Goal: Task Accomplishment & Management: Manage account settings

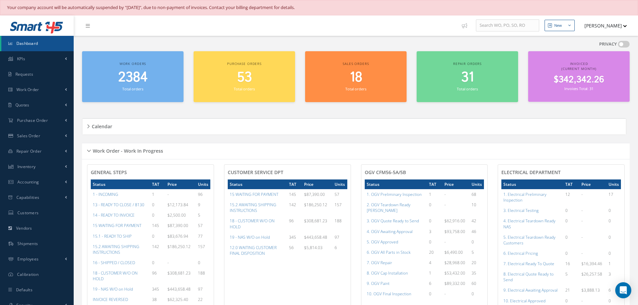
scroll to position [368, 0]
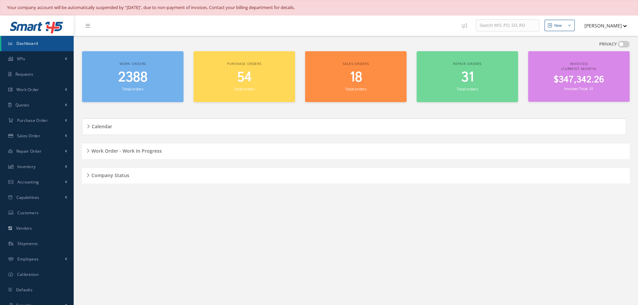
scroll to position [15, 0]
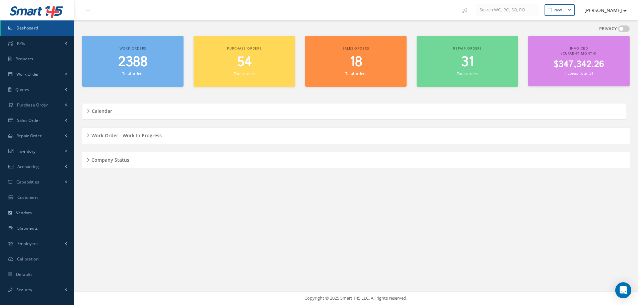
click at [89, 132] on h5 "Work Order - Work In Progress" at bounding box center [125, 135] width 72 height 8
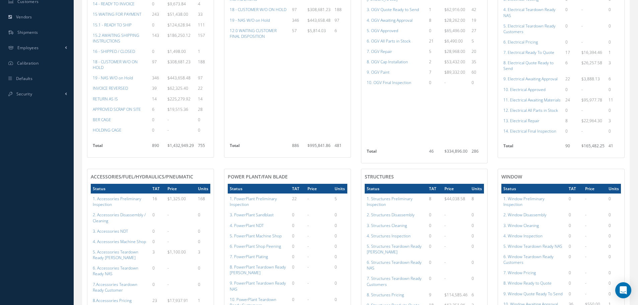
scroll to position [149, 0]
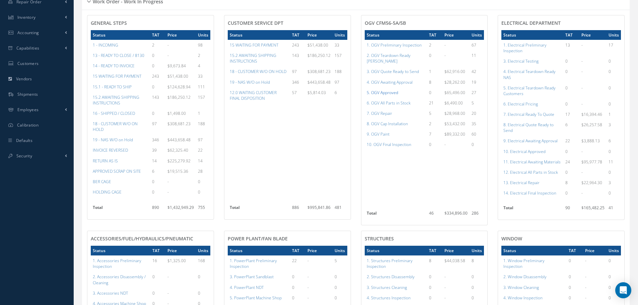
click at [382, 90] on a=78&excludeInternalCustomer=false&excludeInvoicedOrClosed=true&shop_id=15&filtersHidded"] "5. OGV Approved" at bounding box center [382, 93] width 31 height 6
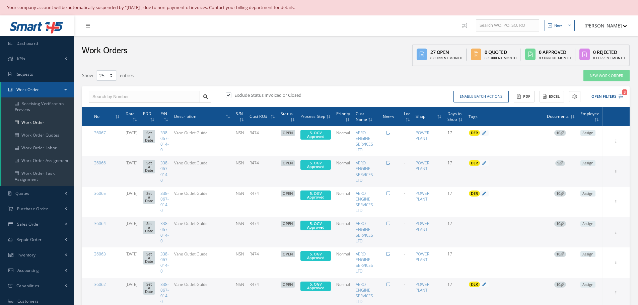
select select "25"
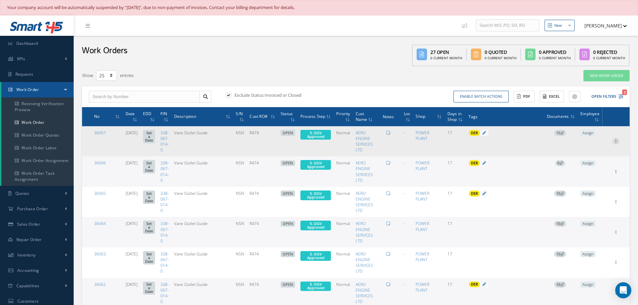
click at [617, 140] on icon at bounding box center [615, 140] width 7 height 5
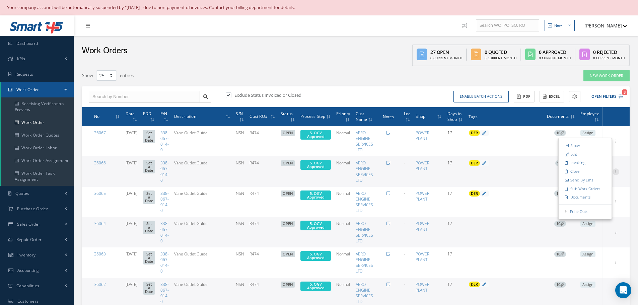
click at [615, 171] on icon at bounding box center [615, 170] width 7 height 5
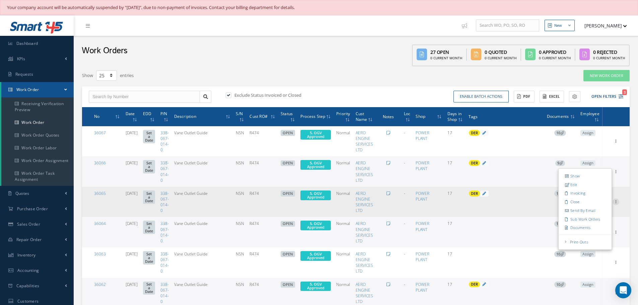
click at [615, 201] on icon at bounding box center [615, 201] width 7 height 5
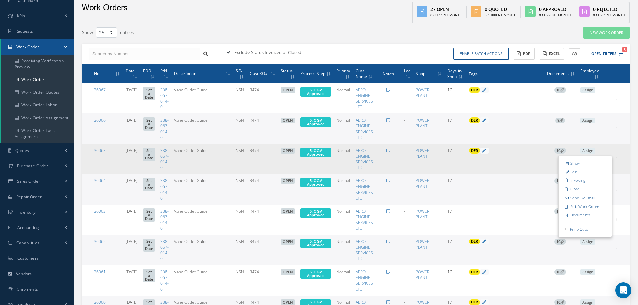
scroll to position [134, 0]
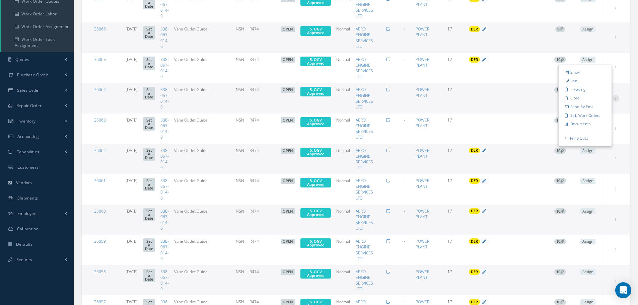
click at [615, 97] on icon at bounding box center [615, 97] width 7 height 5
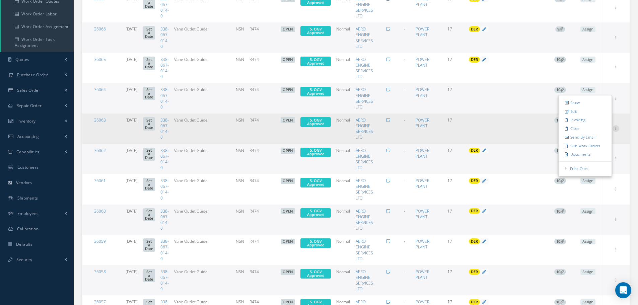
click at [616, 131] on icon at bounding box center [615, 127] width 7 height 5
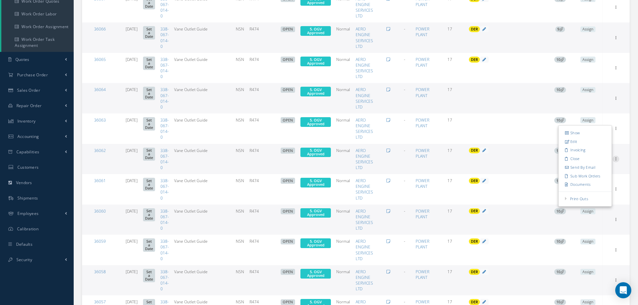
click at [615, 161] on div at bounding box center [615, 159] width 7 height 7
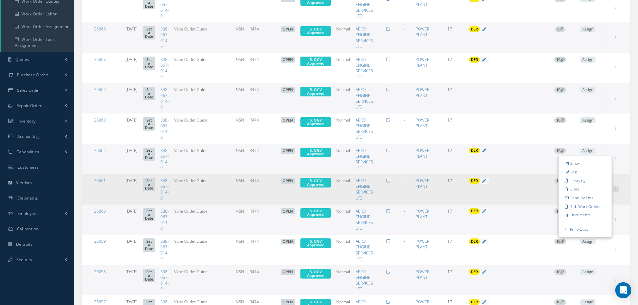
click at [616, 190] on icon at bounding box center [615, 188] width 7 height 5
click at [611, 221] on link "Close" at bounding box center [585, 219] width 53 height 9
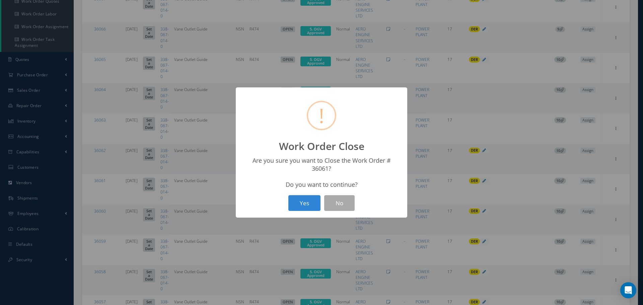
click at [462, 113] on div "? ! i Work Order Close × Are you sure you want to Close the Work Order # 36061?…" at bounding box center [321, 152] width 643 height 305
click at [335, 200] on button "No" at bounding box center [339, 203] width 30 height 16
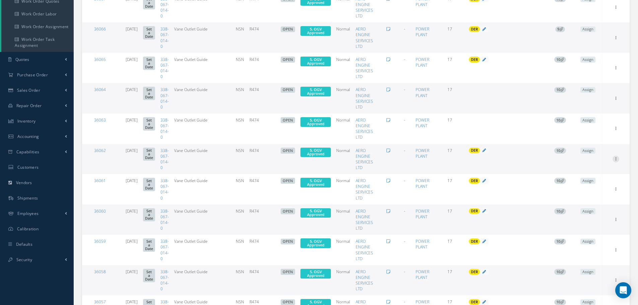
click at [614, 160] on icon at bounding box center [615, 158] width 7 height 5
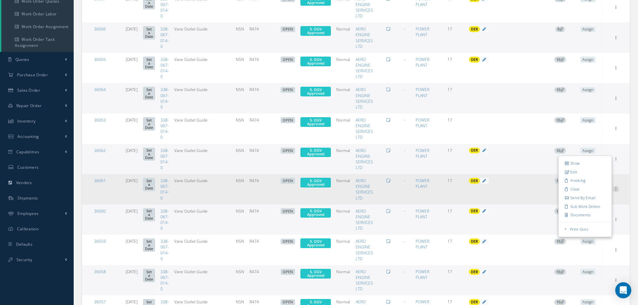
click at [616, 187] on icon at bounding box center [615, 188] width 7 height 5
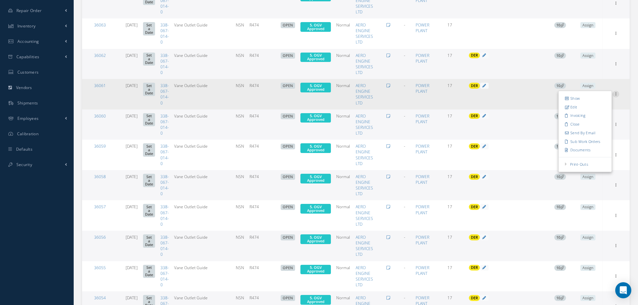
scroll to position [234, 0]
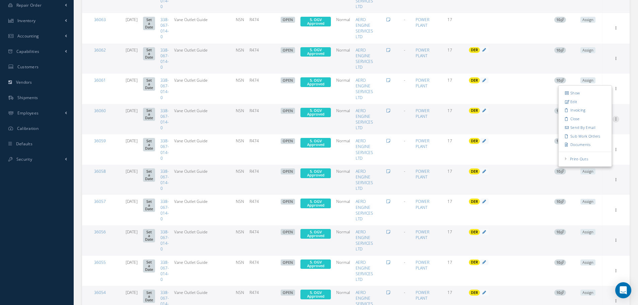
click at [615, 118] on icon at bounding box center [615, 118] width 7 height 5
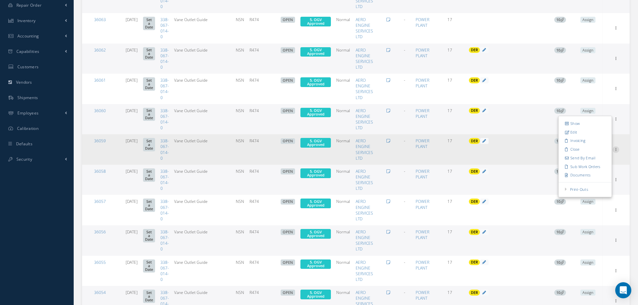
click at [614, 150] on icon at bounding box center [615, 148] width 7 height 5
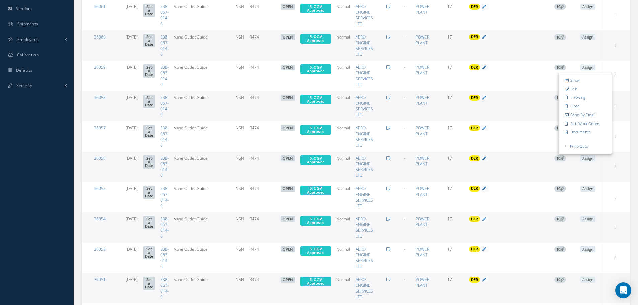
scroll to position [335, 0]
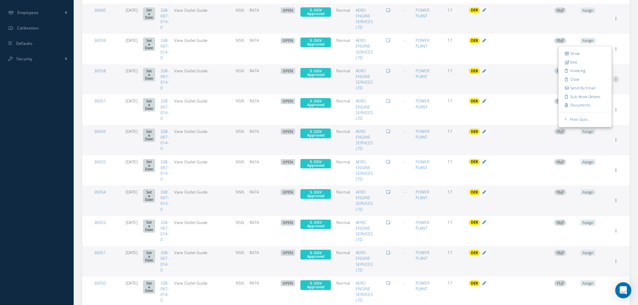
click at [617, 81] on icon at bounding box center [615, 78] width 7 height 5
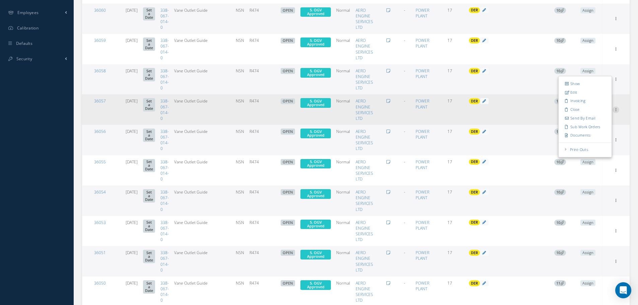
click at [615, 110] on icon at bounding box center [615, 108] width 7 height 5
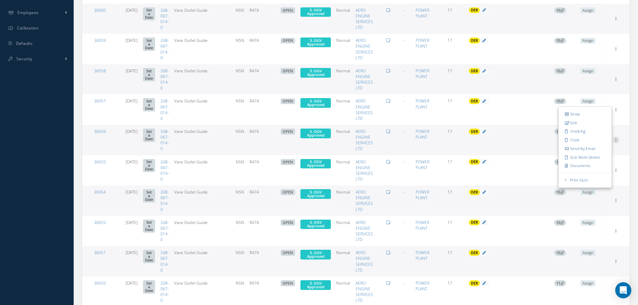
click at [616, 139] on icon at bounding box center [615, 139] width 7 height 5
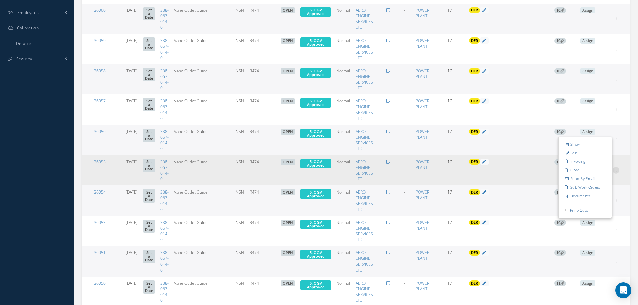
click at [615, 169] on icon at bounding box center [615, 169] width 7 height 5
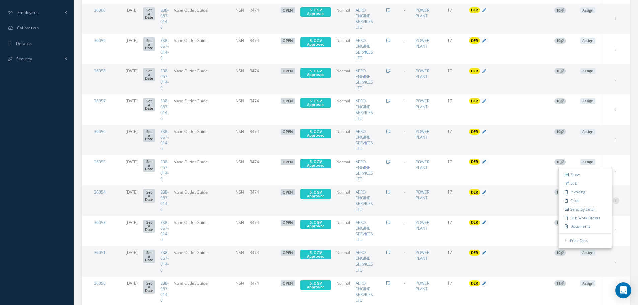
click at [615, 202] on icon at bounding box center [615, 199] width 7 height 5
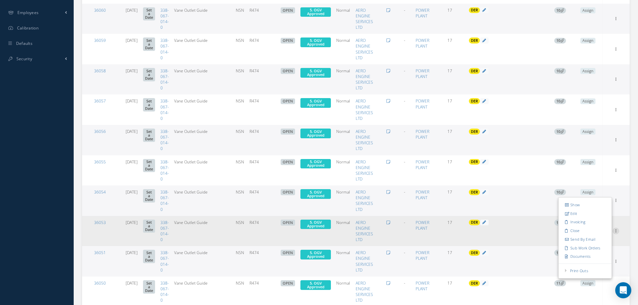
click at [614, 232] on icon at bounding box center [615, 230] width 7 height 5
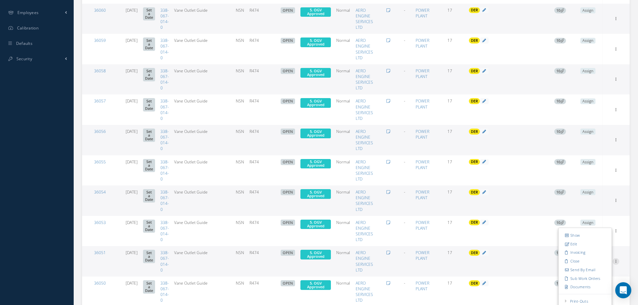
click at [617, 260] on icon at bounding box center [615, 260] width 7 height 5
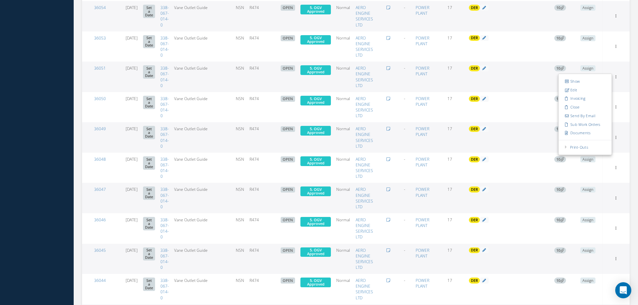
scroll to position [536, 0]
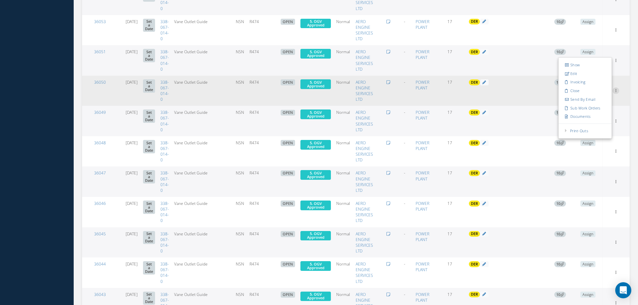
click at [616, 92] on icon at bounding box center [615, 89] width 7 height 5
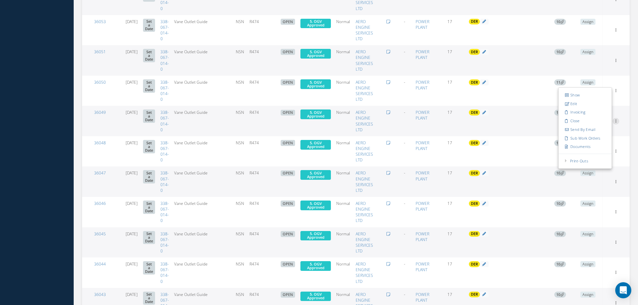
click at [615, 122] on icon at bounding box center [615, 120] width 7 height 5
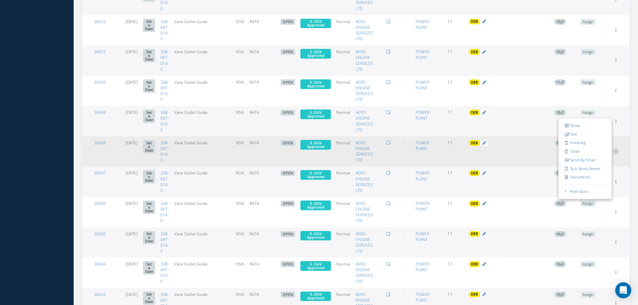
click at [614, 151] on icon at bounding box center [615, 150] width 7 height 5
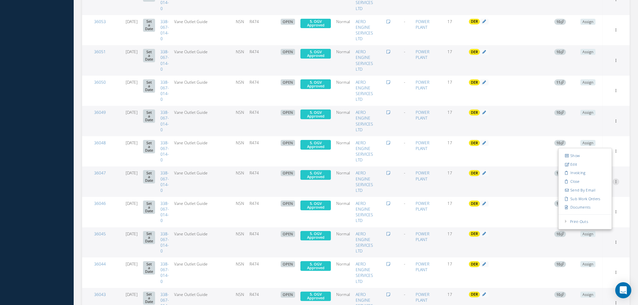
click at [617, 180] on icon at bounding box center [615, 180] width 7 height 5
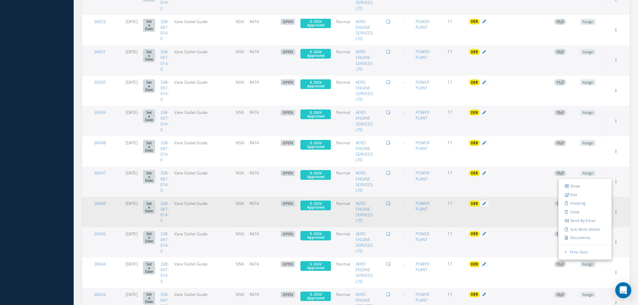
click at [615, 216] on div "Show Edit Invoicing Close Send By Email Sub Work Orders Documents Print-Outs Ma…" at bounding box center [616, 212] width 8 height 8
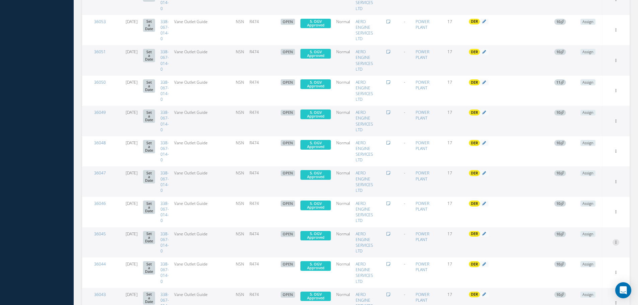
click at [615, 244] on icon at bounding box center [615, 241] width 7 height 5
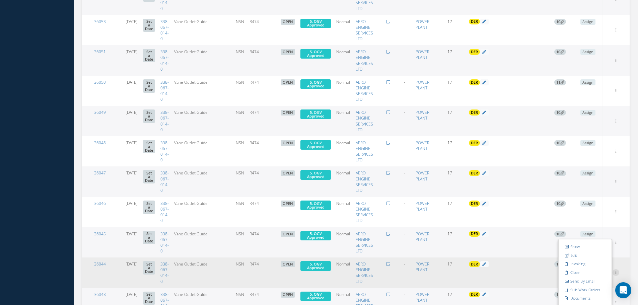
click at [615, 274] on icon at bounding box center [615, 271] width 7 height 5
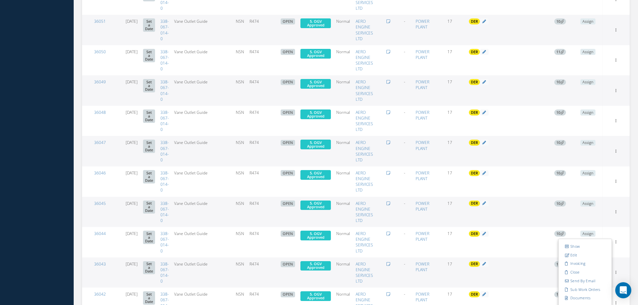
scroll to position [631, 0]
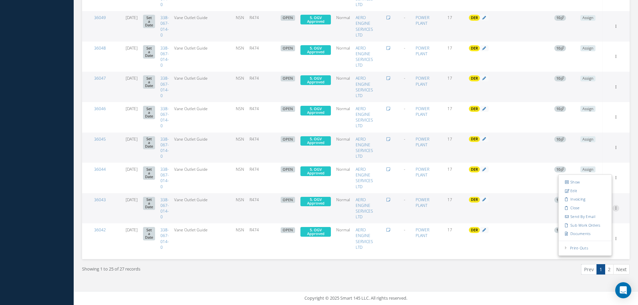
click at [618, 205] on icon at bounding box center [615, 207] width 7 height 5
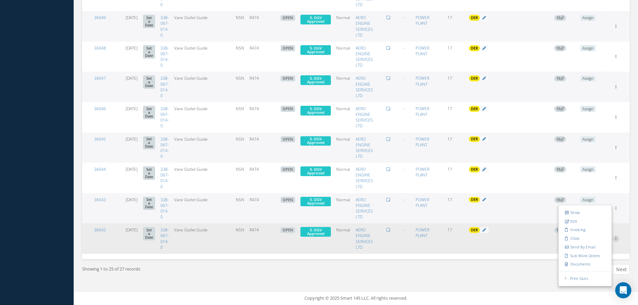
click at [613, 239] on icon at bounding box center [615, 237] width 7 height 5
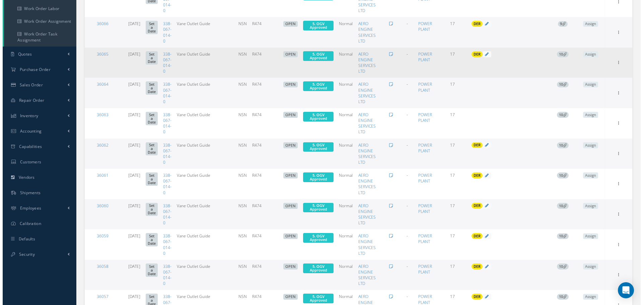
scroll to position [61, 0]
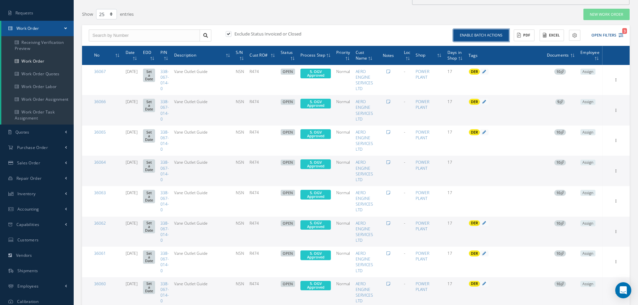
click at [468, 33] on button "Enable batch actions" at bounding box center [480, 35] width 55 height 12
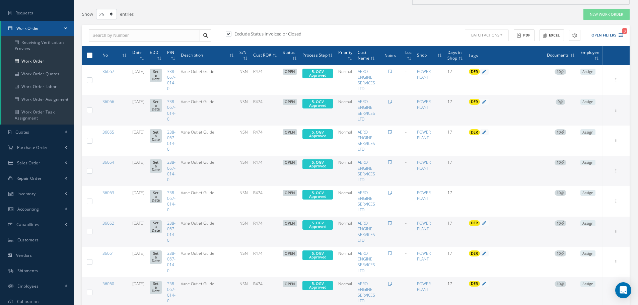
click at [92, 56] on label at bounding box center [92, 55] width 0 height 6
click at [89, 56] on input "checkbox" at bounding box center [90, 56] width 4 height 4
checkbox input "true"
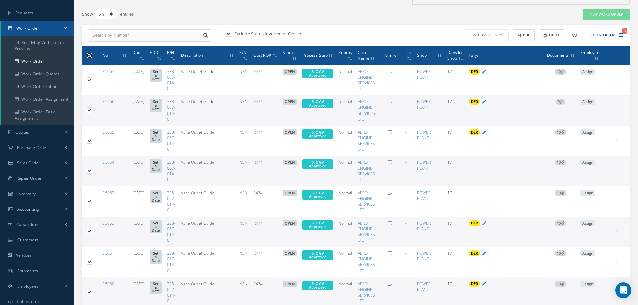
checkbox input "true"
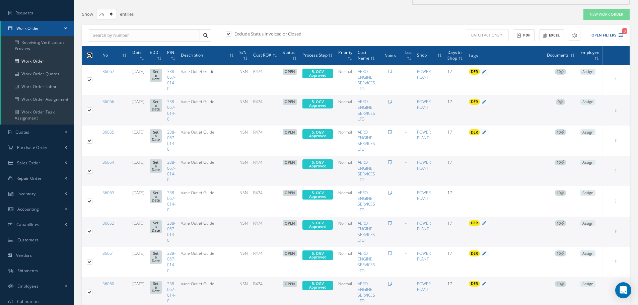
checkbox input "true"
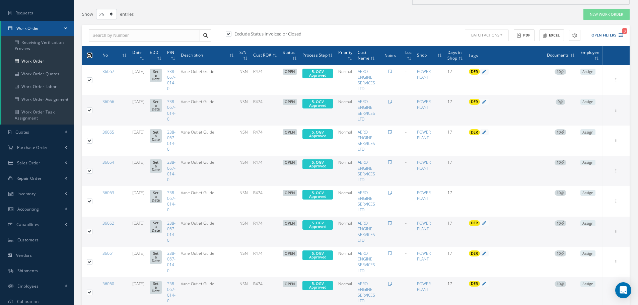
checkbox input "true"
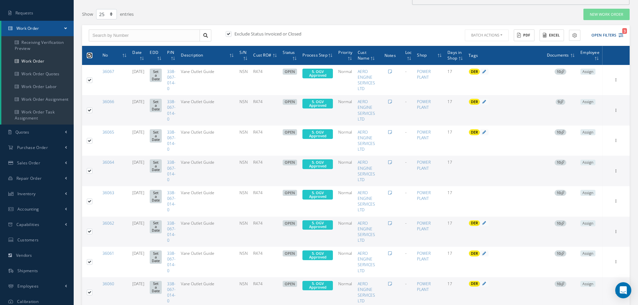
checkbox input "true"
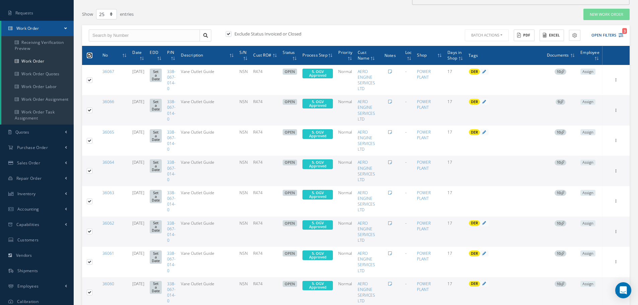
checkbox input "true"
click at [502, 35] on button "Batch Actions" at bounding box center [485, 35] width 45 height 12
click at [487, 45] on link "Update Work Orders" at bounding box center [490, 46] width 54 height 9
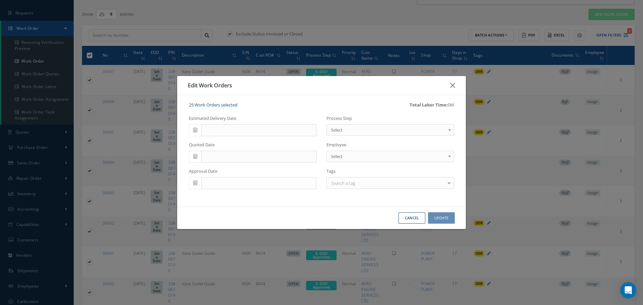
click at [449, 131] on b at bounding box center [451, 131] width 6 height 11
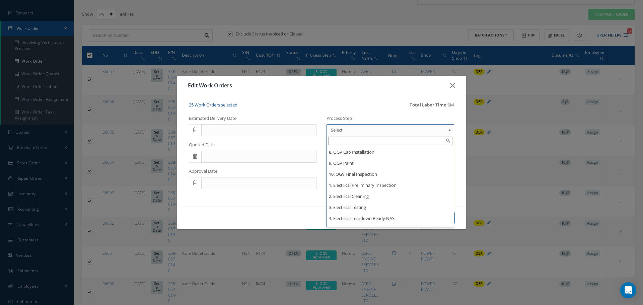
scroll to position [563, 0]
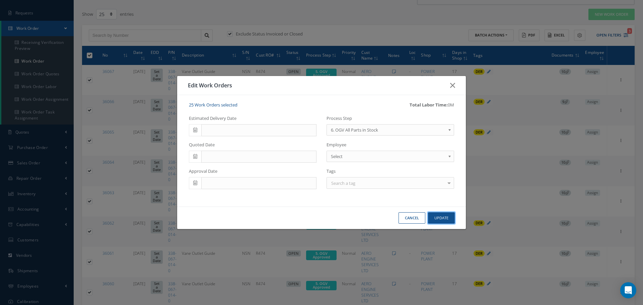
click at [440, 217] on button "Update" at bounding box center [441, 218] width 27 height 12
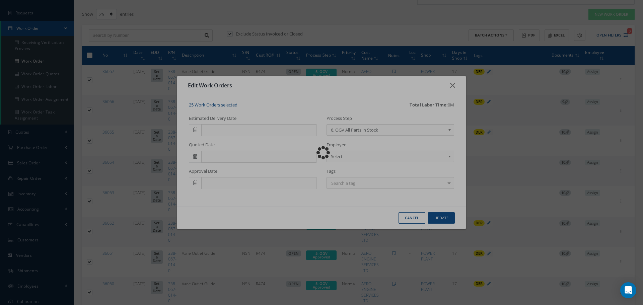
checkbox input "false"
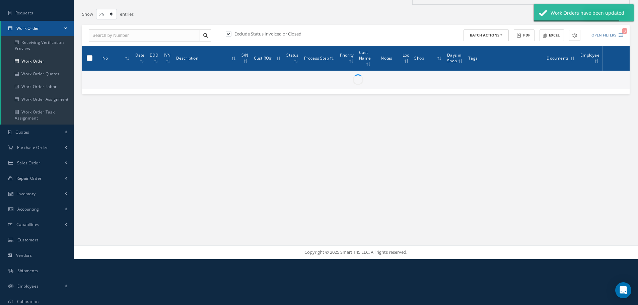
checkbox input "false"
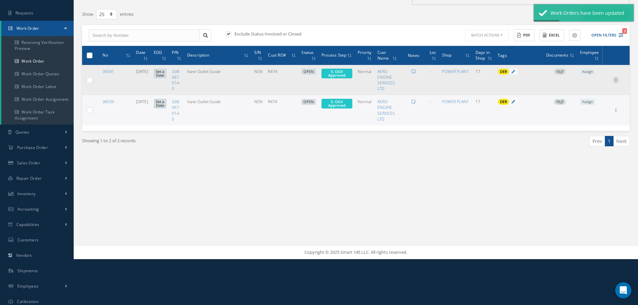
click at [616, 80] on icon at bounding box center [615, 79] width 7 height 5
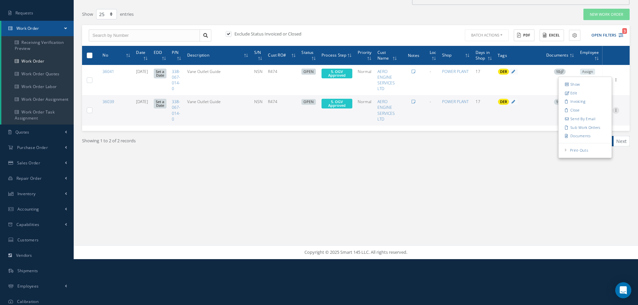
click at [615, 110] on icon at bounding box center [615, 109] width 7 height 5
click at [92, 55] on label at bounding box center [92, 55] width 0 height 6
click at [90, 55] on input "checkbox" at bounding box center [90, 56] width 4 height 4
checkbox input "true"
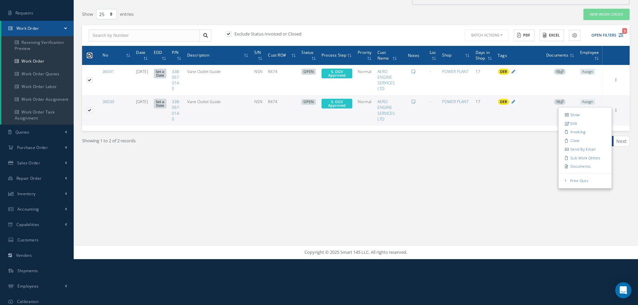
checkbox input "true"
click at [501, 35] on button "Batch Actions" at bounding box center [485, 35] width 45 height 12
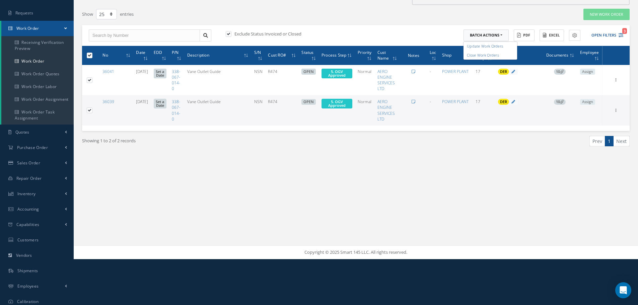
click at [467, 45] on link "Update Work Orders" at bounding box center [490, 46] width 54 height 9
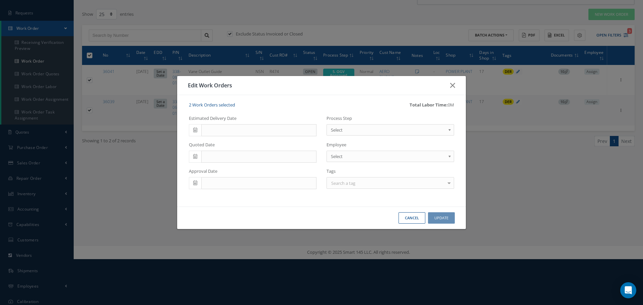
click at [449, 130] on b at bounding box center [451, 131] width 6 height 11
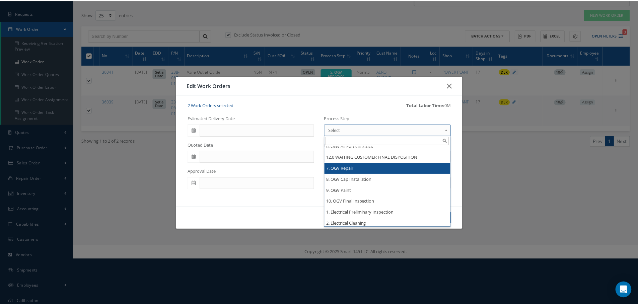
scroll to position [536, 0]
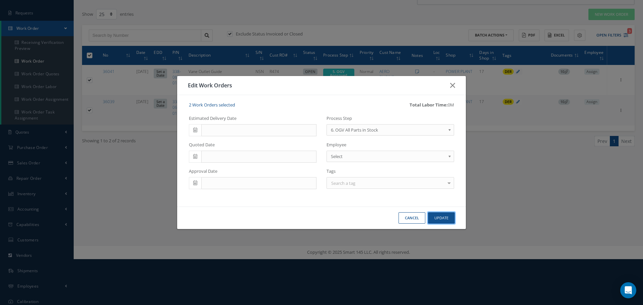
click at [442, 218] on button "Update" at bounding box center [441, 218] width 27 height 12
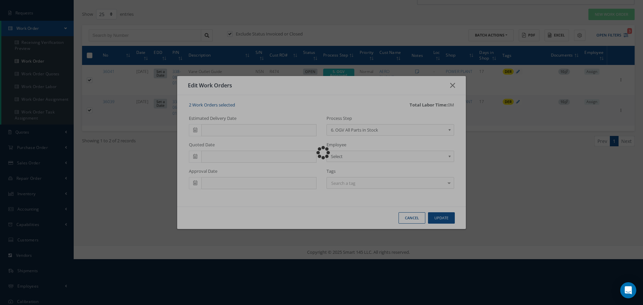
checkbox input "false"
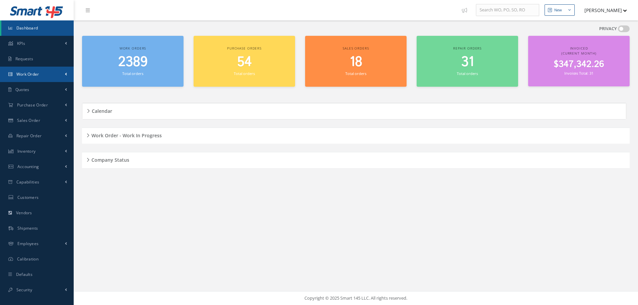
scroll to position [15, 0]
click at [89, 134] on h5 "Work Order - Work In Progress" at bounding box center [125, 135] width 72 height 8
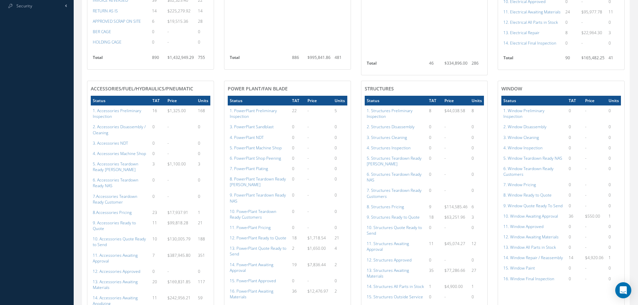
scroll to position [312, 0]
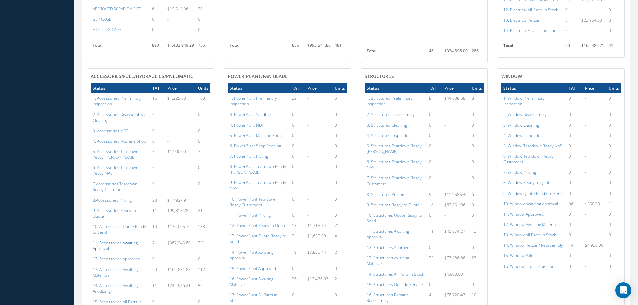
click at [114, 240] on a=111&excludeInternalCustomer=false&excludeInvoicedOrClosed=true&shop_id=14&filtersHidded"] "11. Accessories Awaiting Approval" at bounding box center [115, 245] width 45 height 11
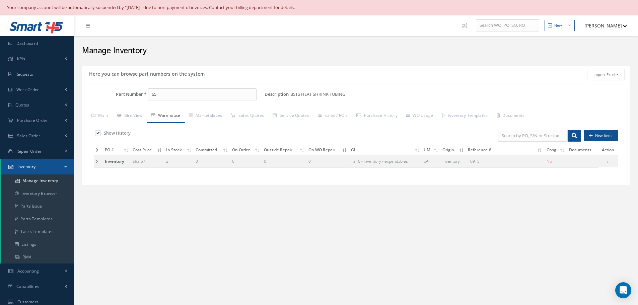
type input "6"
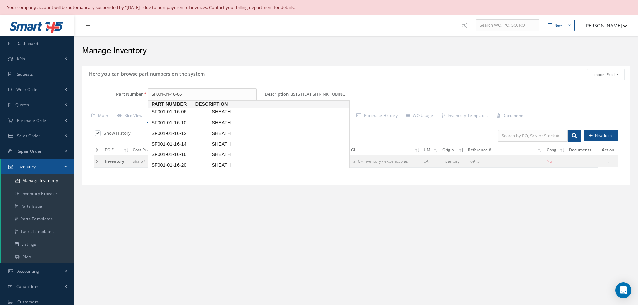
type input "SF001-01-16-06"
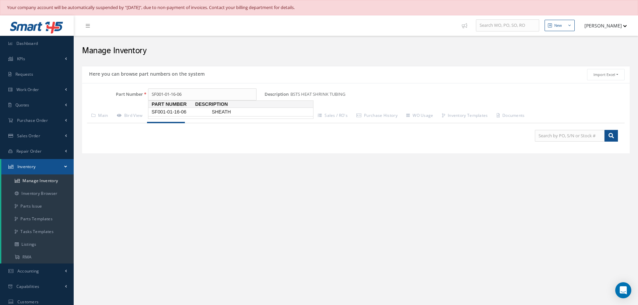
click at [181, 108] on link "SF001-01-16-06 SHEATH" at bounding box center [230, 111] width 165 height 9
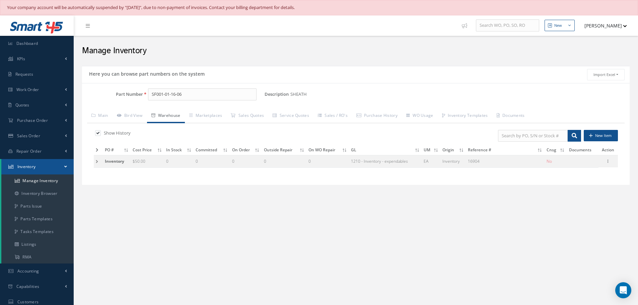
click at [94, 160] on td at bounding box center [98, 161] width 9 height 12
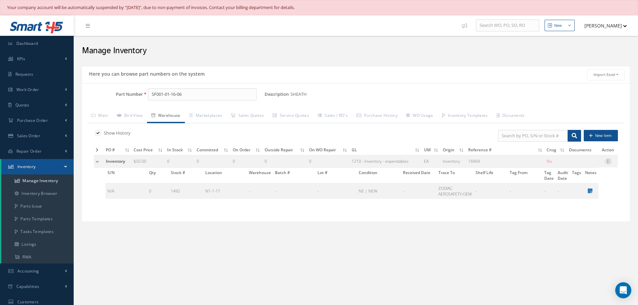
click at [607, 160] on icon at bounding box center [608, 160] width 7 height 5
click at [582, 166] on link "Edit" at bounding box center [577, 165] width 53 height 9
type input "50.00"
type input "16904"
checkbox input "false"
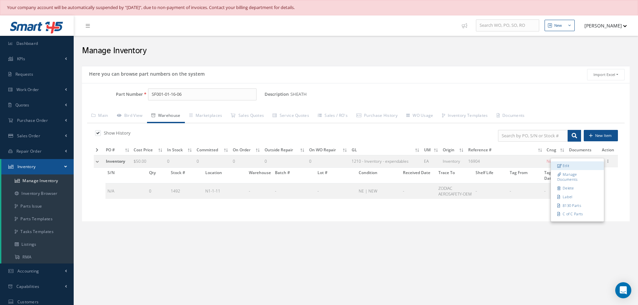
type input "0"
type input "N1-1-11"
type input "ZODIAC AEROSAFETY-OEM"
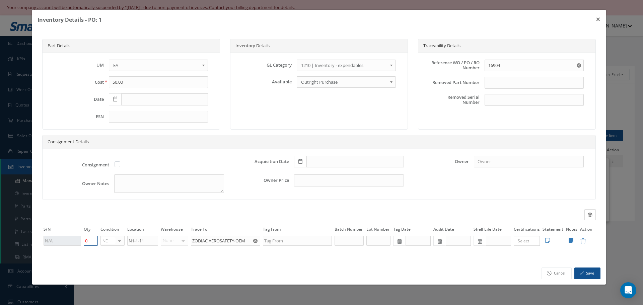
click at [87, 241] on input "0" at bounding box center [91, 241] width 14 height 10
type input "96"
click at [490, 67] on input "16904" at bounding box center [534, 66] width 99 height 12
click at [114, 97] on icon at bounding box center [115, 99] width 4 height 5
click at [498, 64] on input "PO 16904" at bounding box center [534, 66] width 99 height 12
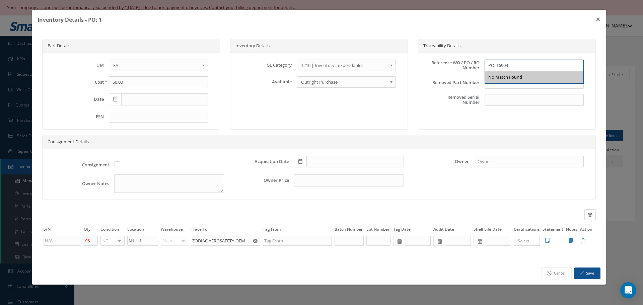
click at [496, 64] on input "PO 16904" at bounding box center [534, 66] width 99 height 12
type input "16904"
click at [299, 161] on icon at bounding box center [300, 161] width 4 height 5
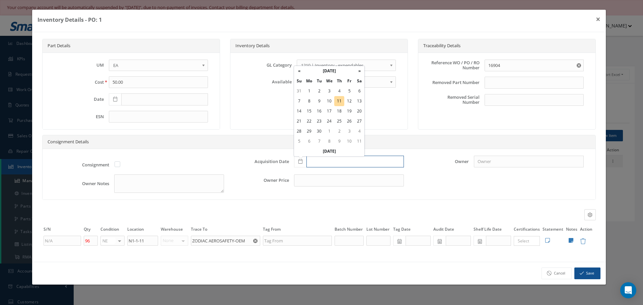
click at [317, 157] on input "text" at bounding box center [354, 162] width 97 height 12
type input "06/01/2017"
click at [584, 273] on button "Save" at bounding box center [587, 274] width 26 height 12
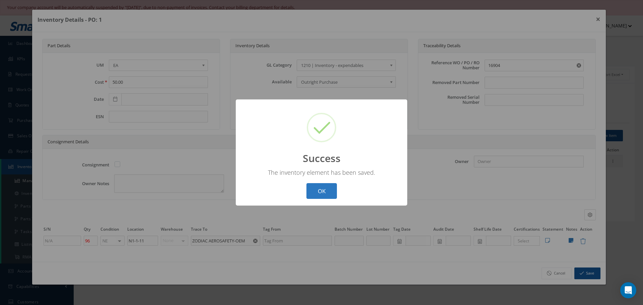
click at [324, 187] on button "OK" at bounding box center [321, 191] width 30 height 16
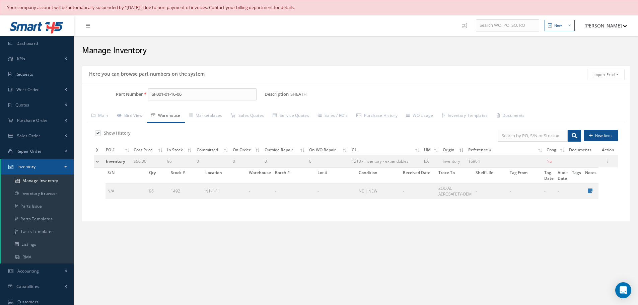
click at [96, 161] on td at bounding box center [99, 161] width 10 height 12
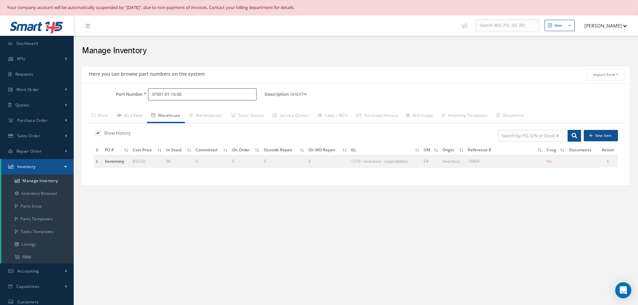
click at [185, 96] on input "SF001-01-16-06" at bounding box center [202, 94] width 108 height 12
type input "S"
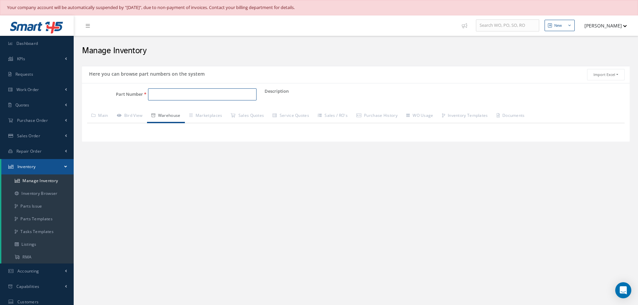
click at [180, 95] on input "Part Number" at bounding box center [202, 94] width 108 height 12
paste input "21217DB3610"
click at [176, 111] on span "21217DB3610" at bounding box center [180, 111] width 60 height 7
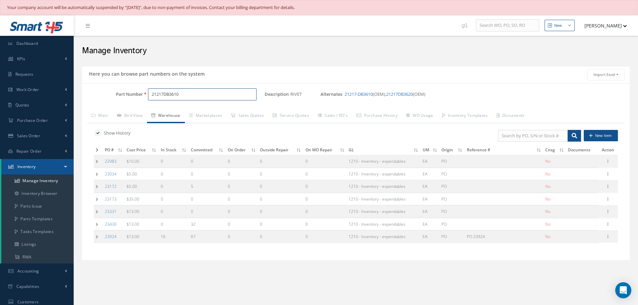
type input "21217DB3610"
click at [95, 237] on td at bounding box center [98, 237] width 9 height 12
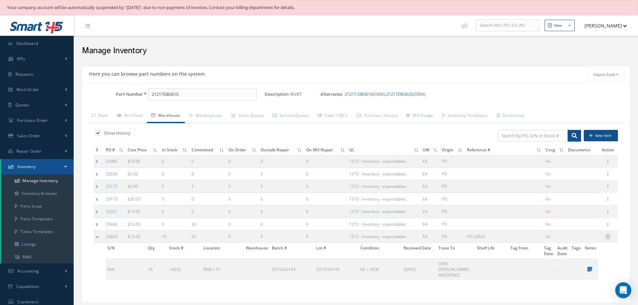
click at [609, 236] on icon at bounding box center [607, 235] width 7 height 5
click at [582, 240] on link "Edit" at bounding box center [577, 241] width 53 height 9
type input "13.00"
type input "10/14/2024"
type input "PO 23924"
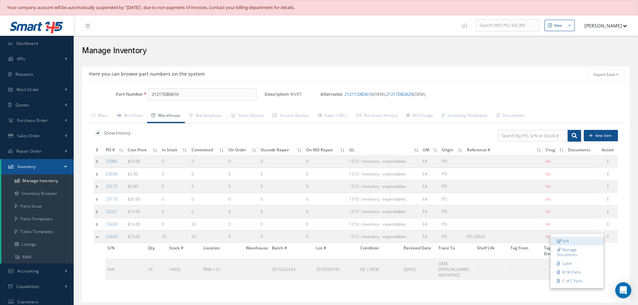
type input "10/14/2024"
type input "16"
type input "RN8-1-51"
type input "OEM: COLLINS AEROSPACE"
type input "2015C03143"
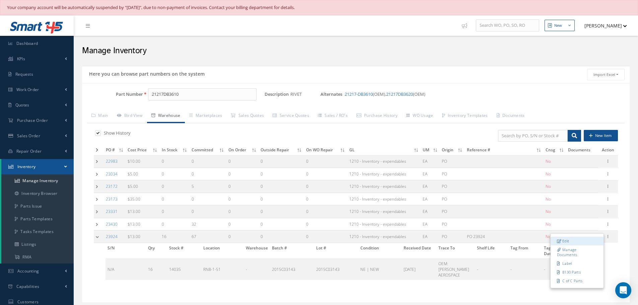
type input "2015C03143"
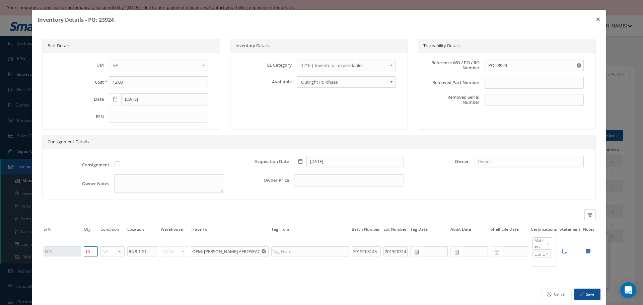
click at [96, 251] on input "16" at bounding box center [91, 251] width 14 height 10
type input "1"
type input "0"
click at [584, 296] on button "Save" at bounding box center [587, 295] width 26 height 12
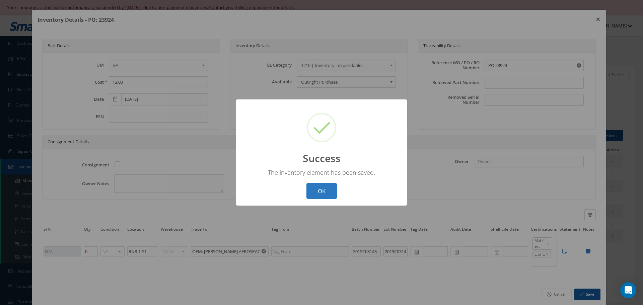
click at [325, 193] on button "OK" at bounding box center [321, 191] width 30 height 16
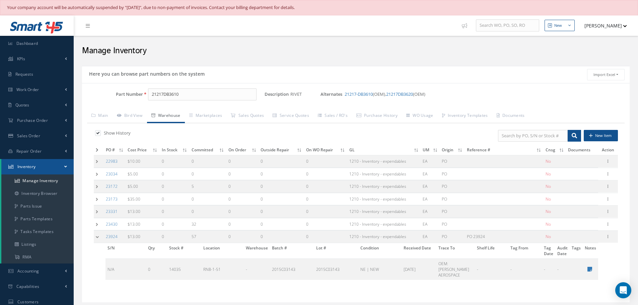
click at [98, 238] on td at bounding box center [99, 237] width 10 height 12
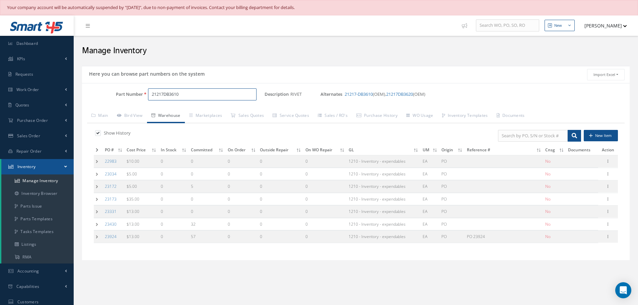
click at [163, 93] on input "21217DB3610" at bounding box center [202, 94] width 108 height 12
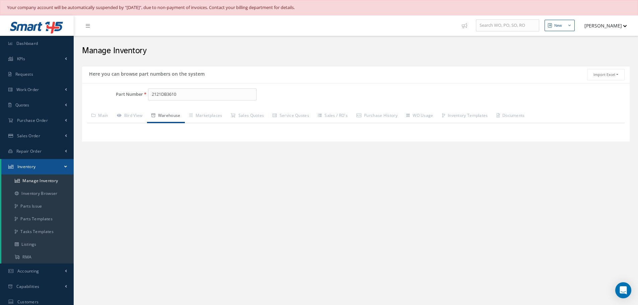
drag, startPoint x: 182, startPoint y: 155, endPoint x: 175, endPoint y: 155, distance: 7.4
click at [182, 156] on div "Here you can browse part numbers on the system Import Excel to undefined Column…" at bounding box center [356, 113] width 554 height 101
click at [165, 117] on link "Warehouse" at bounding box center [166, 116] width 38 height 14
click at [105, 114] on link "Main" at bounding box center [99, 116] width 25 height 14
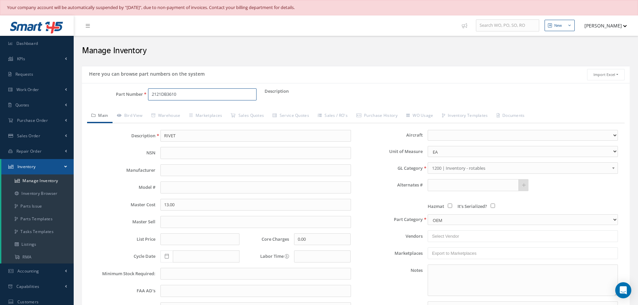
click at [192, 96] on input "2121DB3610" at bounding box center [202, 94] width 108 height 12
click at [162, 93] on input "2121DB3610" at bounding box center [202, 94] width 108 height 12
type input "21217DB3610"
click at [172, 111] on span "21217DB3610" at bounding box center [180, 111] width 60 height 7
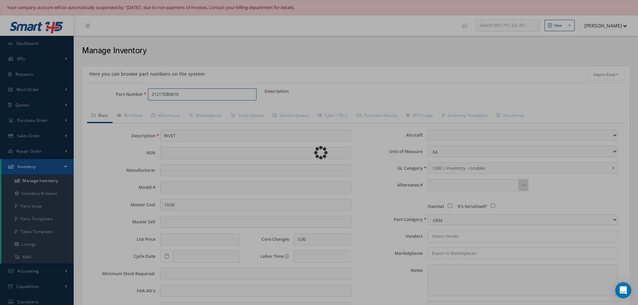
select select
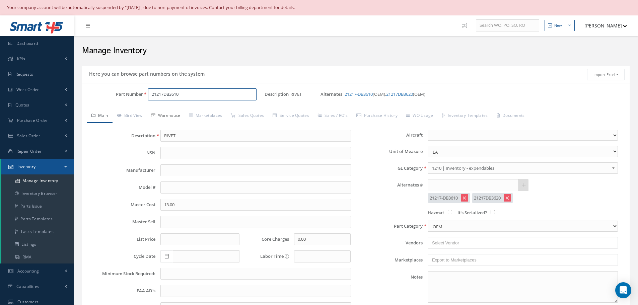
type input "21217DB3610"
click at [167, 117] on link "Warehouse" at bounding box center [166, 116] width 38 height 14
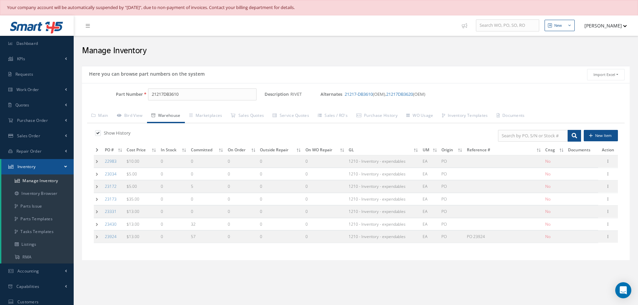
click at [98, 237] on td at bounding box center [98, 237] width 9 height 12
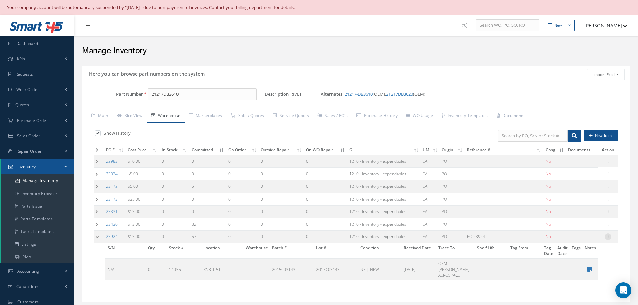
click at [609, 238] on icon at bounding box center [607, 235] width 7 height 5
click at [580, 242] on link "Edit" at bounding box center [577, 241] width 53 height 9
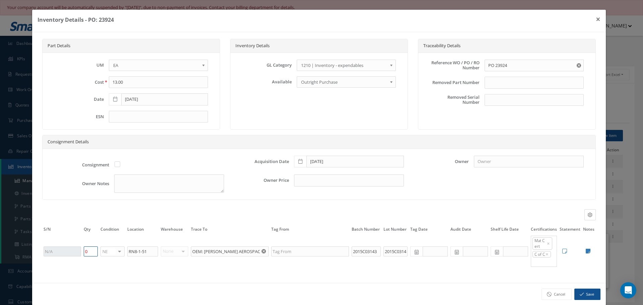
click at [84, 251] on input "0" at bounding box center [91, 251] width 14 height 10
type input "0"
click at [590, 292] on button "Save" at bounding box center [587, 295] width 26 height 12
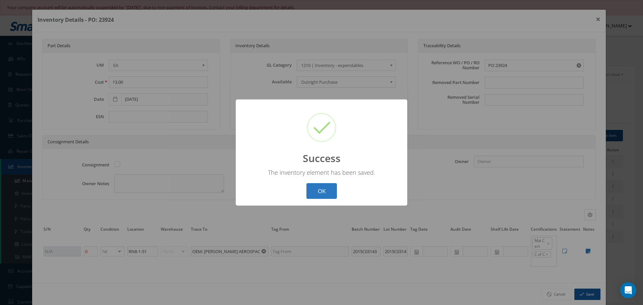
click at [328, 195] on button "OK" at bounding box center [321, 191] width 30 height 16
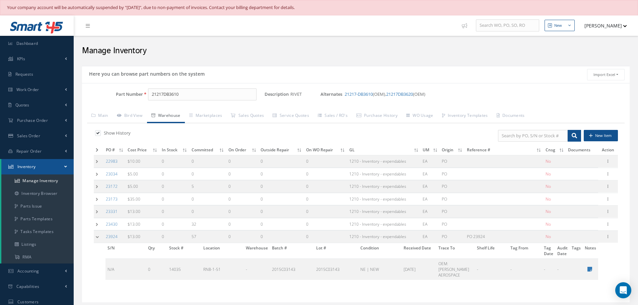
click at [97, 234] on td at bounding box center [99, 237] width 10 height 12
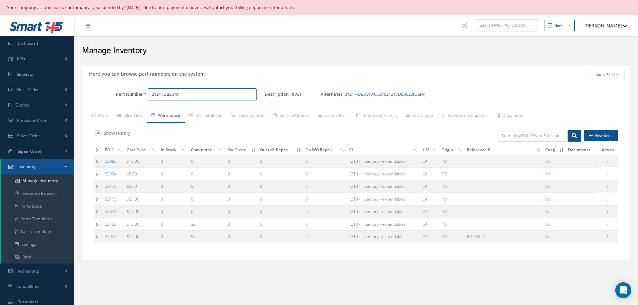
click at [202, 92] on input "21217DB3610" at bounding box center [202, 94] width 108 height 12
type input "2"
click at [174, 113] on span "650-BSTS-17X25" at bounding box center [180, 111] width 60 height 7
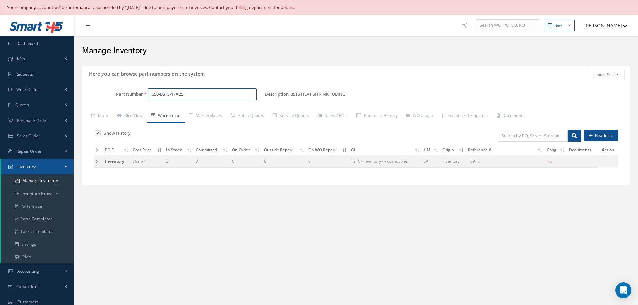
type input "650-BSTS-17X25"
click at [95, 161] on td at bounding box center [98, 161] width 9 height 12
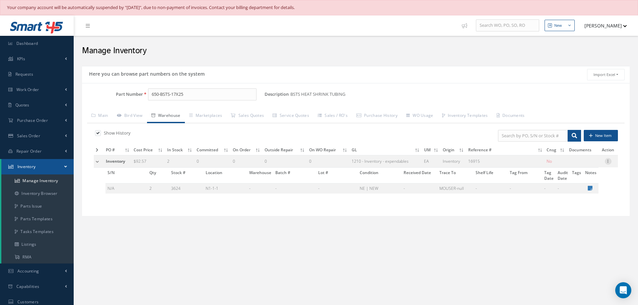
click at [608, 161] on icon at bounding box center [608, 160] width 7 height 5
click at [585, 166] on link "Edit" at bounding box center [577, 165] width 53 height 9
type input "92.57"
type input "16915"
checkbox input "false"
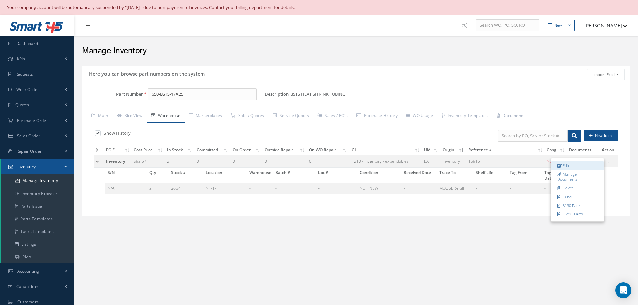
type input "2"
type input "N1-1-1"
type input "MOUSER-null"
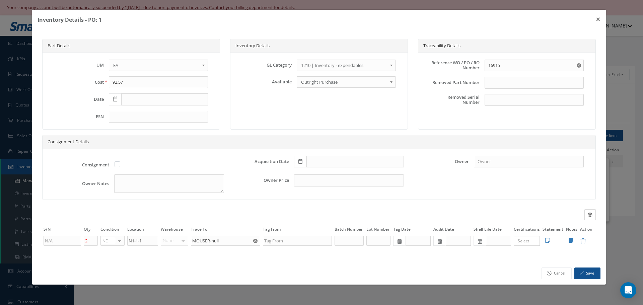
click at [301, 161] on icon at bounding box center [300, 161] width 4 height 5
click at [313, 163] on input "text" at bounding box center [354, 162] width 97 height 12
type input "09/29/2019"
click at [89, 241] on input "2" at bounding box center [91, 241] width 14 height 10
type input "19"
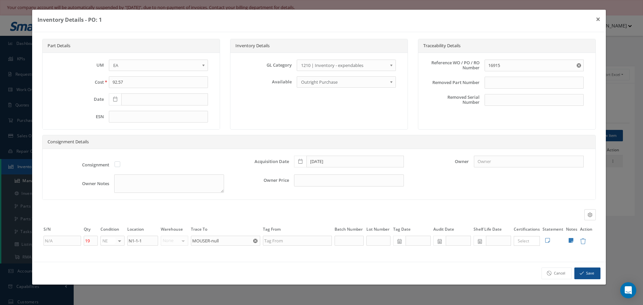
click at [135, 63] on span "EA" at bounding box center [156, 65] width 86 height 8
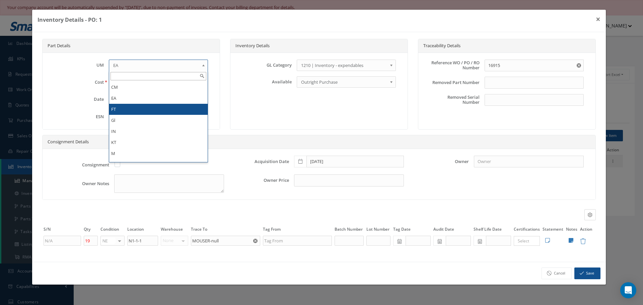
click at [116, 111] on li "FT" at bounding box center [158, 109] width 98 height 11
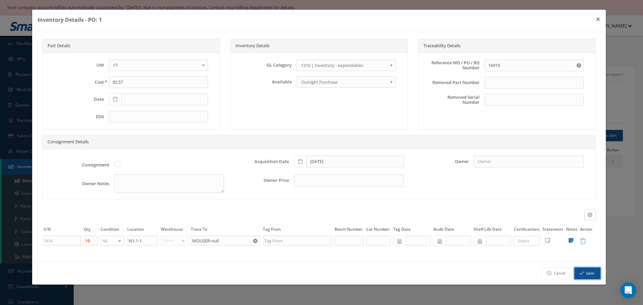
click at [593, 275] on button "Save" at bounding box center [587, 274] width 26 height 12
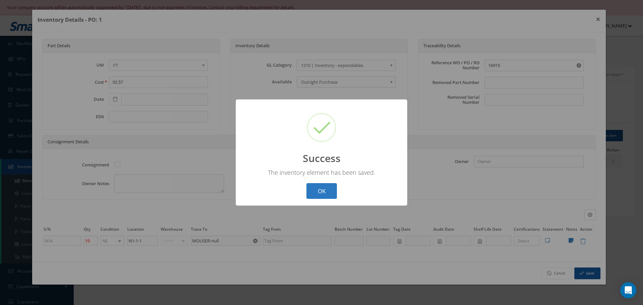
click at [324, 187] on button "OK" at bounding box center [321, 191] width 30 height 16
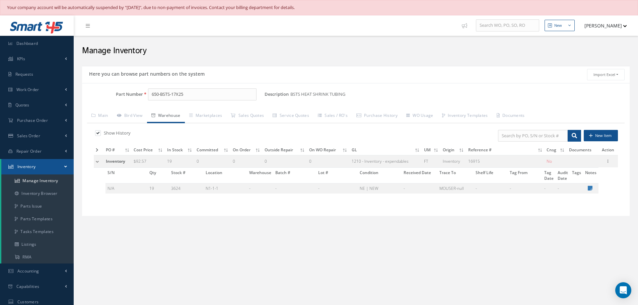
click at [98, 160] on td at bounding box center [99, 161] width 10 height 12
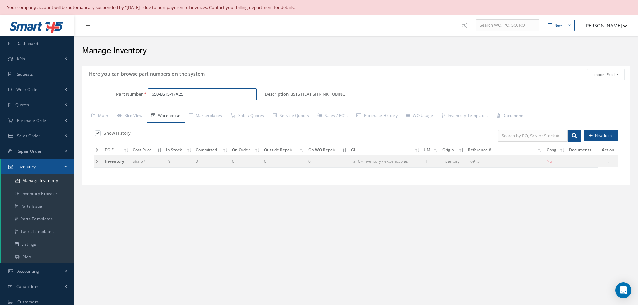
click at [195, 98] on input "650-BSTS-17X25" at bounding box center [202, 94] width 108 height 12
type input "6"
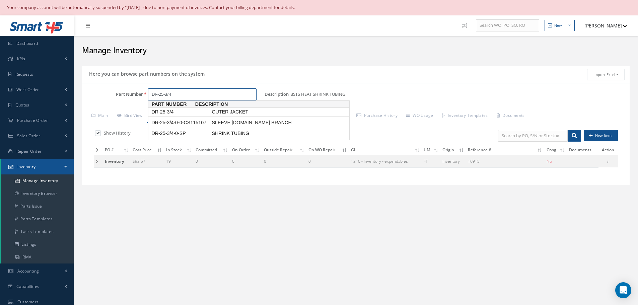
click at [164, 110] on span "DR-25-3/4" at bounding box center [180, 111] width 60 height 7
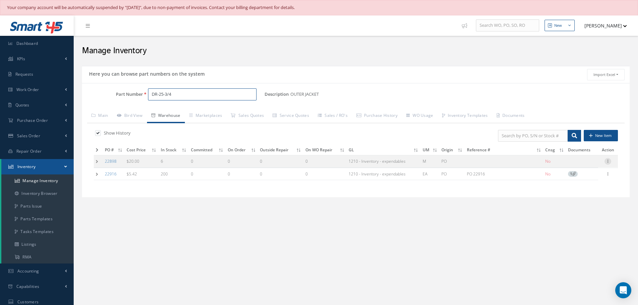
type input "DR-25-3/4"
click at [608, 162] on icon at bounding box center [607, 160] width 7 height 5
click at [577, 167] on link "Edit" at bounding box center [577, 165] width 53 height 9
type input "20.00"
type input "07/07/2023"
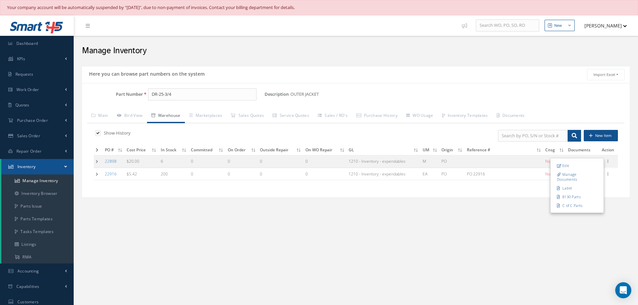
type input "6"
type input "N1-1-11"
type input "129 QANTAS AIRWAYS LTD"
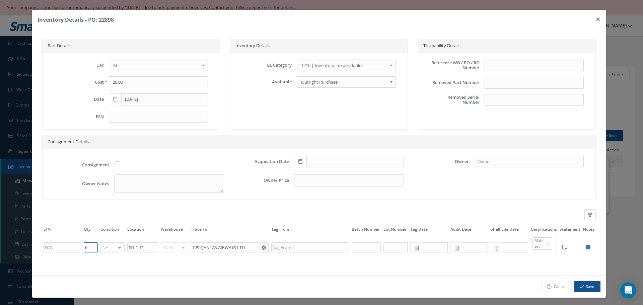
click at [89, 244] on input "6" at bounding box center [91, 247] width 14 height 10
type input "0"
click at [585, 289] on button "Save" at bounding box center [587, 287] width 26 height 12
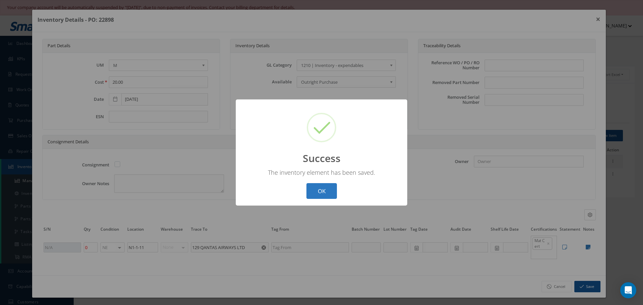
click at [317, 189] on button "OK" at bounding box center [321, 191] width 30 height 16
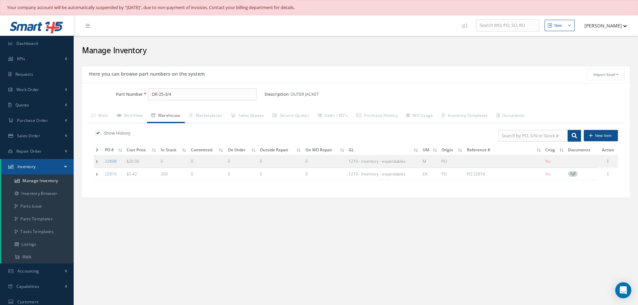
click at [97, 174] on td at bounding box center [98, 174] width 9 height 12
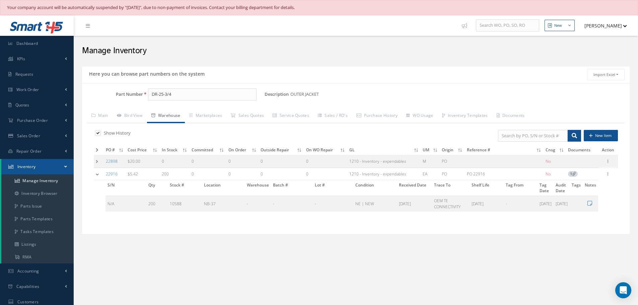
click at [123, 238] on div "Here you can browse part numbers on the system Import Excel to undefined Column…" at bounding box center [356, 159] width 554 height 193
click at [96, 176] on td at bounding box center [99, 174] width 10 height 12
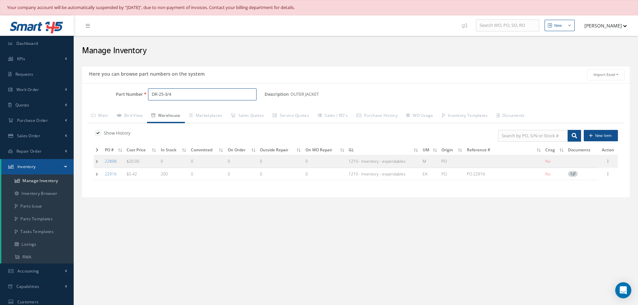
click at [198, 100] on input "DR-25-3/4" at bounding box center [202, 94] width 108 height 12
click at [175, 111] on span "DR-25-3/4-0-SP" at bounding box center [180, 111] width 60 height 7
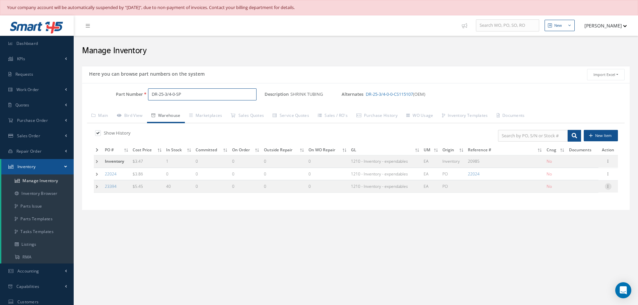
type input "DR-25-3/4-0-SP"
click at [609, 185] on icon at bounding box center [608, 185] width 7 height 5
click at [584, 190] on link "Edit" at bounding box center [577, 191] width 53 height 9
type input "5.45"
type input "02/14/2024"
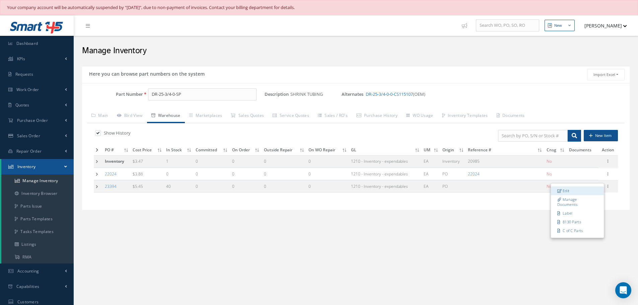
type input "40"
type input "N1-1-2"
type input "MFR: TE CONNECTIVITY"
type input "202114299/2350"
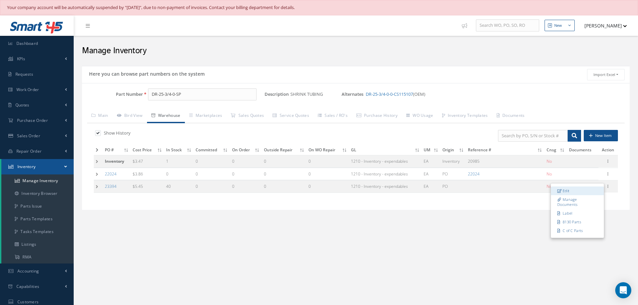
type input "12/11/2026"
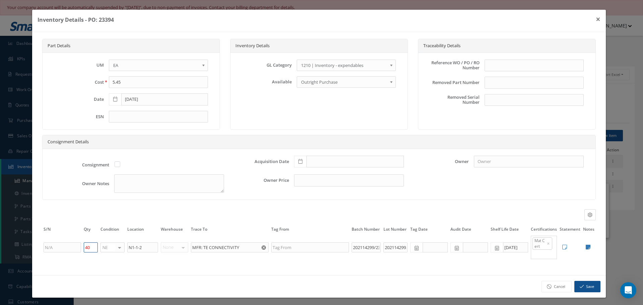
click at [91, 247] on input "40" at bounding box center [91, 247] width 14 height 10
type input "4"
type input "39"
click at [496, 64] on input "text" at bounding box center [534, 66] width 99 height 12
type input "2"
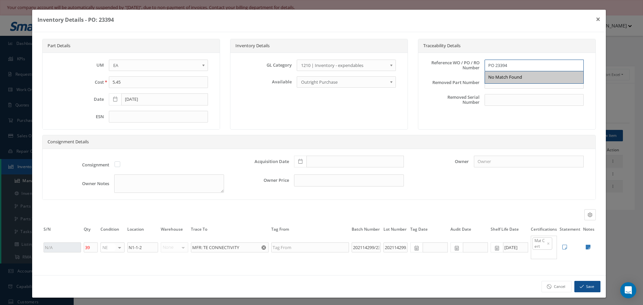
type input "PO 23394"
click at [298, 162] on icon at bounding box center [300, 161] width 4 height 5
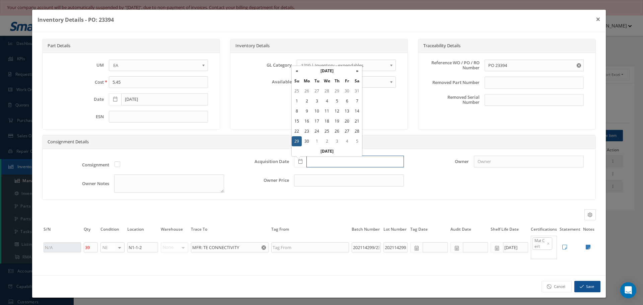
click at [312, 160] on input "text" at bounding box center [354, 162] width 97 height 12
type input "12/14/2024"
click at [582, 289] on button "Save" at bounding box center [587, 287] width 26 height 12
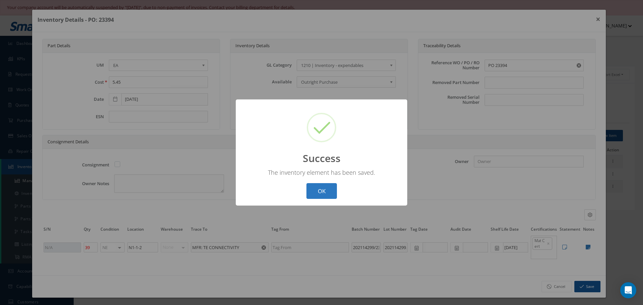
click at [326, 194] on button "OK" at bounding box center [321, 191] width 30 height 16
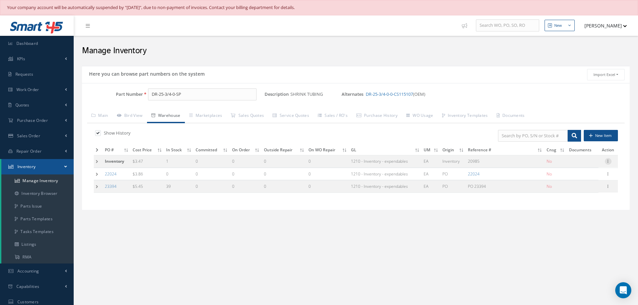
click at [610, 162] on icon at bounding box center [608, 160] width 7 height 5
click at [588, 165] on link "Edit" at bounding box center [577, 165] width 53 height 9
type input "3.47"
type input "20985"
checkbox input "false"
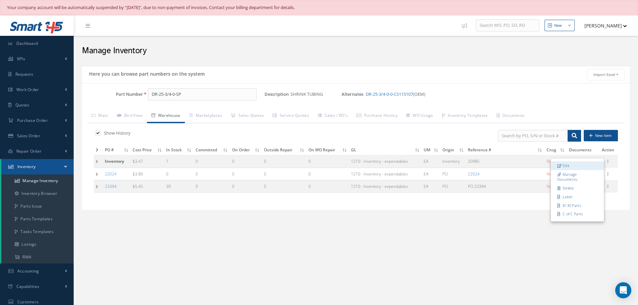
type input "1"
type input "N1-1-3"
type input "TE CONNECTIVITY-OEM"
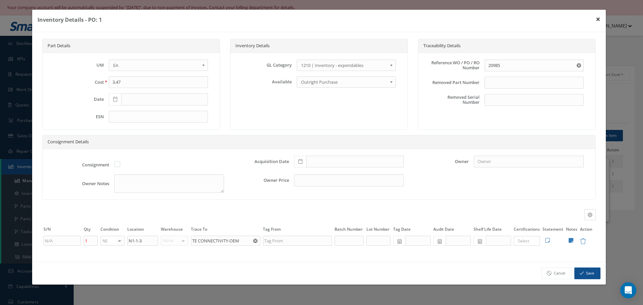
click at [598, 17] on button "×" at bounding box center [597, 19] width 15 height 19
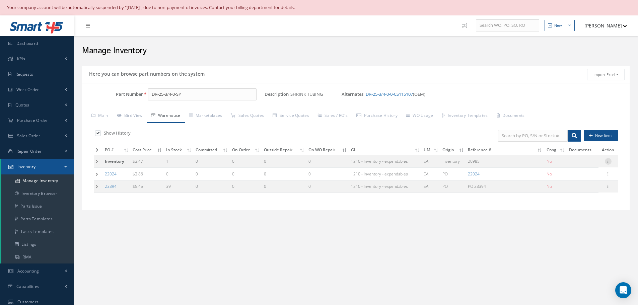
click at [607, 161] on icon at bounding box center [608, 160] width 7 height 5
click at [577, 166] on link "Edit" at bounding box center [577, 165] width 53 height 9
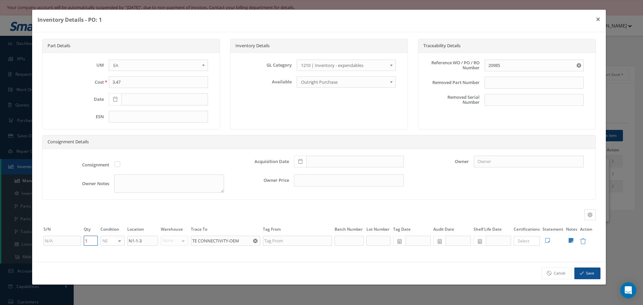
click at [92, 239] on input "1" at bounding box center [91, 241] width 14 height 10
type input "0"
click at [590, 275] on button "Save" at bounding box center [587, 274] width 26 height 12
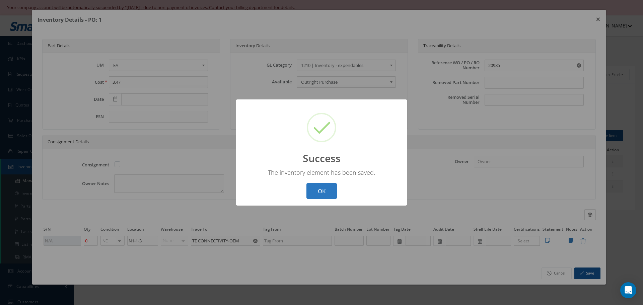
click at [315, 190] on button "OK" at bounding box center [321, 191] width 30 height 16
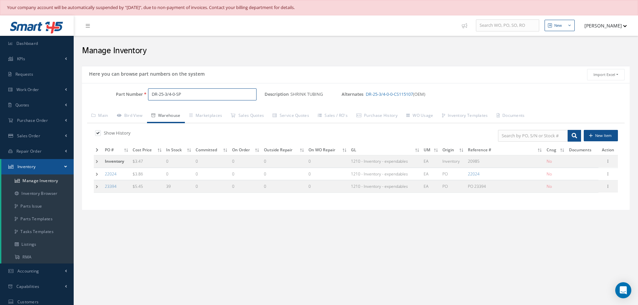
drag, startPoint x: 187, startPoint y: 99, endPoint x: 187, endPoint y: 93, distance: 6.0
click at [188, 97] on input "DR-25-3/4-0-SP" at bounding box center [202, 94] width 108 height 12
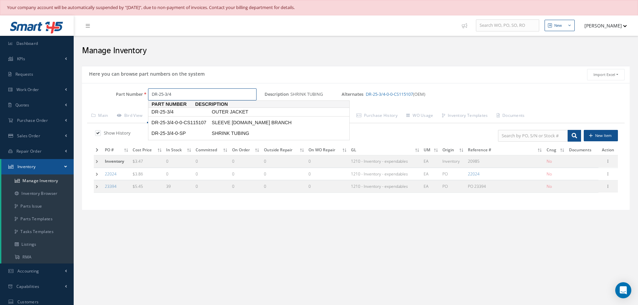
click at [170, 113] on span "DR-25-3/4" at bounding box center [180, 111] width 60 height 7
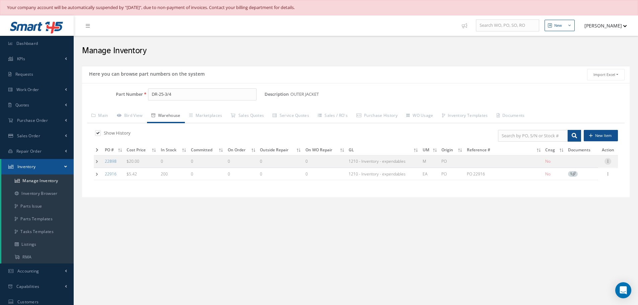
click at [606, 162] on icon at bounding box center [607, 160] width 7 height 5
click at [360, 216] on div "Here you can browse part numbers on the system Import Excel to undefined Column…" at bounding box center [356, 141] width 554 height 157
click at [607, 173] on icon at bounding box center [607, 173] width 7 height 5
click at [610, 223] on div "New New Work Order New Purchase Order New Customer Quote New Sales Order New Re…" at bounding box center [356, 167] width 564 height 305
click at [576, 175] on icon at bounding box center [574, 174] width 4 height 4
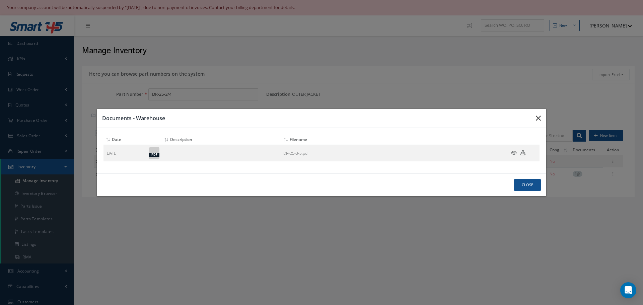
click at [540, 119] on icon "button" at bounding box center [538, 118] width 5 height 8
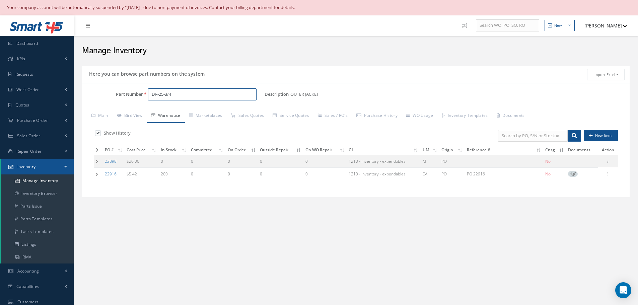
click at [181, 98] on input "DR-25-3/4" at bounding box center [202, 94] width 108 height 12
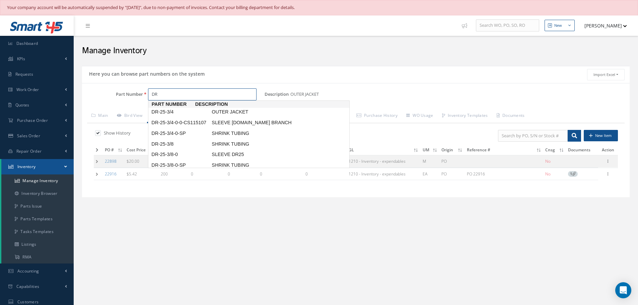
type input "D"
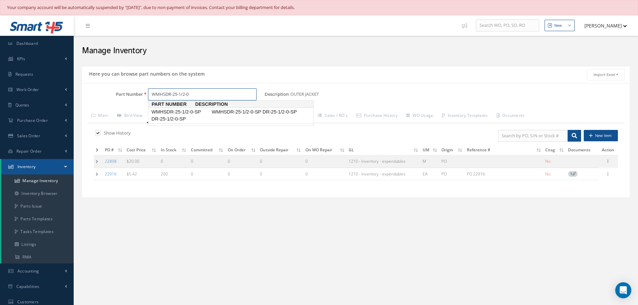
click at [187, 114] on span "WMHSDR-25-1/2-0-SP DR-25-1/2-0-SP" at bounding box center [180, 115] width 60 height 14
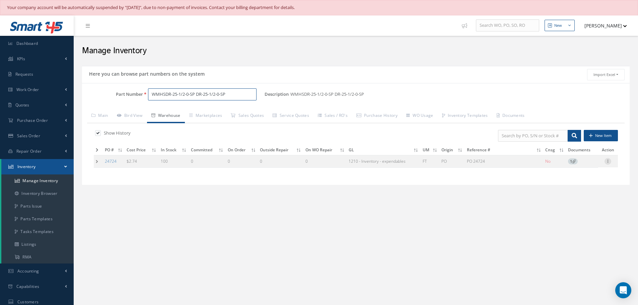
type input "WMHSDR-25-1/2-0-SP DR-25-1/2-0-SP"
click at [608, 164] on div at bounding box center [607, 161] width 7 height 7
click at [586, 167] on link "Edit" at bounding box center [577, 165] width 53 height 9
type input "2.74"
type input "08/26/2025"
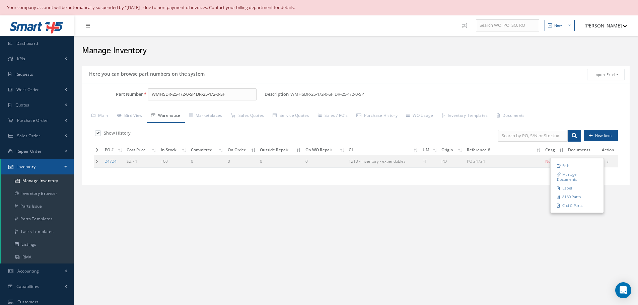
type input "PO 24724"
type input "08/26/2025"
type input "100"
type input "OEM: TE CONNECTIVITY/RAYCHEM"
type input "202159924"
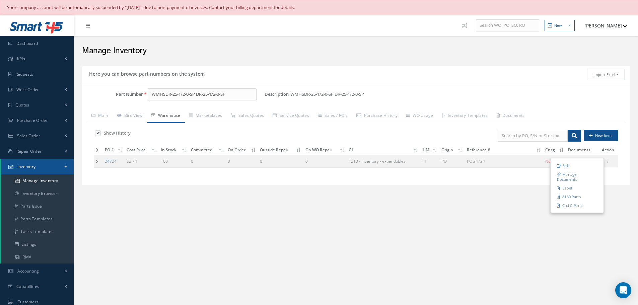
type input "202159924"
type input "08/26/2025"
type input "[DATE]"
type input "02/29/2028"
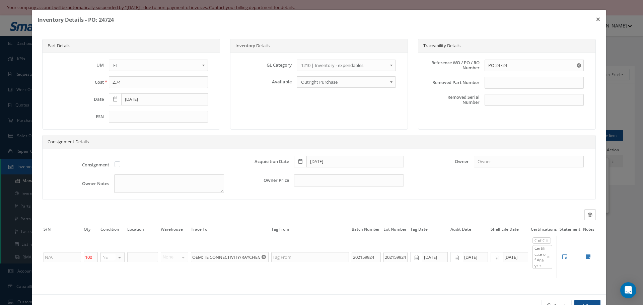
scroll to position [22, 0]
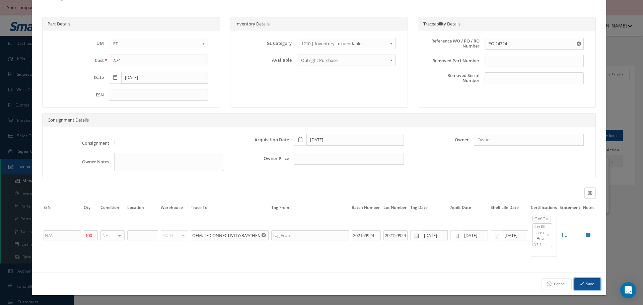
click at [582, 286] on button "Save" at bounding box center [587, 284] width 26 height 12
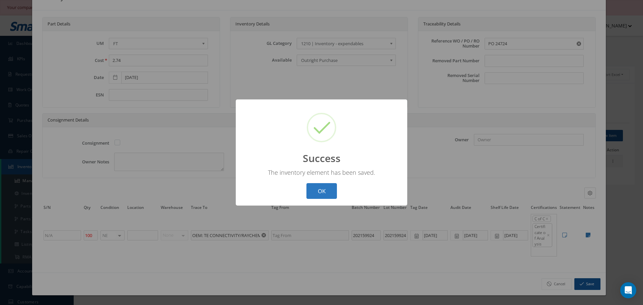
click at [320, 187] on button "OK" at bounding box center [321, 191] width 30 height 16
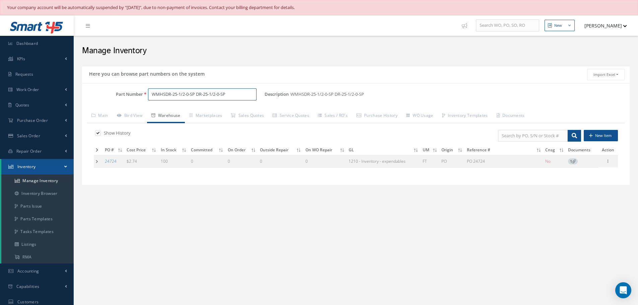
click at [229, 95] on input "WMHSDR-25-1/2-0-SP DR-25-1/2-0-SP" at bounding box center [202, 94] width 108 height 12
click at [185, 94] on input "WMHSDR-25-1/2-0-SP DR-25-1/2-0-SP" at bounding box center [202, 94] width 108 height 12
click at [212, 94] on input "WMHSDR-25-1-0-SP DR-25-1/2-0-SP" at bounding box center [202, 94] width 108 height 12
click at [162, 110] on span "WMHSDR-25-1-0-SP DR-25-1-0-SP" at bounding box center [180, 115] width 60 height 14
type input "WMHSDR-25-1-0-SP DR-25-1-0-SP"
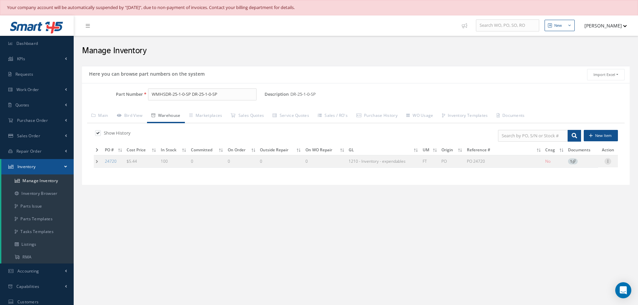
click at [609, 162] on icon at bounding box center [607, 160] width 7 height 5
click at [570, 162] on link "Edit" at bounding box center [577, 165] width 53 height 9
type input "5.44"
type input "08/25/2025"
type input "PO 24720"
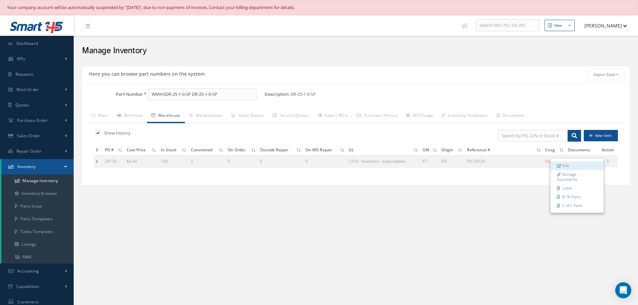
type input "08/25/2025"
type input "202156658"
type input "08/25/2025"
type input "01/31/2028"
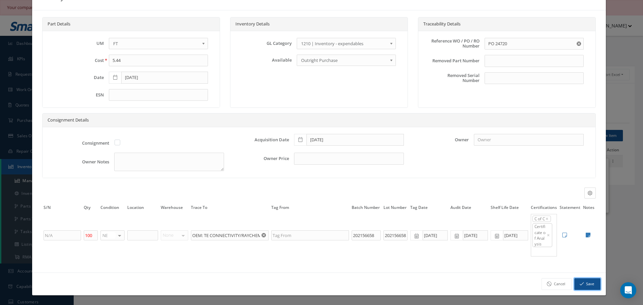
click at [580, 283] on button "Save" at bounding box center [587, 284] width 26 height 12
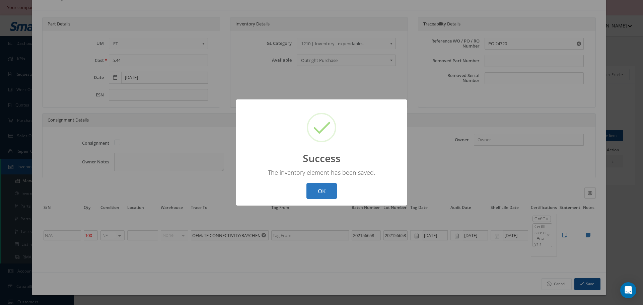
click at [322, 192] on button "OK" at bounding box center [321, 191] width 30 height 16
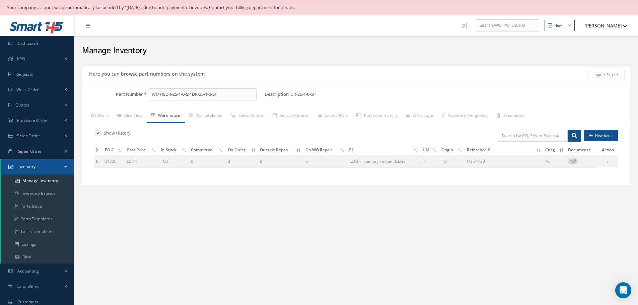
click at [97, 162] on td at bounding box center [98, 161] width 9 height 12
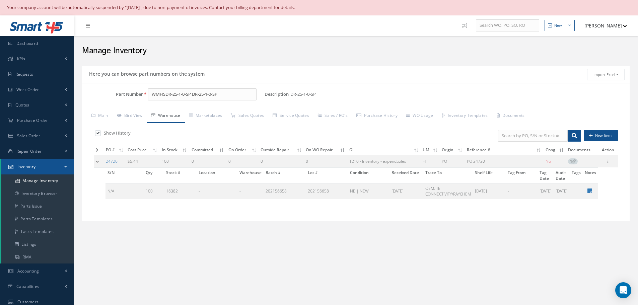
click at [582, 107] on div "Part Number WMHSDR-25-1-0-SP DR-25-1-0-SP Description DR-25-1-0-SP Alternates B…" at bounding box center [355, 152] width 547 height 128
click at [100, 161] on td at bounding box center [99, 161] width 10 height 12
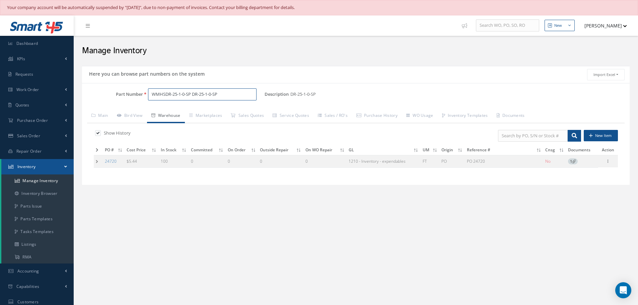
click at [228, 95] on input "WMHSDR-25-1-0-SP DR-25-1-0-SP" at bounding box center [202, 94] width 108 height 12
type input "W"
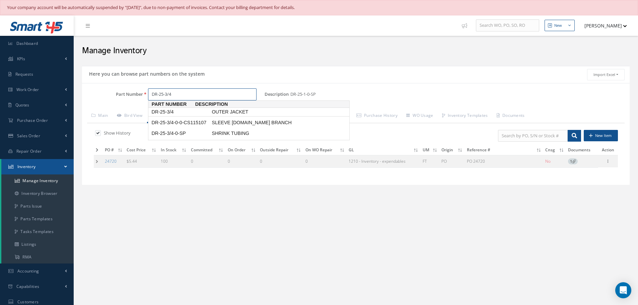
click at [173, 112] on span "DR-25-3/4" at bounding box center [180, 111] width 60 height 7
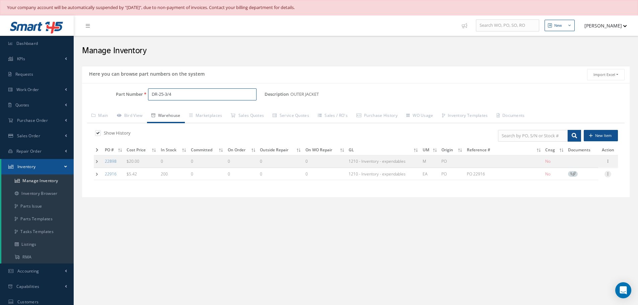
type input "DR-25-3/4"
click at [609, 175] on icon at bounding box center [607, 173] width 7 height 5
click at [575, 178] on link "Edit" at bounding box center [577, 178] width 53 height 9
type input "5.42"
type input "07/24/2023"
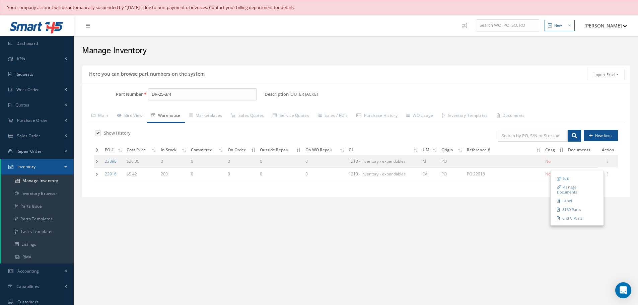
type input "PO 22916"
type input "07/24/2023"
type input "200"
type input "NB-37"
type input "OEM TE CONNECTIVITY"
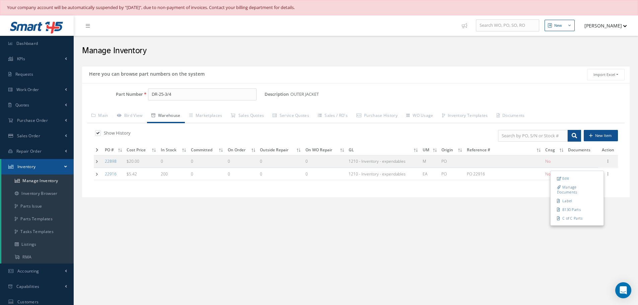
type input "07/24/2023"
type input "01/01/2026"
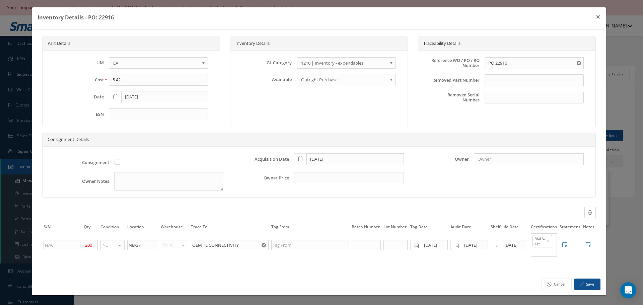
scroll to position [0, 0]
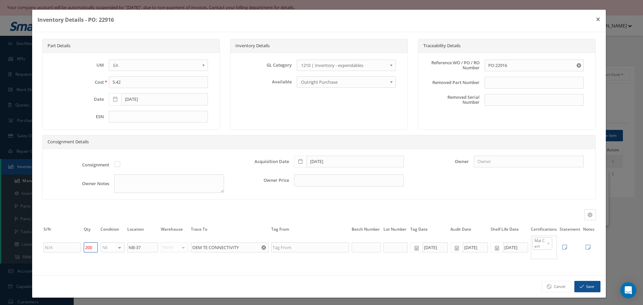
click at [87, 247] on input "200" at bounding box center [91, 247] width 14 height 10
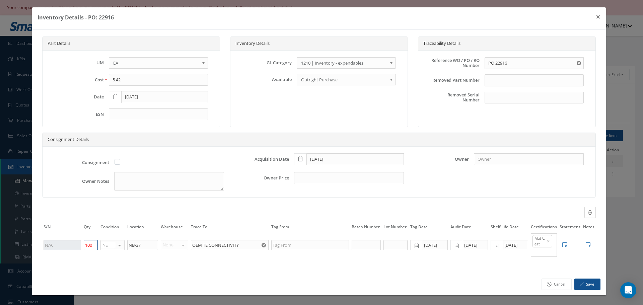
type input "100"
click at [583, 286] on button "Save" at bounding box center [587, 285] width 26 height 12
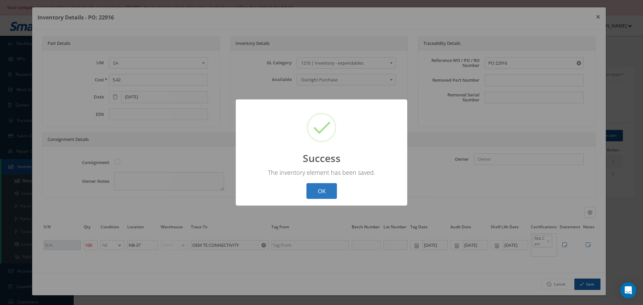
click at [330, 189] on button "OK" at bounding box center [321, 191] width 30 height 16
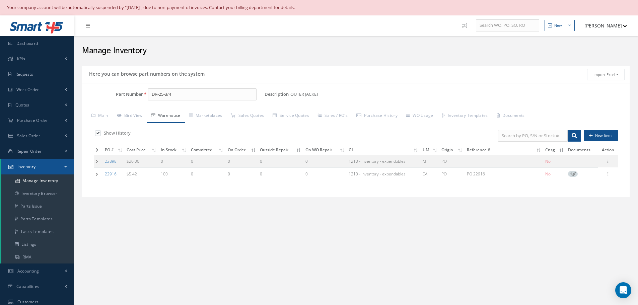
click at [574, 174] on span "1" at bounding box center [573, 174] width 10 height 6
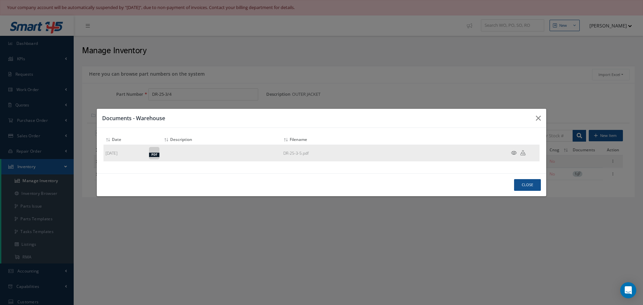
click at [514, 152] on icon at bounding box center [514, 152] width 6 height 5
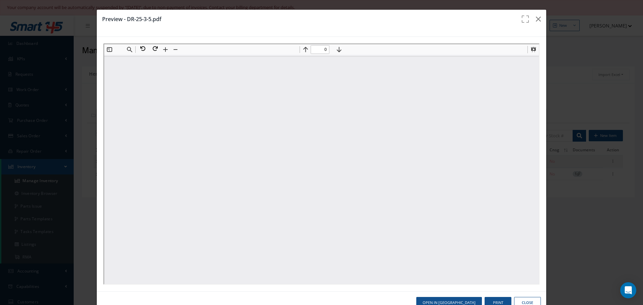
scroll to position [0, 0]
type input "1"
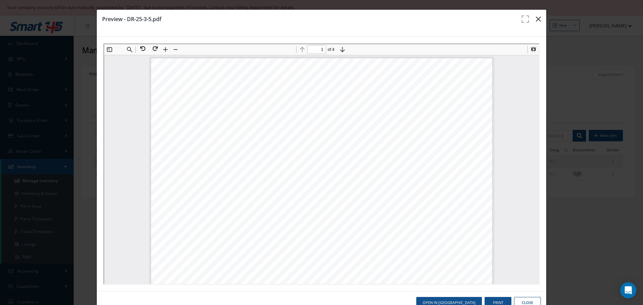
click at [536, 19] on icon "button" at bounding box center [538, 19] width 5 height 8
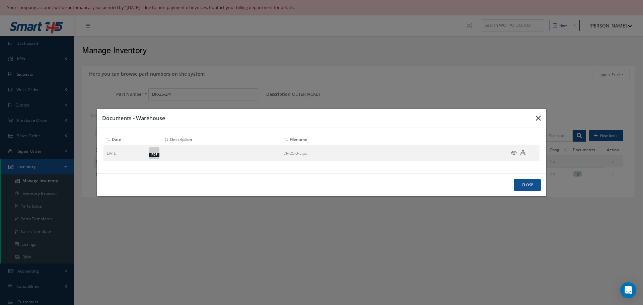
click at [537, 118] on icon "button" at bounding box center [538, 118] width 5 height 8
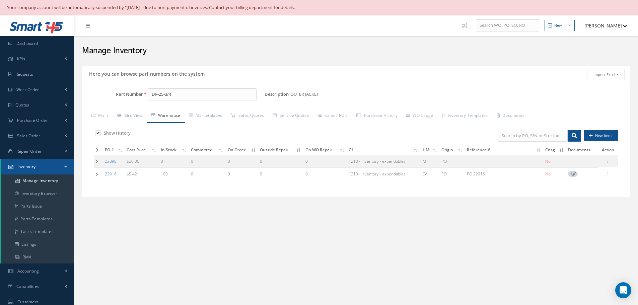
click at [97, 176] on td at bounding box center [98, 174] width 9 height 12
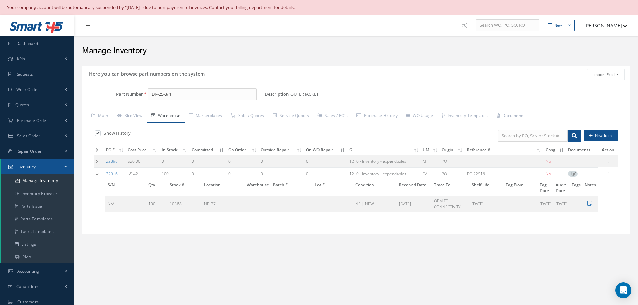
click at [93, 161] on div "Show History New Item PO # Cost Price In Stock Committed On Order Outside Repai…" at bounding box center [355, 176] width 537 height 106
click at [96, 161] on td at bounding box center [99, 161] width 10 height 12
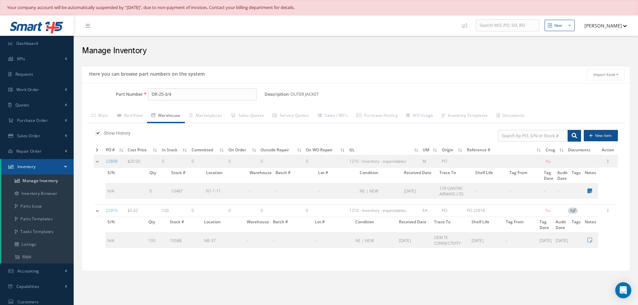
click at [96, 161] on td at bounding box center [99, 161] width 10 height 12
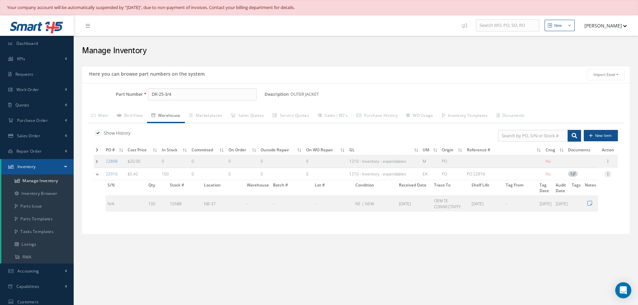
click at [607, 175] on icon at bounding box center [607, 173] width 7 height 5
click at [583, 177] on link "Edit" at bounding box center [577, 178] width 53 height 9
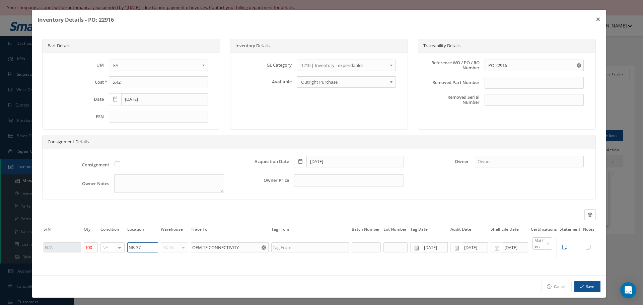
click at [154, 245] on input "NB-37" at bounding box center [142, 247] width 31 height 10
type input "N"
type input "N1-1-13"
click at [592, 287] on button "Save" at bounding box center [587, 287] width 26 height 12
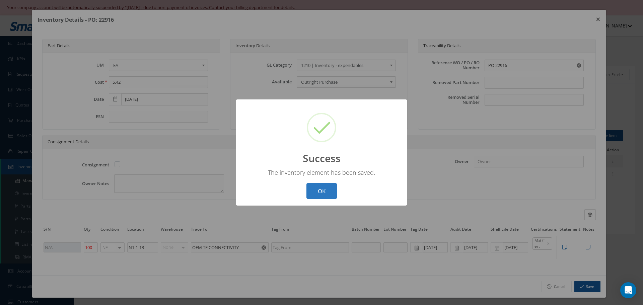
click at [325, 193] on button "OK" at bounding box center [321, 191] width 30 height 16
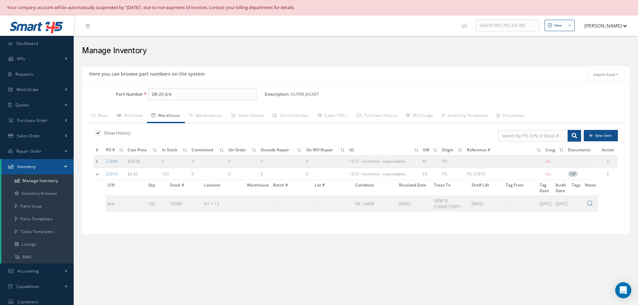
click at [98, 174] on td at bounding box center [99, 174] width 10 height 12
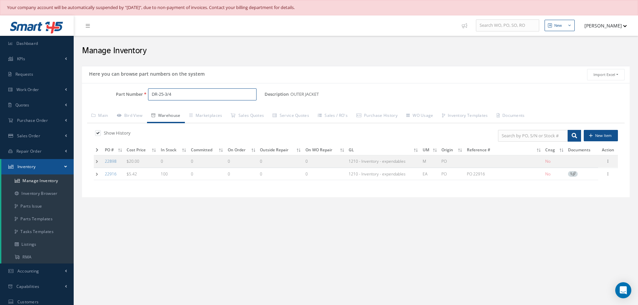
click at [177, 92] on input "DR-25-3/4" at bounding box center [202, 94] width 108 height 12
click at [171, 112] on span "DR-25-1-0-SP" at bounding box center [180, 111] width 60 height 7
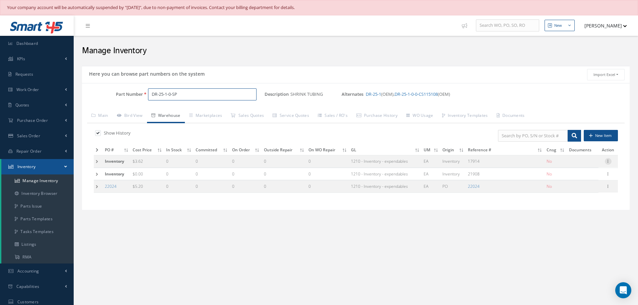
type input "DR-25-1-0-SP"
click at [610, 161] on icon at bounding box center [608, 160] width 7 height 5
click at [579, 165] on link "Edit" at bounding box center [577, 165] width 53 height 9
type input "3.62"
type input "17914"
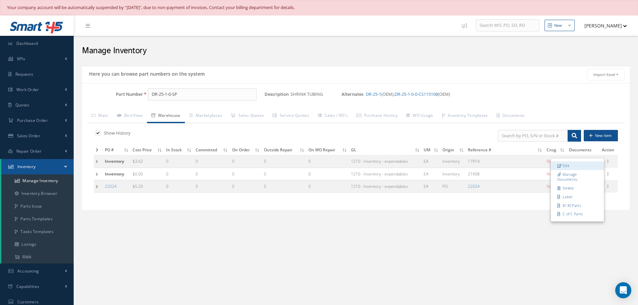
checkbox input "false"
type input "0"
type input "N1-1-1"
type input "null-121"
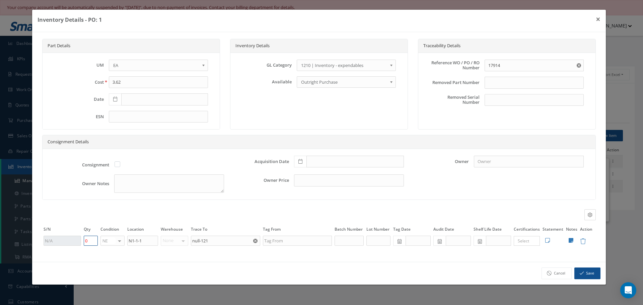
click at [85, 241] on input "0" at bounding box center [91, 241] width 14 height 10
type input "40"
click at [302, 160] on icon at bounding box center [300, 161] width 4 height 5
click at [573, 240] on td "Edit Notes Cancel Save" at bounding box center [572, 240] width 14 height 11
click at [571, 241] on icon at bounding box center [571, 240] width 5 height 5
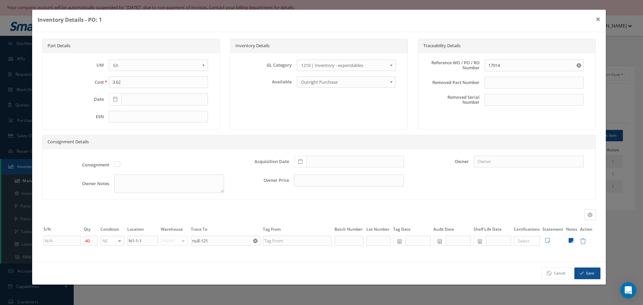
type textarea "17914"
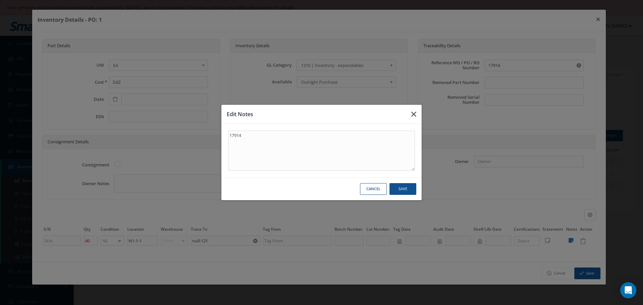
click at [413, 113] on icon "button" at bounding box center [413, 114] width 5 height 8
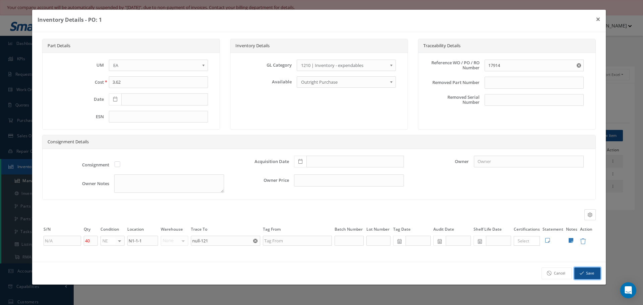
click at [587, 274] on button "Save" at bounding box center [587, 274] width 26 height 12
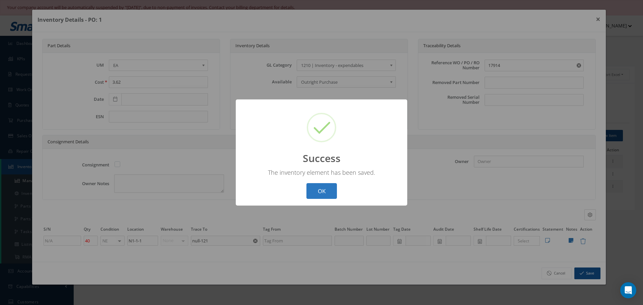
click at [322, 191] on button "OK" at bounding box center [321, 191] width 30 height 16
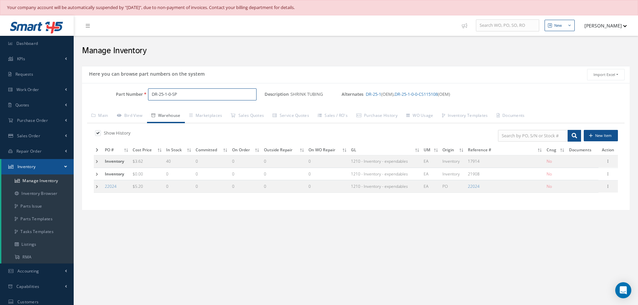
click at [167, 94] on input "DR-25-1-0-SP" at bounding box center [202, 94] width 108 height 12
click at [173, 111] on span "DR-25-1/2-0-SP" at bounding box center [180, 111] width 60 height 7
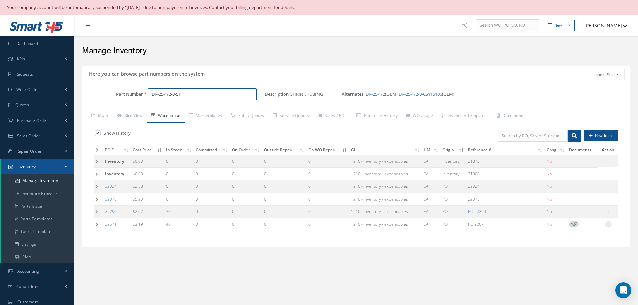
type input "DR-25-1/2-0-SP"
click at [609, 226] on icon at bounding box center [608, 223] width 7 height 5
click at [582, 228] on link "Edit" at bounding box center [577, 228] width 53 height 9
type input "3.19"
type input "04/06/2023"
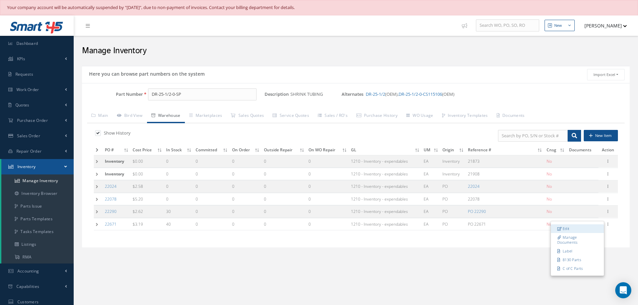
type input "PO 22671"
type input "04/06/2023"
type input "NB-37"
type input "OEM TE CONNECTIVITY"
type input "2844083"
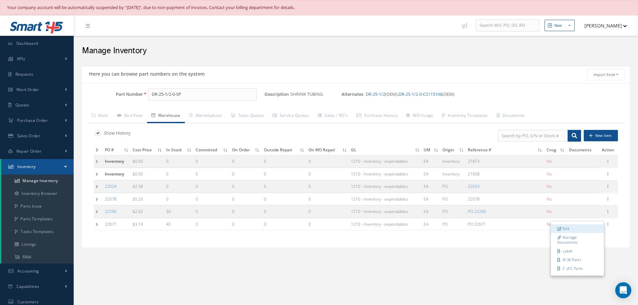
type input "04/06/2023"
type input "[DATE]"
type input "09/30/2025"
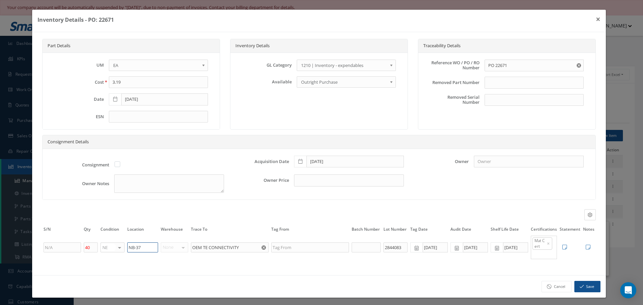
click at [149, 244] on input "NB-37" at bounding box center [142, 247] width 31 height 10
type input "N"
type input "1"
type input "N1-1-14"
click at [585, 288] on button "Save" at bounding box center [587, 287] width 26 height 12
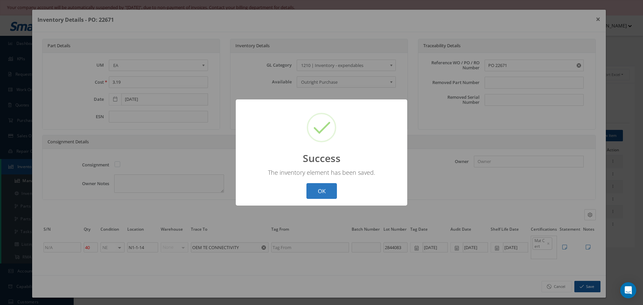
click at [322, 190] on button "OK" at bounding box center [321, 191] width 30 height 16
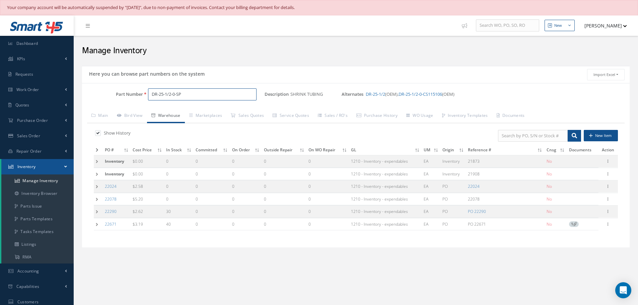
click at [188, 100] on input "DR-25-1/2-0-SP" at bounding box center [202, 94] width 108 height 12
type input "D"
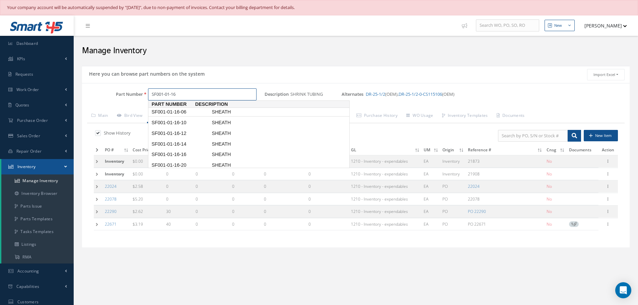
click at [173, 113] on span "SF001-01-16-06" at bounding box center [180, 111] width 60 height 7
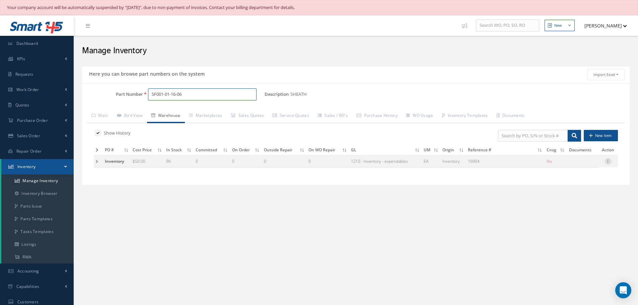
type input "SF001-01-16-06"
click at [609, 162] on icon at bounding box center [608, 160] width 7 height 5
click at [584, 165] on link "Edit" at bounding box center [577, 165] width 53 height 9
type input "50.00"
type input "16904"
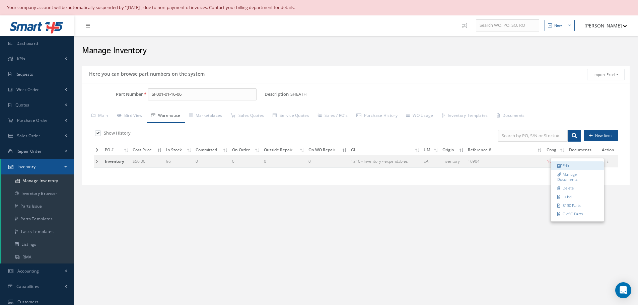
checkbox input "false"
type input "06/01/2017"
type input "96"
type input "N1-1-11"
type input "ZODIAC AEROSAFETY-OEM"
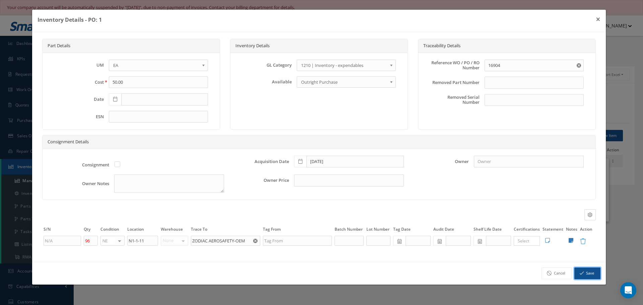
click at [581, 273] on icon "button" at bounding box center [582, 273] width 4 height 5
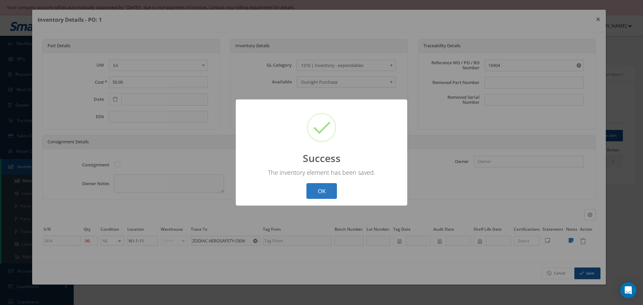
click at [323, 190] on button "OK" at bounding box center [321, 191] width 30 height 16
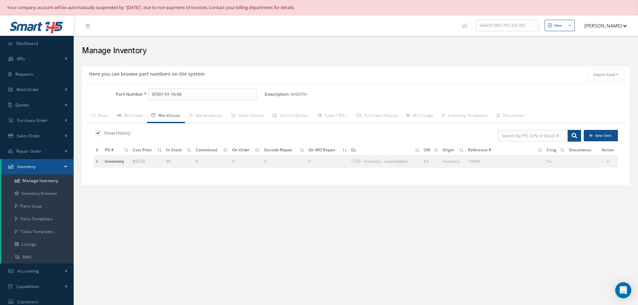
click at [612, 162] on div "Edit Manage Documents Delete Label 8130 Parts C of C Parts" at bounding box center [608, 161] width 8 height 8
click at [608, 162] on icon at bounding box center [608, 160] width 7 height 5
click at [586, 163] on link "Edit" at bounding box center [577, 165] width 53 height 9
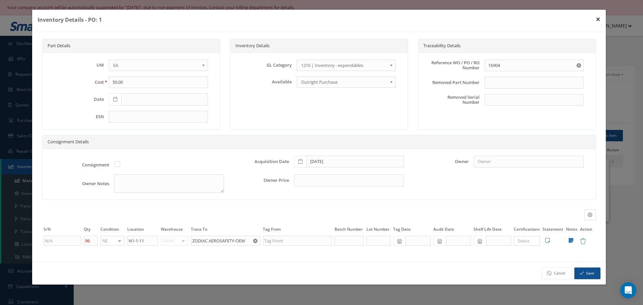
click at [599, 18] on button "×" at bounding box center [597, 19] width 15 height 19
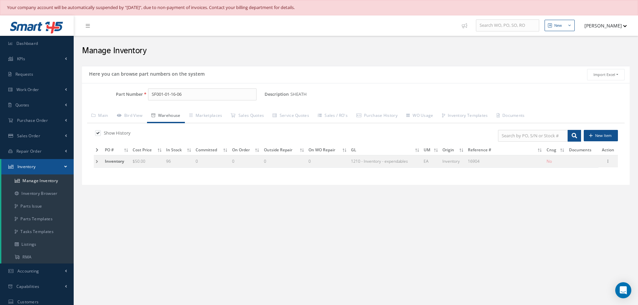
click at [97, 161] on td at bounding box center [98, 161] width 9 height 12
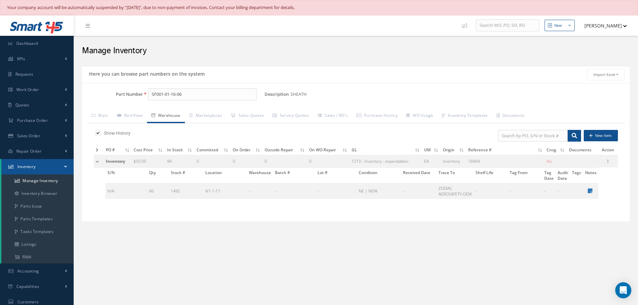
click at [96, 161] on td at bounding box center [99, 161] width 10 height 12
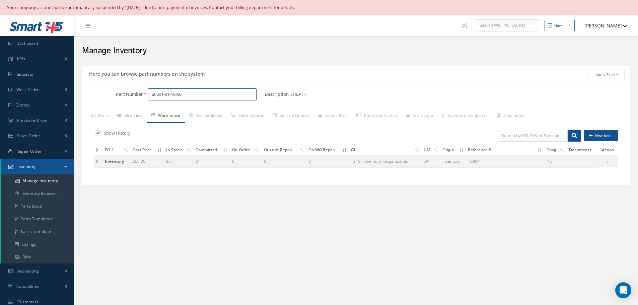
click at [197, 98] on input "SF001-01-16-06" at bounding box center [202, 94] width 108 height 12
type input "S"
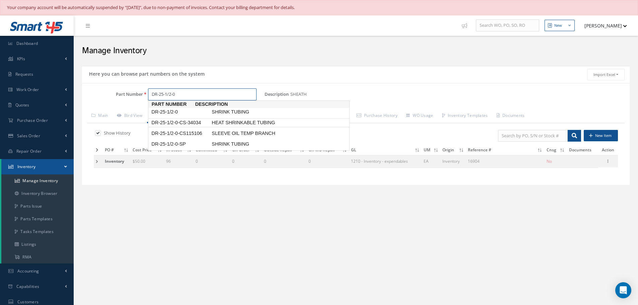
click at [187, 118] on link "DR-25-1/2-0-CS-34034 HEAT SHRINKABLE TUBING" at bounding box center [249, 122] width 202 height 9
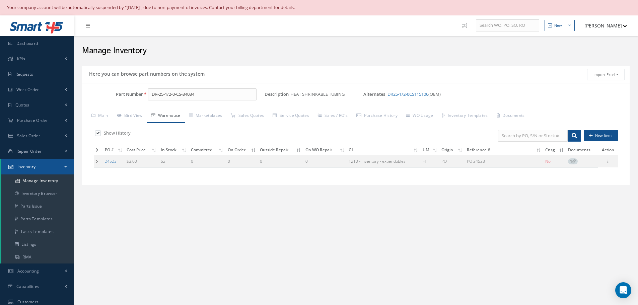
click at [97, 160] on td at bounding box center [98, 161] width 9 height 12
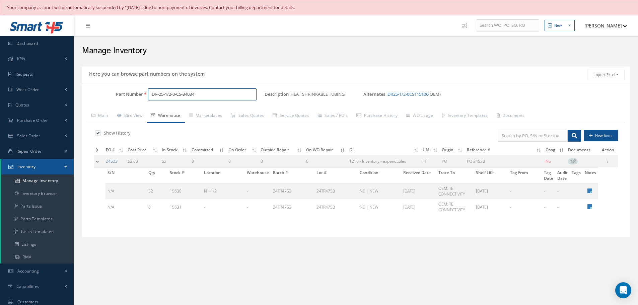
click at [207, 93] on input "DR-25-1/2-0-CS-34034" at bounding box center [202, 94] width 108 height 12
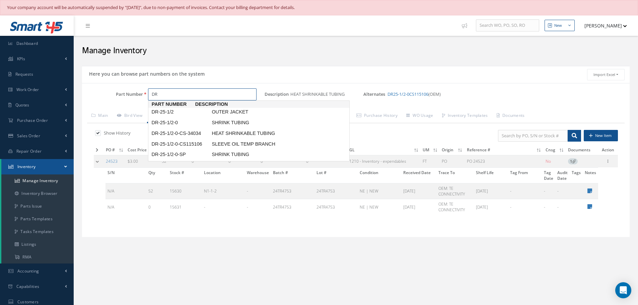
type input "D"
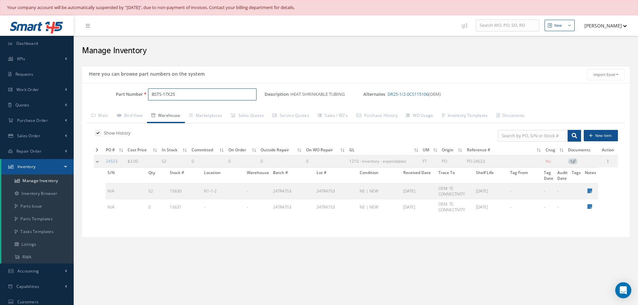
click at [151, 94] on input "BSTS-17X25" at bounding box center [202, 94] width 108 height 12
click at [177, 112] on span "650-BSTS-17X25" at bounding box center [180, 111] width 60 height 7
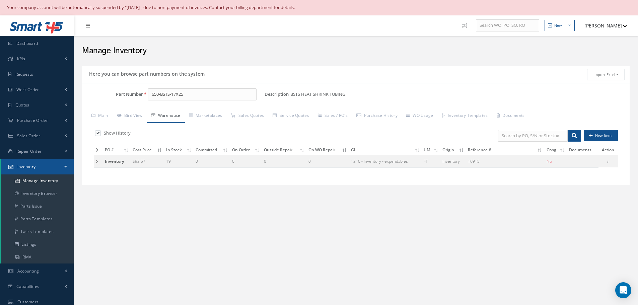
click at [95, 162] on td at bounding box center [98, 161] width 9 height 12
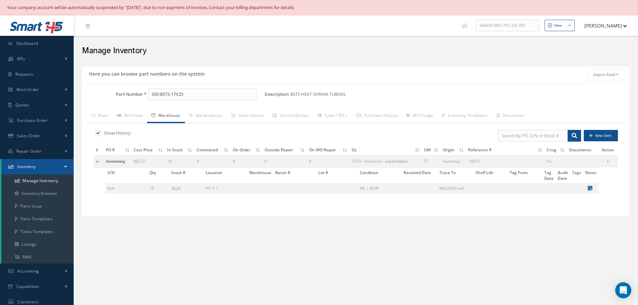
drag, startPoint x: 96, startPoint y: 162, endPoint x: 99, endPoint y: 159, distance: 4.5
click at [97, 162] on td at bounding box center [99, 161] width 10 height 12
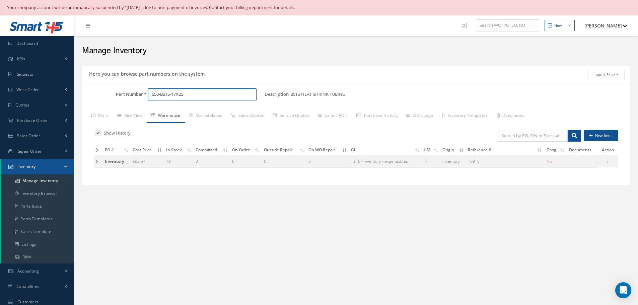
click at [190, 95] on input "650-BSTS-17X25" at bounding box center [202, 94] width 108 height 12
type input "6"
click at [172, 109] on span "DR-25-3/4-0-SP" at bounding box center [180, 111] width 60 height 7
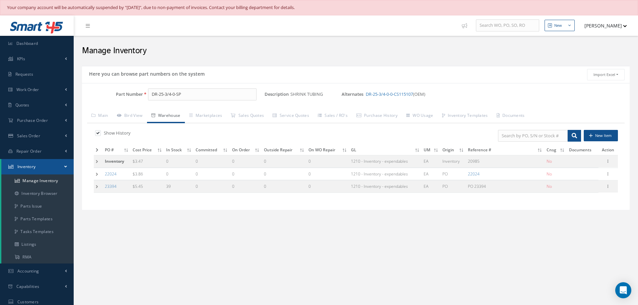
click at [96, 185] on td at bounding box center [98, 186] width 9 height 12
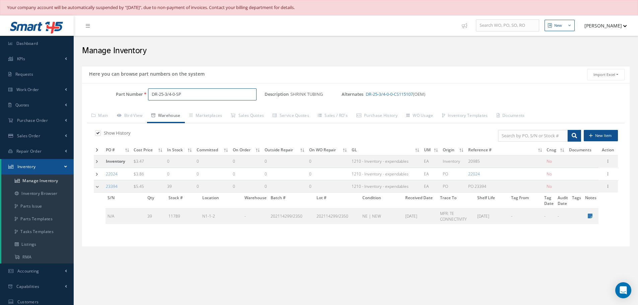
click at [196, 94] on input "DR-25-3/4-0-SP" at bounding box center [202, 94] width 108 height 12
type input "D"
click at [204, 111] on span "WMHSDR-25-1/2-0-SP DR-25-1/2-0-SP" at bounding box center [180, 115] width 60 height 14
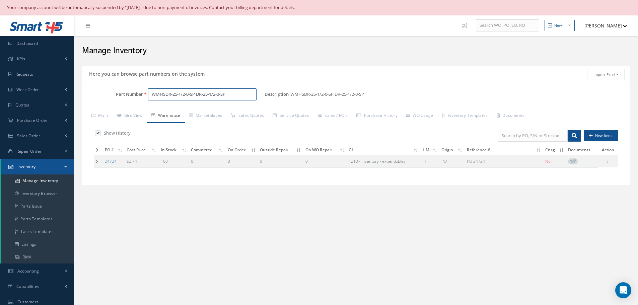
type input "WMHSDR-25-1/2-0-SP DR-25-1/2-0-SP"
click at [97, 162] on td at bounding box center [98, 161] width 9 height 12
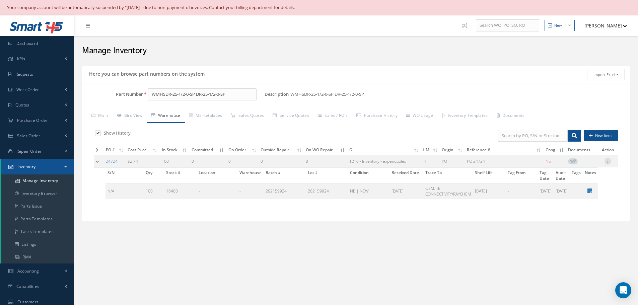
click at [606, 161] on icon at bounding box center [607, 160] width 7 height 5
click at [583, 166] on link "Edit" at bounding box center [577, 165] width 53 height 9
type input "2.74"
type input "08/26/2025"
type input "PO 24724"
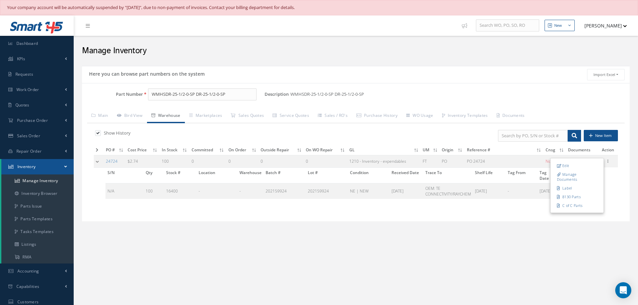
type input "08/26/2025"
type input "100"
type input "OEM: TE CONNECTIVITY/RAYCHEM"
type input "202159924"
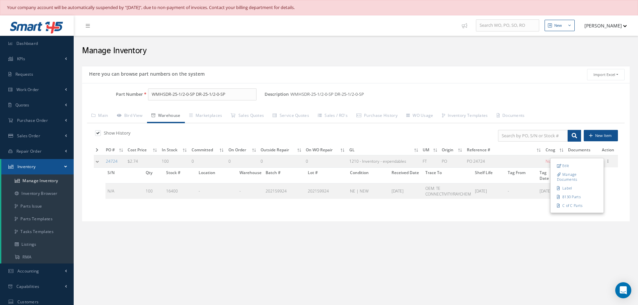
type input "08/26/2025"
type input "[DATE]"
type input "02/29/2028"
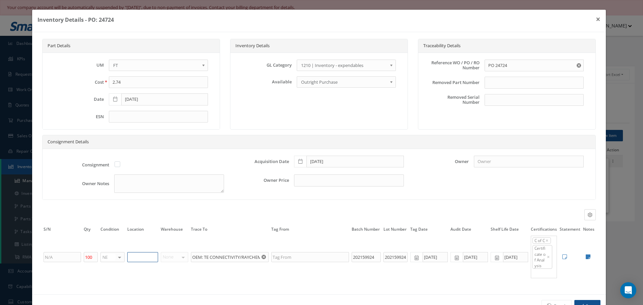
click at [132, 254] on input "text" at bounding box center [142, 257] width 31 height 10
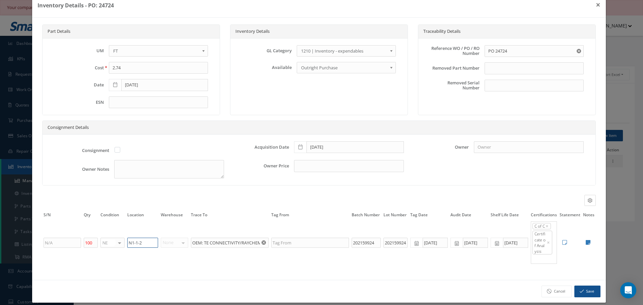
scroll to position [22, 0]
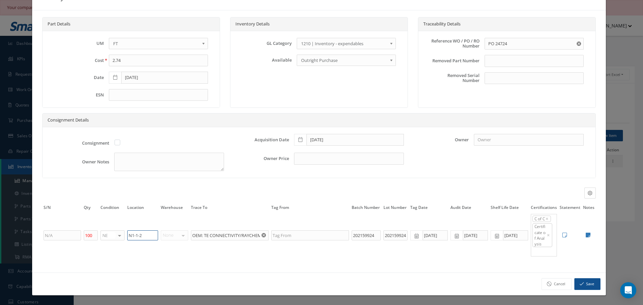
type input "N1-1-2"
click at [580, 283] on button "Save" at bounding box center [587, 284] width 26 height 12
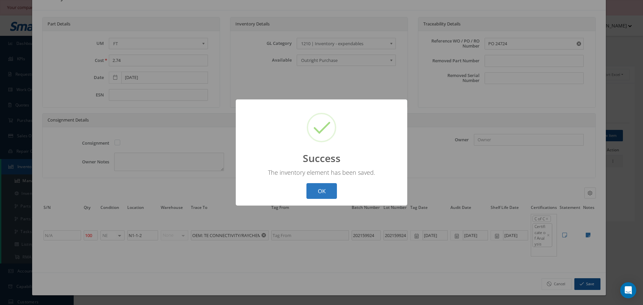
click at [321, 190] on button "OK" at bounding box center [321, 191] width 30 height 16
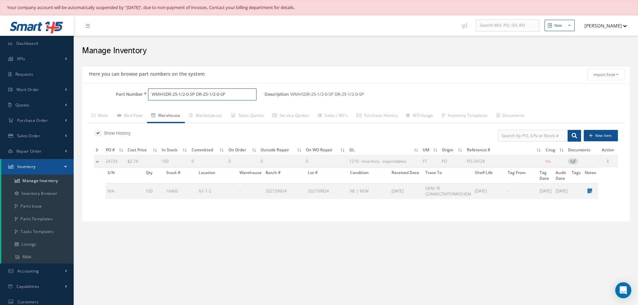
click at [237, 97] on input "WMHSDR-25-1/2-0-SP DR-25-1/2-0-SP" at bounding box center [202, 94] width 108 height 12
click at [182, 112] on span "WMHSDR-25-1-0-SP DR-25-1-0-SP" at bounding box center [180, 115] width 60 height 14
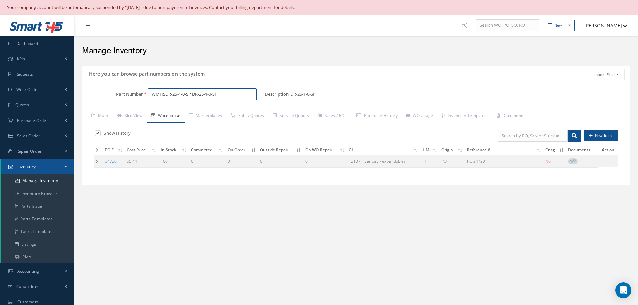
type input "WMHSDR-25-1-0-SP DR-25-1-0-SP"
click at [97, 162] on td at bounding box center [98, 161] width 9 height 12
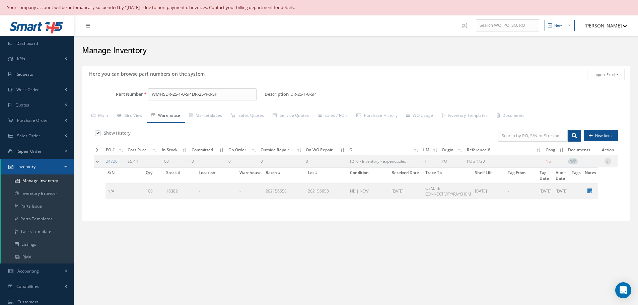
click at [609, 162] on icon at bounding box center [607, 160] width 7 height 5
click at [582, 165] on link "Edit" at bounding box center [577, 165] width 53 height 9
type input "5.44"
type input "[DATE]"
type input "PO 24720"
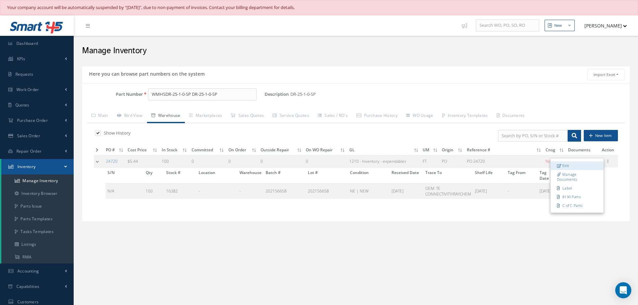
type input "[DATE]"
type input "202156658"
type input "[DATE]"
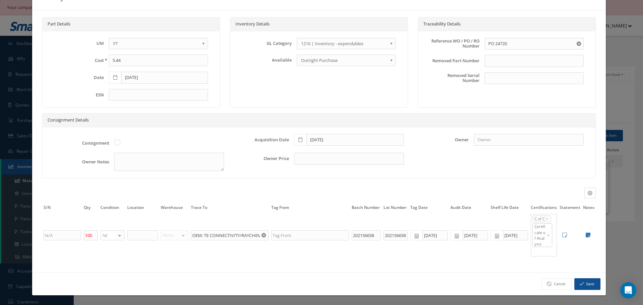
scroll to position [0, 0]
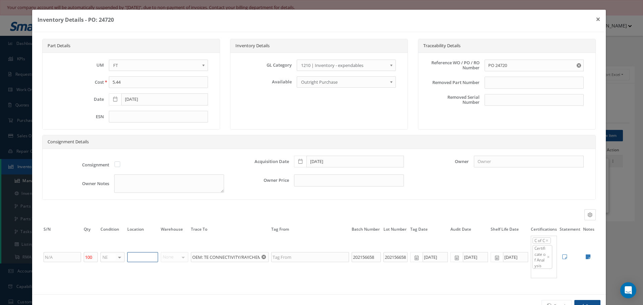
click at [134, 257] on input "text" at bounding box center [142, 257] width 31 height 10
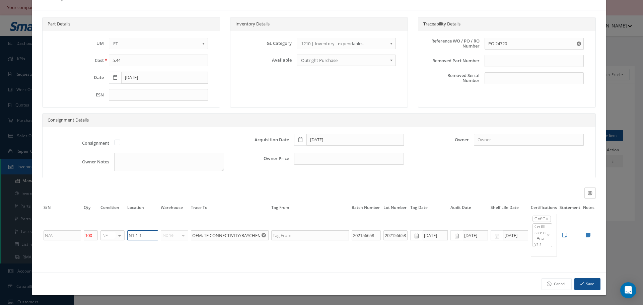
type input "N1-1-1"
click at [581, 284] on button "Save" at bounding box center [587, 284] width 26 height 12
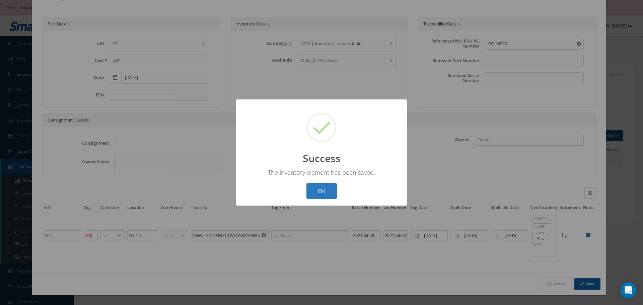
click at [315, 188] on button "OK" at bounding box center [321, 191] width 30 height 16
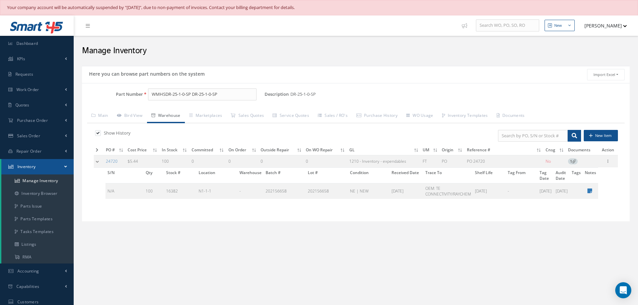
click at [99, 161] on td at bounding box center [99, 161] width 10 height 12
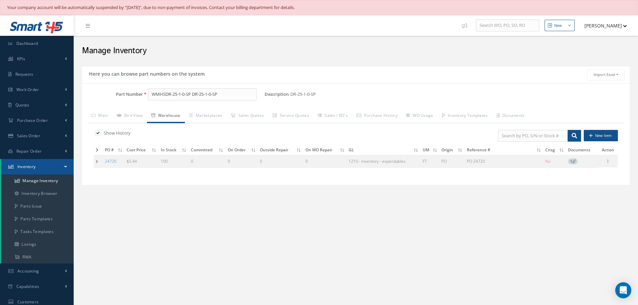
click at [97, 158] on td at bounding box center [98, 161] width 9 height 12
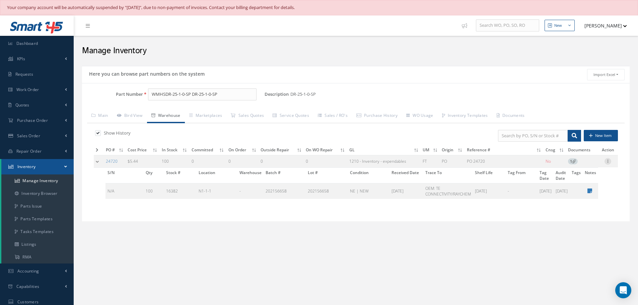
click at [608, 163] on icon at bounding box center [607, 160] width 7 height 5
click at [617, 206] on div "Show History New Item PO # Cost Price In Stock Committed On Order Outside Repai…" at bounding box center [355, 169] width 537 height 93
click at [574, 162] on icon at bounding box center [574, 161] width 4 height 4
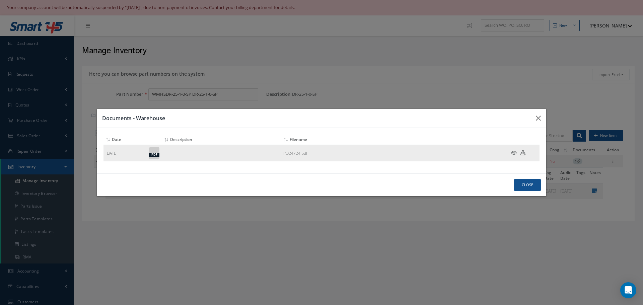
click at [512, 151] on icon at bounding box center [514, 152] width 6 height 5
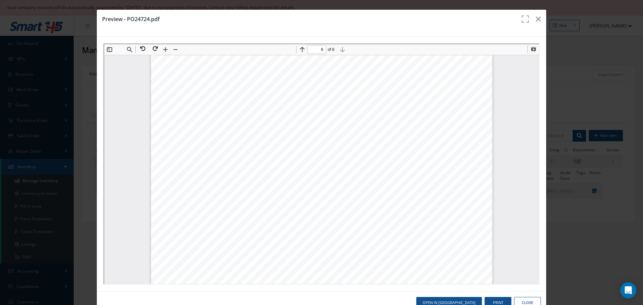
scroll to position [2446, 0]
type input "5"
click at [536, 19] on icon "button" at bounding box center [538, 19] width 5 height 8
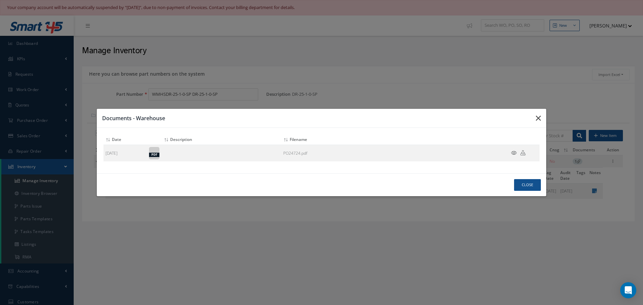
click at [538, 118] on icon "button" at bounding box center [538, 118] width 5 height 8
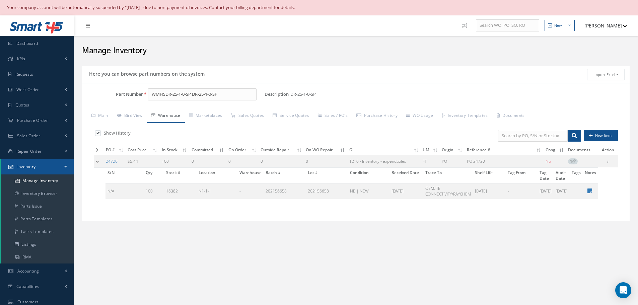
click at [574, 163] on span "1" at bounding box center [573, 161] width 10 height 6
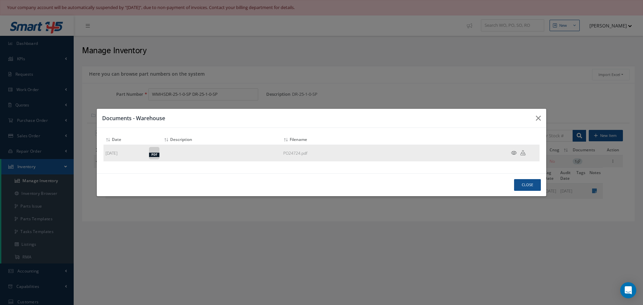
click at [514, 151] on icon at bounding box center [514, 152] width 6 height 5
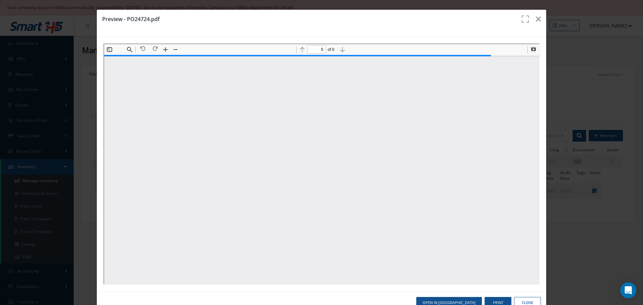
scroll to position [1876, 0]
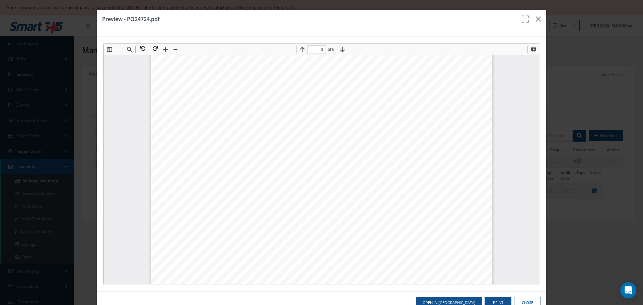
type input "2"
click at [536, 17] on icon "button" at bounding box center [538, 19] width 5 height 8
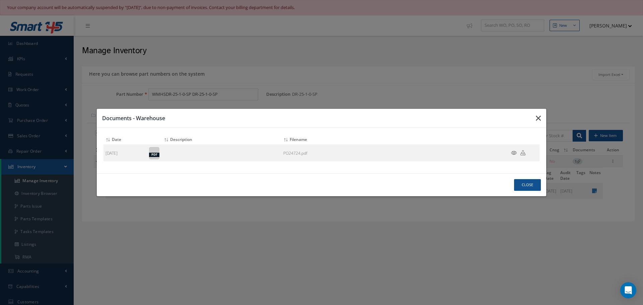
click at [539, 119] on icon "button" at bounding box center [538, 118] width 5 height 8
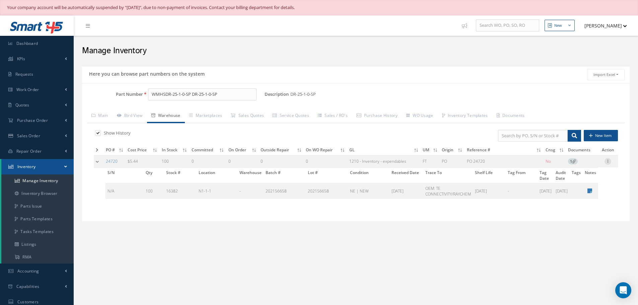
click at [608, 160] on icon at bounding box center [607, 160] width 7 height 5
click at [537, 160] on td "PO 24720" at bounding box center [504, 161] width 79 height 12
click at [574, 159] on icon at bounding box center [574, 161] width 4 height 4
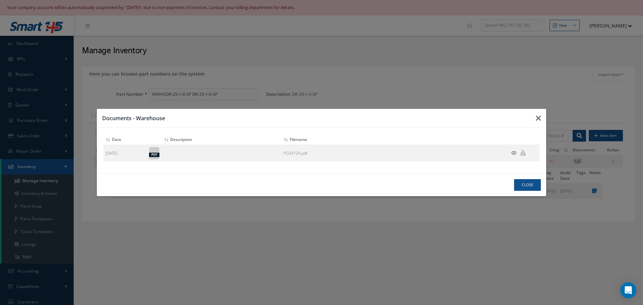
click at [540, 118] on icon "button" at bounding box center [538, 118] width 5 height 8
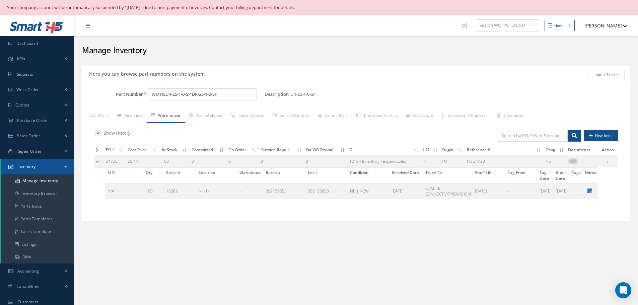
click at [571, 160] on span "1" at bounding box center [573, 161] width 10 height 6
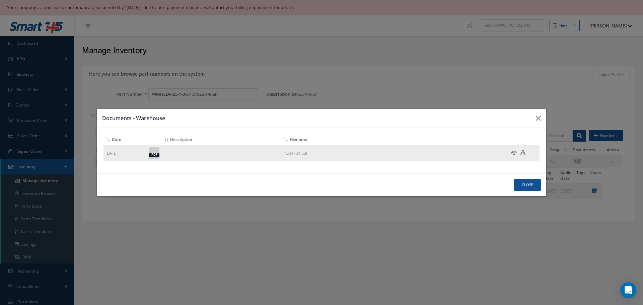
click at [514, 153] on icon at bounding box center [514, 152] width 6 height 5
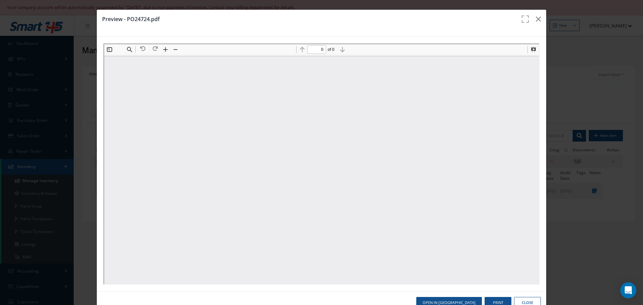
scroll to position [0, 0]
type input "2"
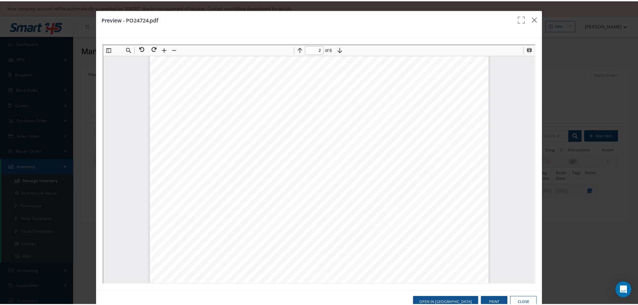
scroll to position [369, 0]
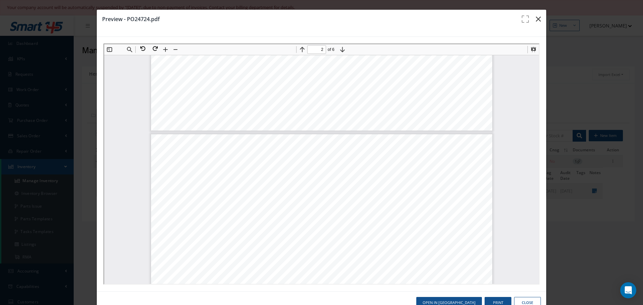
click at [536, 18] on icon "button" at bounding box center [538, 19] width 5 height 8
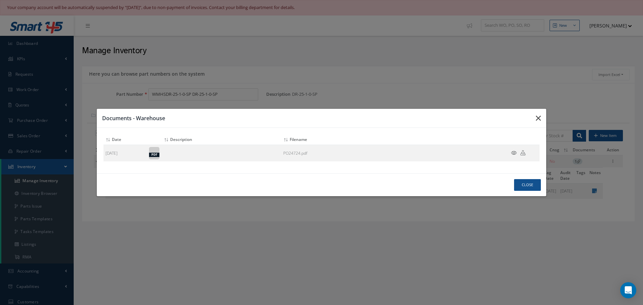
click at [539, 117] on icon "button" at bounding box center [538, 118] width 5 height 8
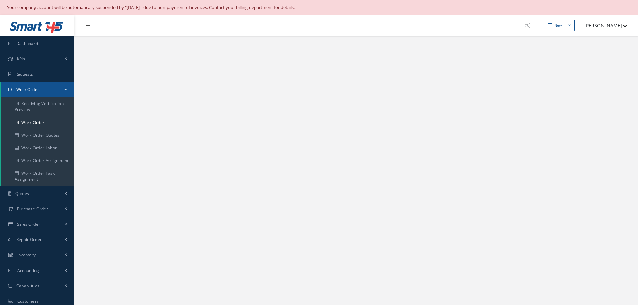
select select "25"
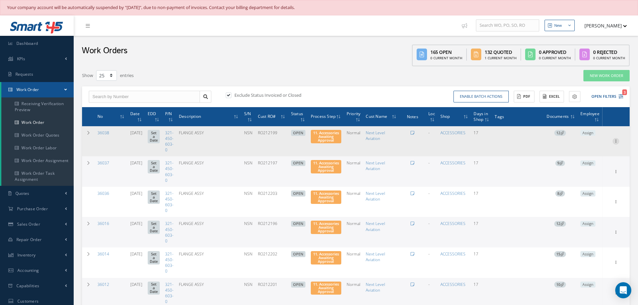
click at [616, 141] on icon at bounding box center [615, 140] width 7 height 5
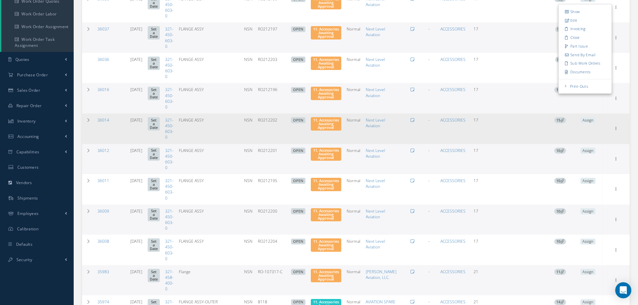
scroll to position [33, 0]
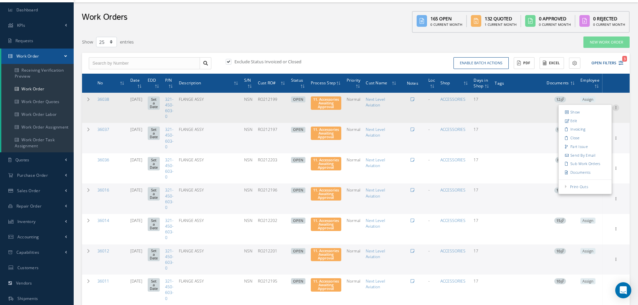
click at [616, 106] on icon at bounding box center [615, 106] width 7 height 5
click at [582, 119] on link "Edit" at bounding box center [585, 121] width 53 height 9
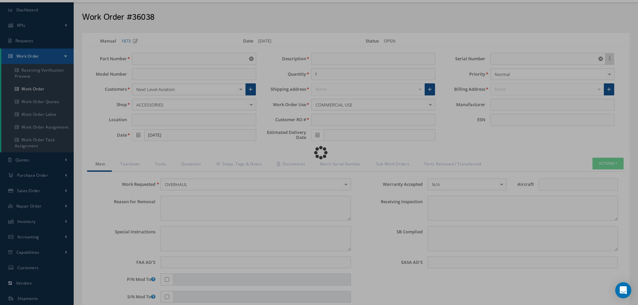
type input "321-450-603-0"
type input "[DATE]"
type input "FLANGE ASSY"
type input "RO212199"
type input "NSN"
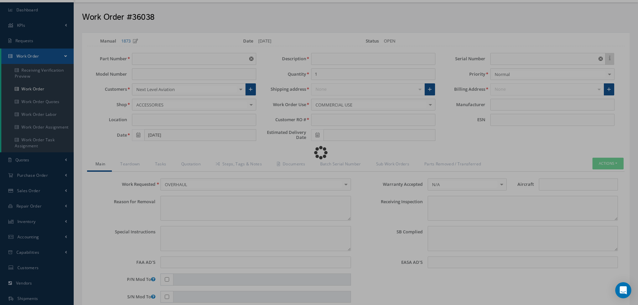
type input "699711"
type textarea "NONE"
type textarea "PLEASE SEE R.O. FOR DETAILS"
type textarea "NO VISUAL DAMAGE"
type textarea "None performed"
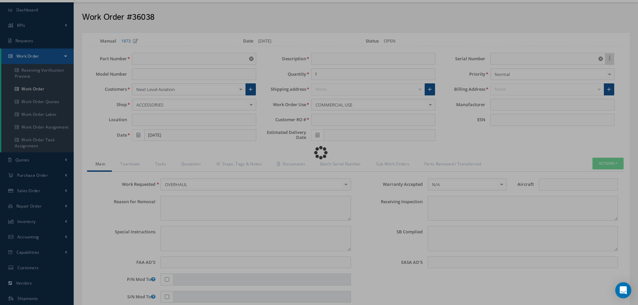
type textarea "Article was xxxxx in reference with the following Technical Standard : CFM56-5B…"
type textarea "Article has been approved to return to service."
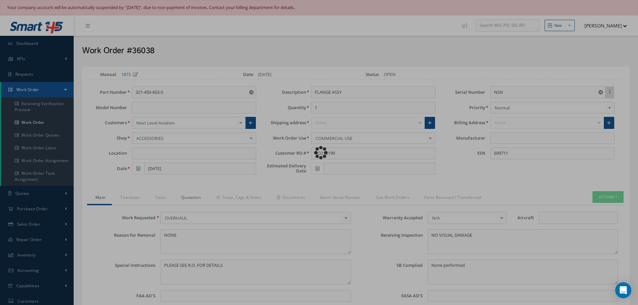
type input "CFM56-5B"
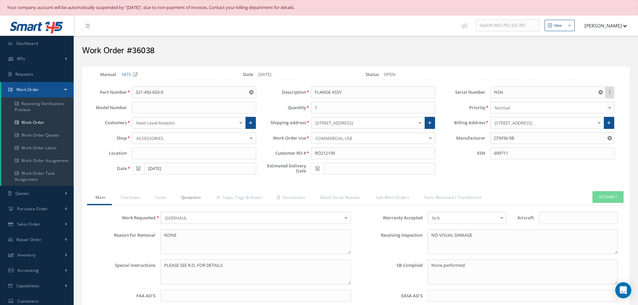
click at [199, 195] on link "Quotation" at bounding box center [190, 198] width 34 height 14
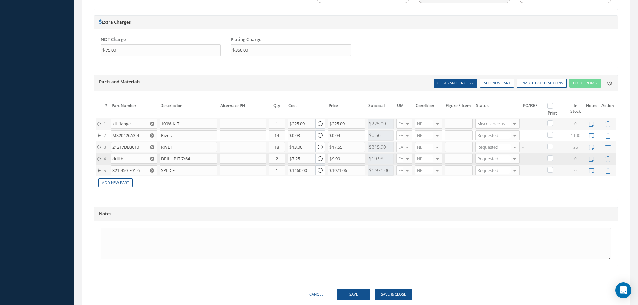
scroll to position [536, 0]
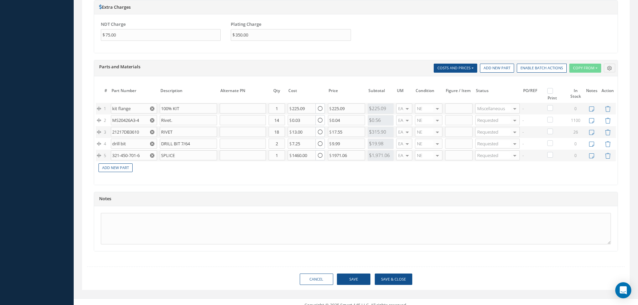
click at [553, 90] on label at bounding box center [554, 91] width 2 height 6
click at [550, 90] on input "checkbox" at bounding box center [551, 91] width 4 height 4
checkbox input "true"
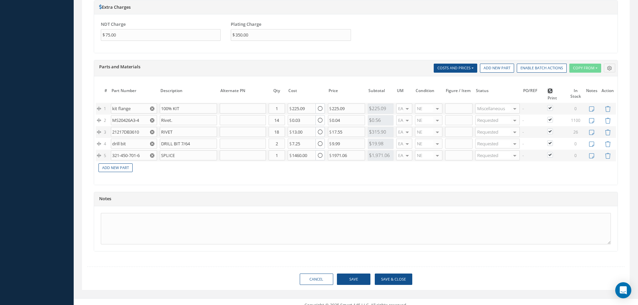
checkbox input "true"
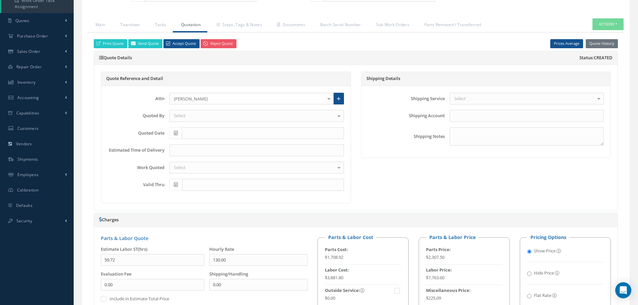
scroll to position [167, 0]
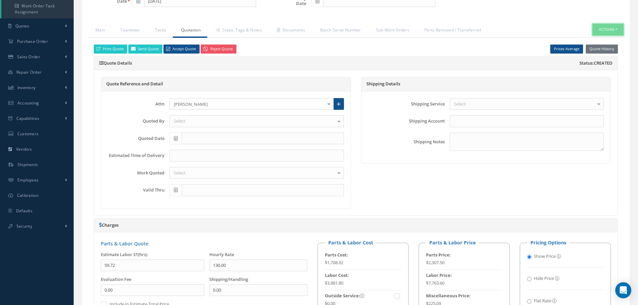
click at [617, 28] on button "Actions" at bounding box center [607, 30] width 31 height 12
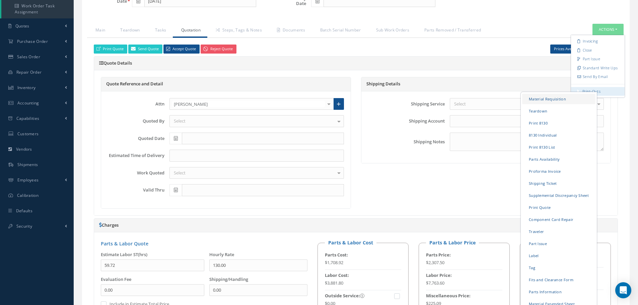
click at [542, 99] on link "Material Requisition" at bounding box center [558, 99] width 73 height 10
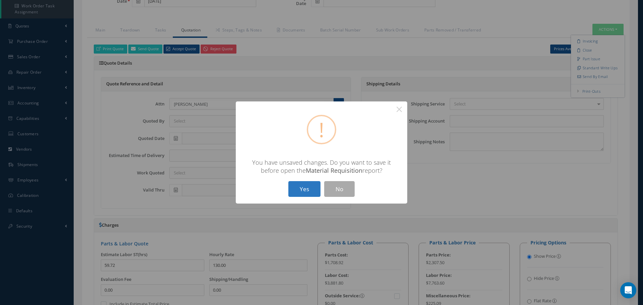
click at [297, 187] on button "Yes" at bounding box center [304, 189] width 32 height 16
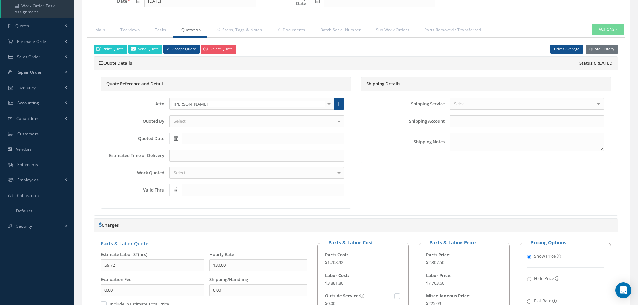
checkbox input "true"
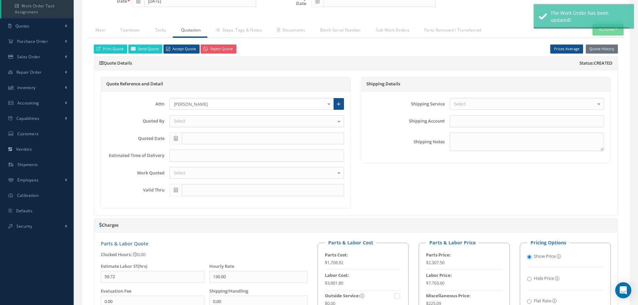
type input "CFM56-5B"
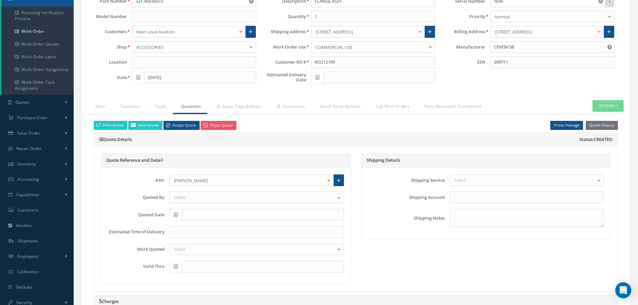
scroll to position [100, 0]
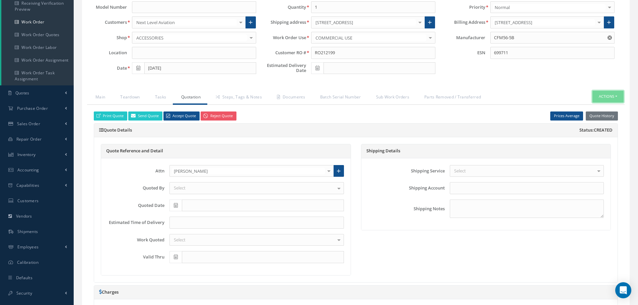
click at [615, 96] on button "Actions" at bounding box center [607, 97] width 31 height 12
click at [591, 127] on link "Part Issue" at bounding box center [598, 126] width 54 height 9
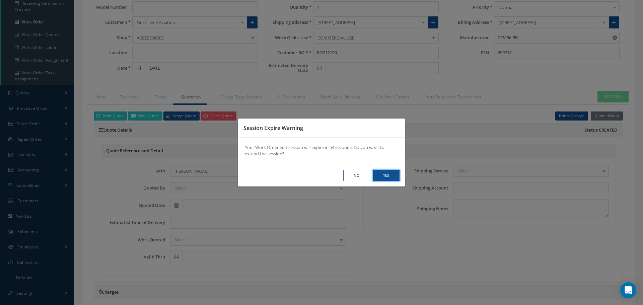
click at [390, 172] on button "Yes" at bounding box center [386, 176] width 27 height 12
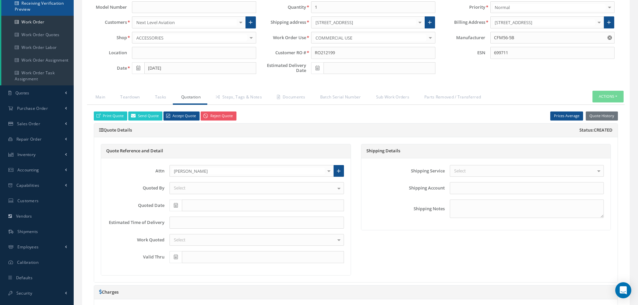
select select "25"
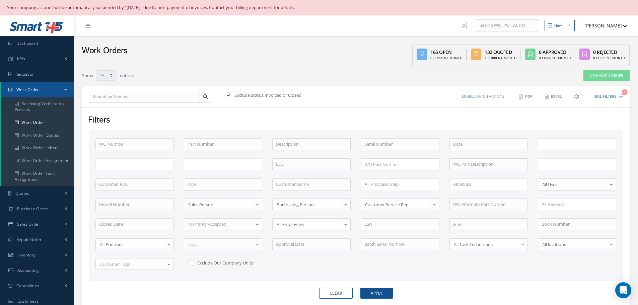
click at [602, 94] on button "Hide Filters 4" at bounding box center [605, 96] width 36 height 11
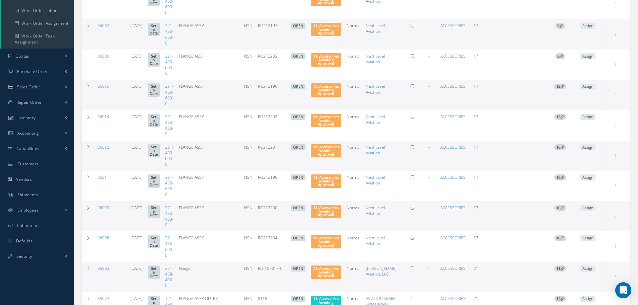
scroll to position [234, 0]
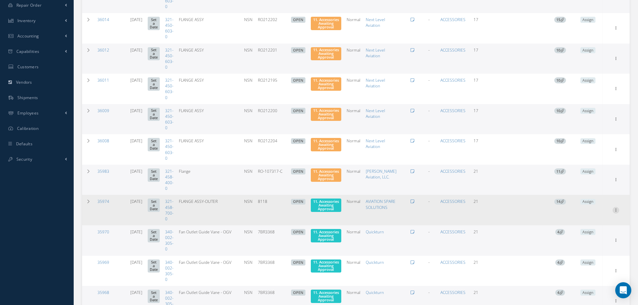
click at [616, 210] on icon at bounding box center [615, 209] width 7 height 5
click at [581, 250] on link "Part Issue" at bounding box center [585, 249] width 53 height 9
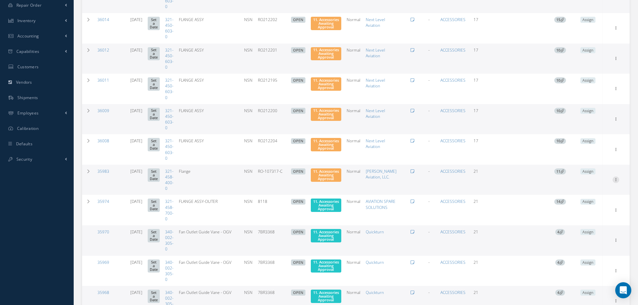
click at [615, 179] on icon at bounding box center [615, 178] width 7 height 5
click at [580, 219] on link "Part Issue" at bounding box center [585, 218] width 53 height 9
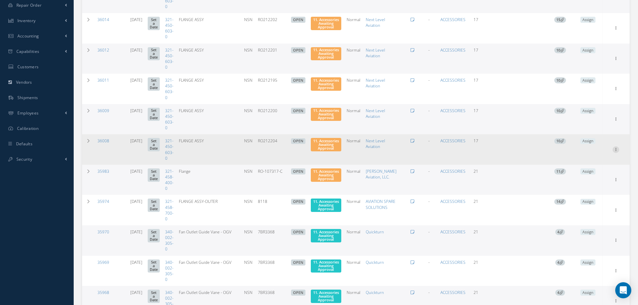
click at [614, 148] on icon at bounding box center [615, 148] width 7 height 5
click at [583, 189] on link "Part Issue" at bounding box center [585, 188] width 53 height 9
click at [616, 150] on icon at bounding box center [615, 148] width 7 height 5
click at [585, 160] on link "Edit" at bounding box center [585, 162] width 53 height 9
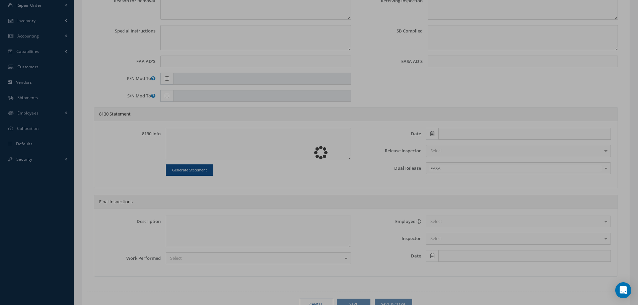
type input "321-450-603-0"
type input "08/25/2025"
type input "FLANGE ASSY"
type input "RO212204"
type input "NSN"
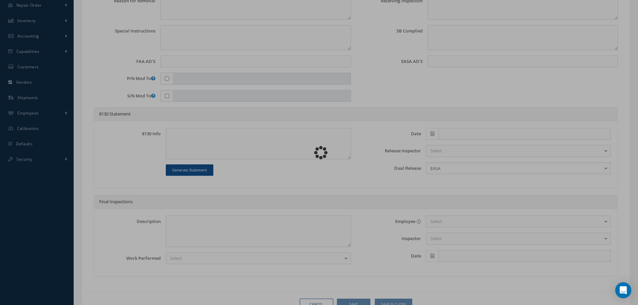
type input "697475"
type textarea "NONE"
type textarea "PLEASE SEE R.O. FOR DETAILS"
type textarea "NO VISUAL DAMAGE"
type textarea "None performed"
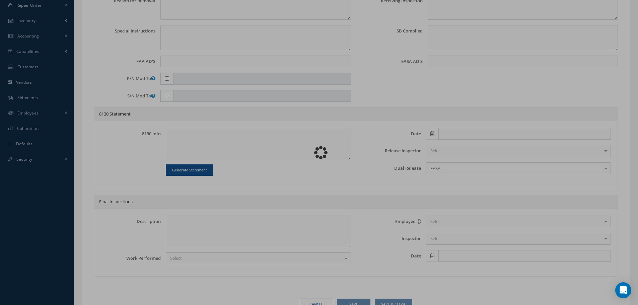
type textarea "Article was xxxxx in reference with the following Technical Standard : CFM56-5B…"
type textarea "Article has been approved to return to service."
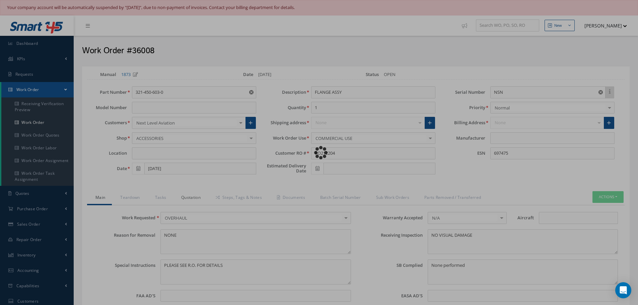
type input "CFM56-5B"
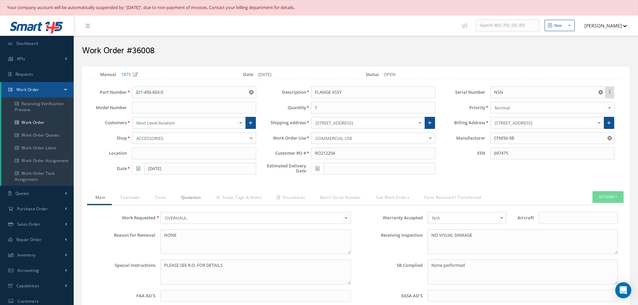
click at [192, 197] on link "Quotation" at bounding box center [190, 198] width 34 height 14
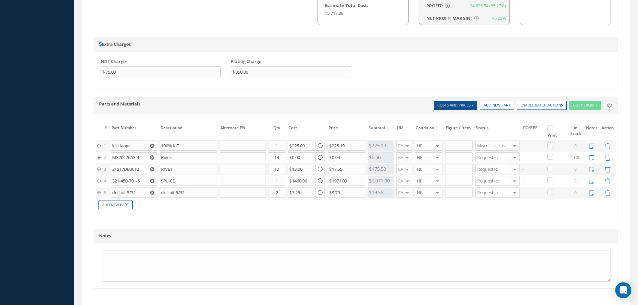
scroll to position [502, 0]
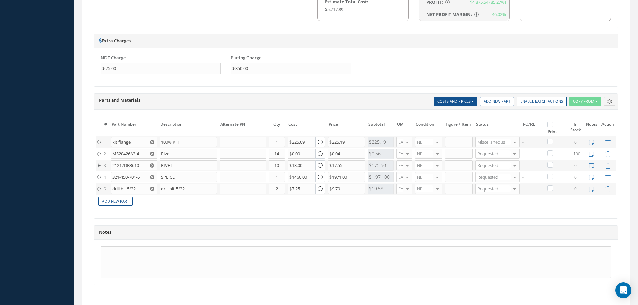
click at [553, 125] on label at bounding box center [554, 124] width 2 height 6
click at [551, 125] on input "checkbox" at bounding box center [551, 125] width 4 height 4
checkbox input "true"
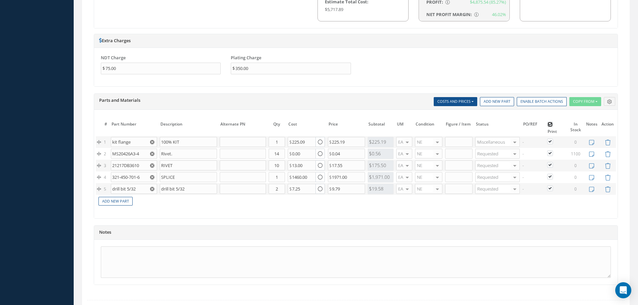
checkbox input "true"
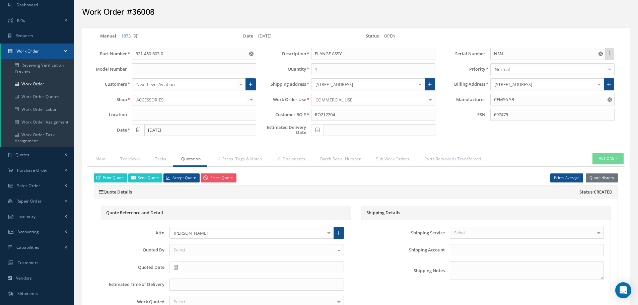
scroll to position [33, 0]
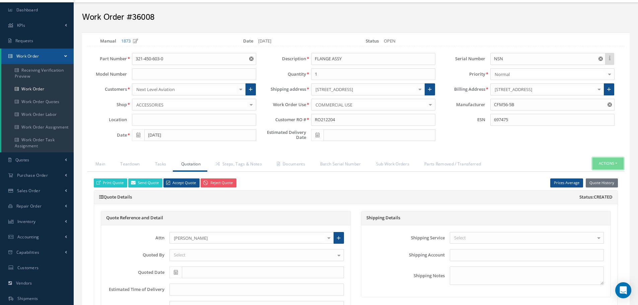
click at [615, 164] on button "Actions" at bounding box center [607, 164] width 31 height 12
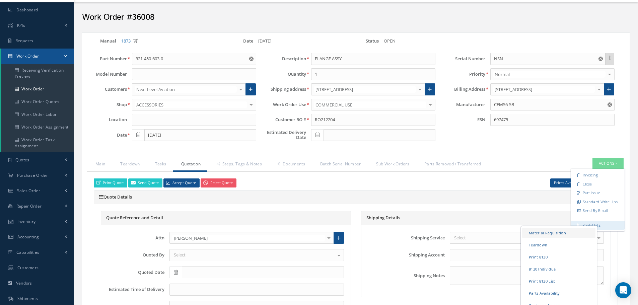
click at [545, 232] on link "Material Requisition" at bounding box center [558, 233] width 73 height 10
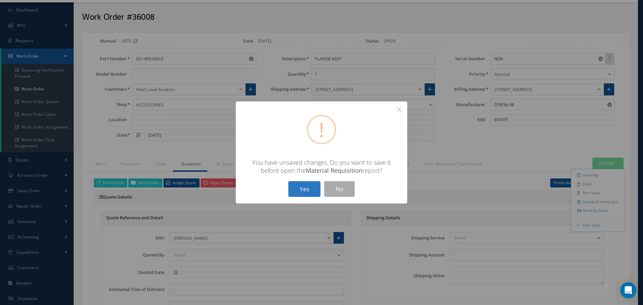
click at [309, 194] on button "Yes" at bounding box center [304, 189] width 32 height 16
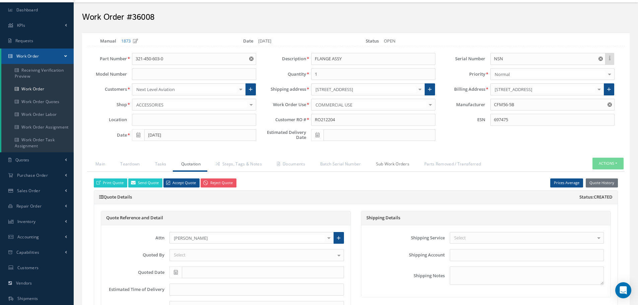
checkbox input "true"
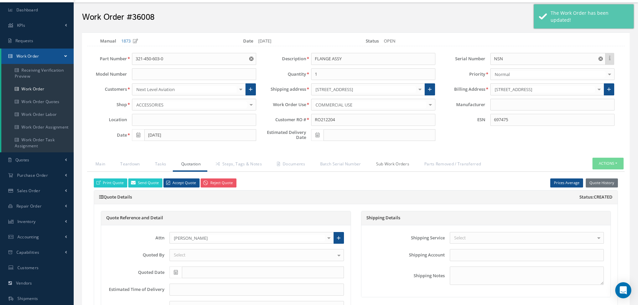
type input "CFM56-5B"
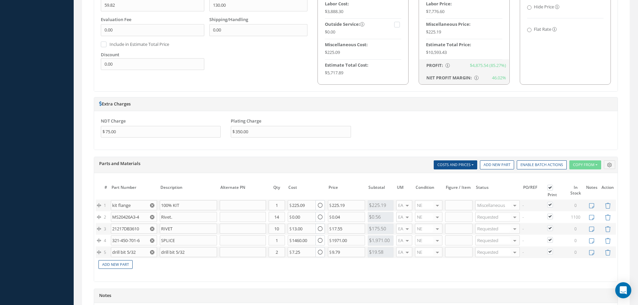
scroll to position [502, 0]
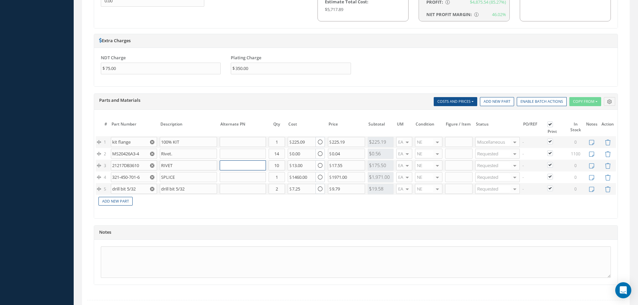
click at [225, 166] on input "text" at bounding box center [243, 165] width 46 height 10
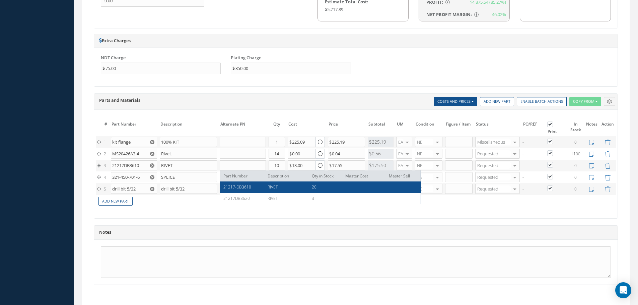
click at [240, 188] on span "21217-DB3610" at bounding box center [237, 187] width 28 height 6
type input "21217-DB3610"
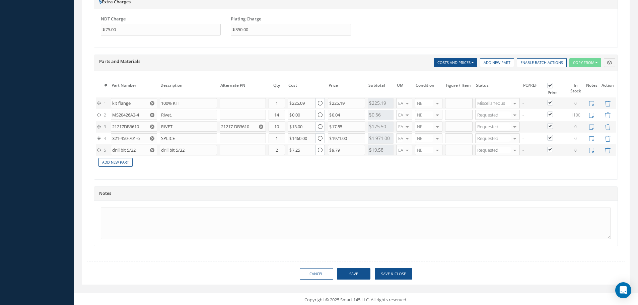
scroll to position [542, 0]
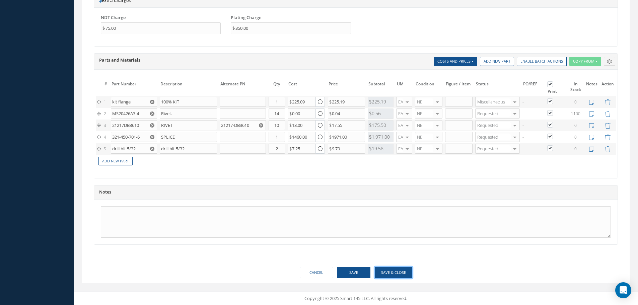
click at [392, 270] on button "Save & Close" at bounding box center [394, 273] width 38 height 12
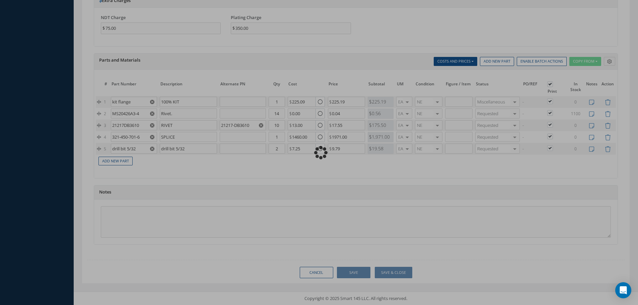
type input "CFM56-5B"
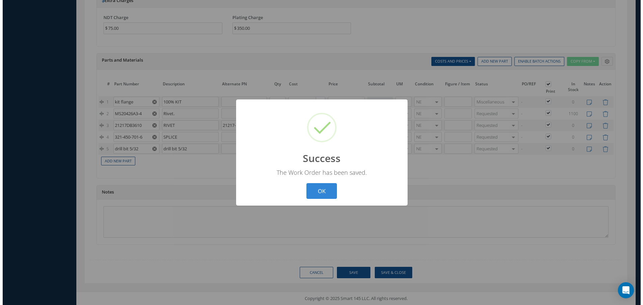
scroll to position [541, 0]
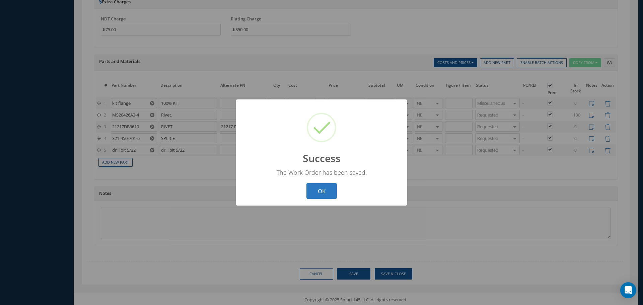
click at [320, 192] on button "OK" at bounding box center [321, 191] width 30 height 16
select select "25"
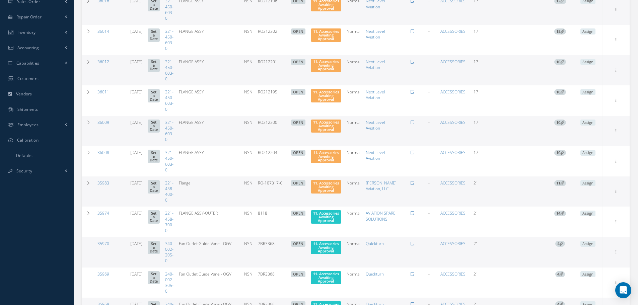
scroll to position [230, 0]
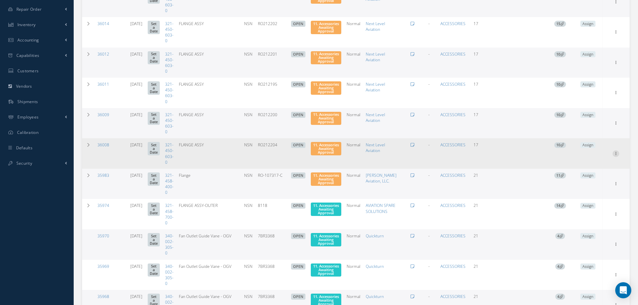
click at [617, 152] on icon at bounding box center [615, 152] width 7 height 5
click at [585, 192] on link "Part Issue" at bounding box center [585, 192] width 53 height 9
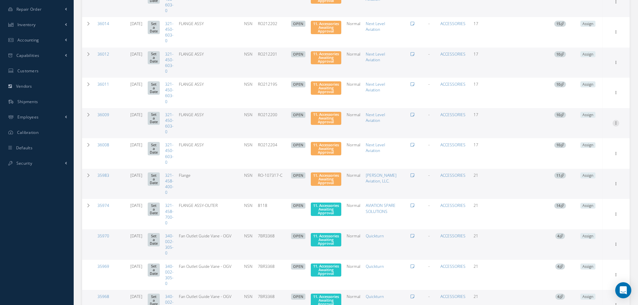
click at [616, 125] on icon at bounding box center [615, 122] width 7 height 5
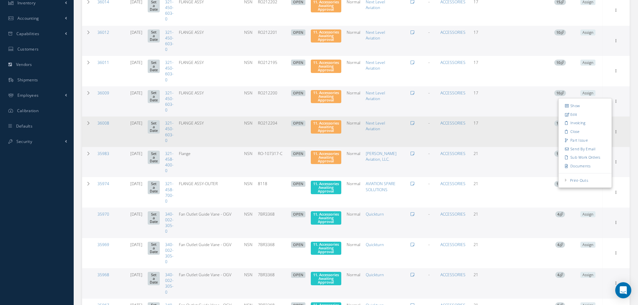
scroll to position [297, 0]
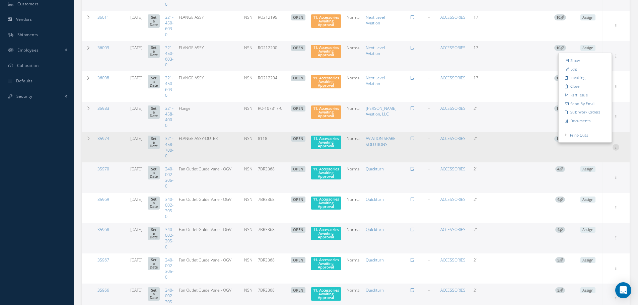
click at [616, 148] on icon at bounding box center [615, 146] width 7 height 5
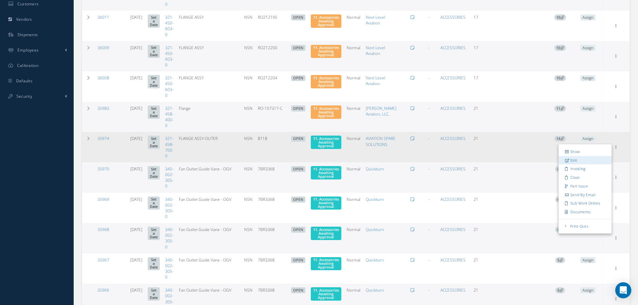
click at [577, 159] on link "Edit" at bounding box center [585, 160] width 53 height 9
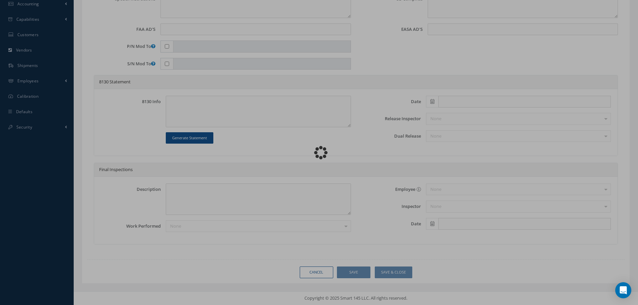
scroll to position [267, 0]
type input "321-458-700-0"
type input "08/21/2025"
type input "FLANGE ASSY-OUTER"
type input "8118"
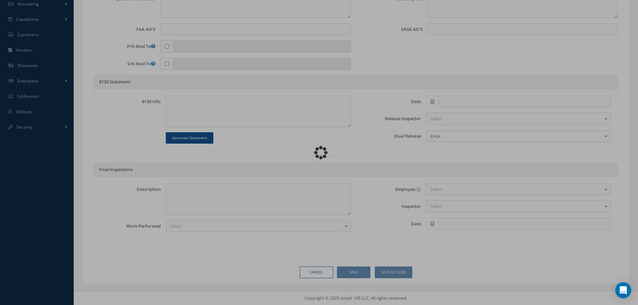
type input "NSN"
type input "731789"
type textarea "NONE"
type textarea "PLEASE SEE R.O. FOR DETAILS"
type textarea "NO VISUAL DAMAGE"
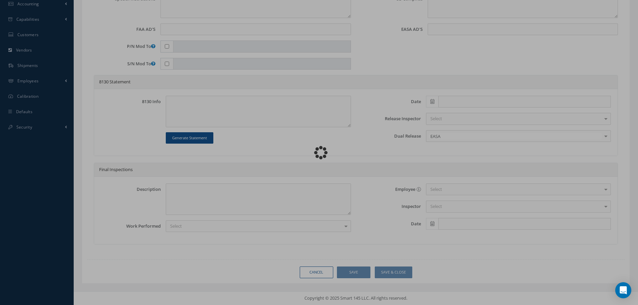
type textarea "None performed"
type textarea "Article was xxxxx in reference with the following Technical Standard : CFM56-5B…"
type textarea "Article has been approved to return to service."
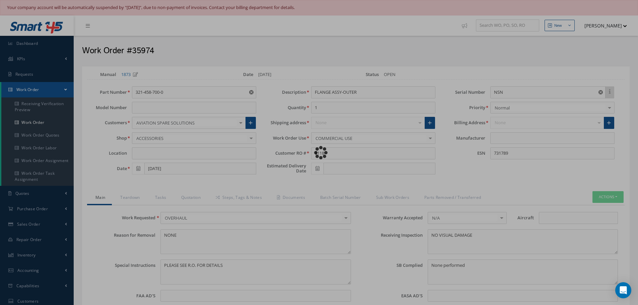
type input "CFM56-5B"
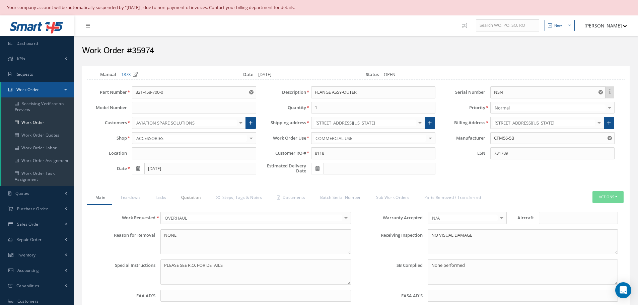
click at [189, 198] on link "Quotation" at bounding box center [190, 198] width 34 height 14
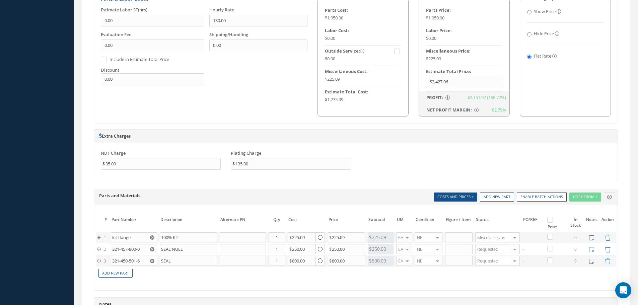
scroll to position [469, 0]
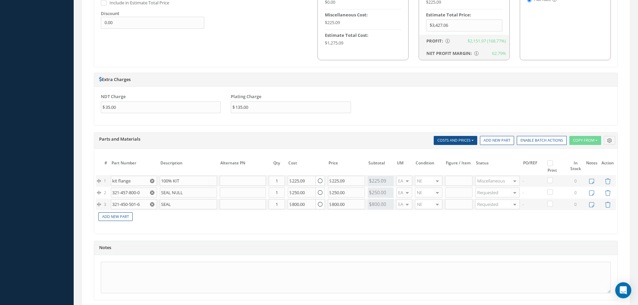
click at [553, 163] on label at bounding box center [554, 163] width 2 height 6
click at [550, 163] on input "checkbox" at bounding box center [551, 164] width 4 height 4
checkbox input "true"
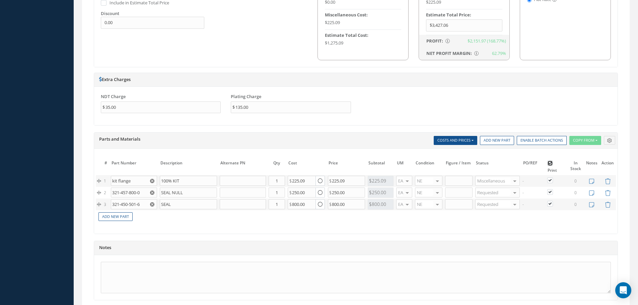
checkbox input "true"
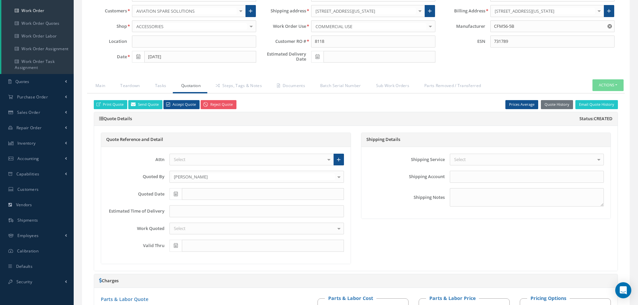
scroll to position [67, 0]
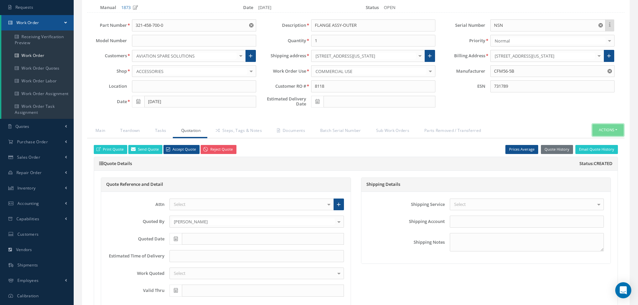
click at [617, 129] on button "Actions" at bounding box center [607, 130] width 31 height 12
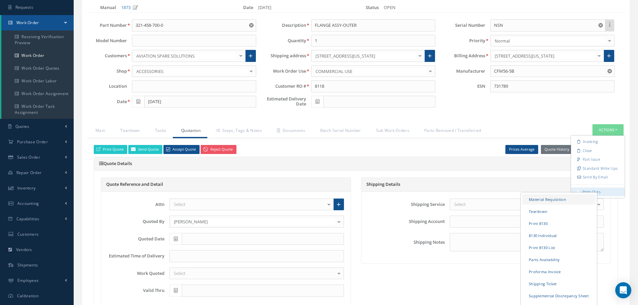
click at [557, 200] on link "Material Requisition" at bounding box center [558, 199] width 73 height 10
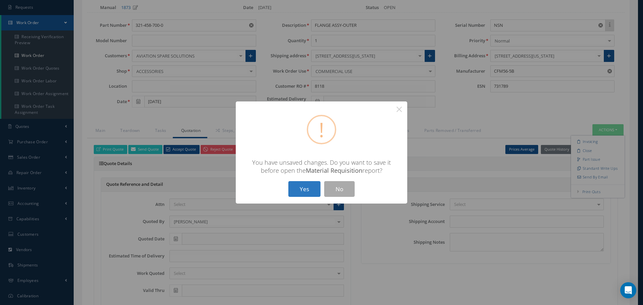
click at [316, 188] on button "Yes" at bounding box center [304, 189] width 32 height 16
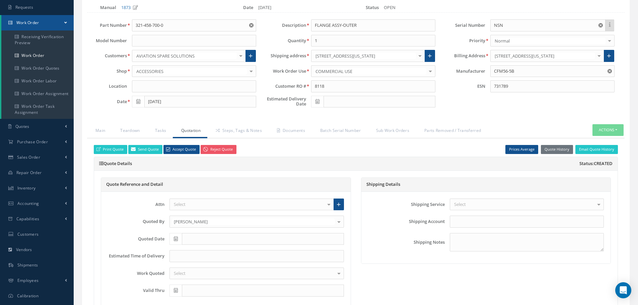
checkbox input "true"
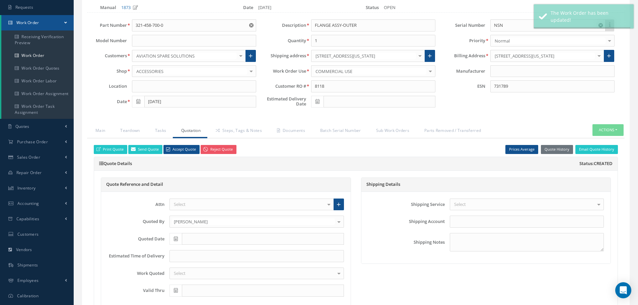
type input "CFM56-5B"
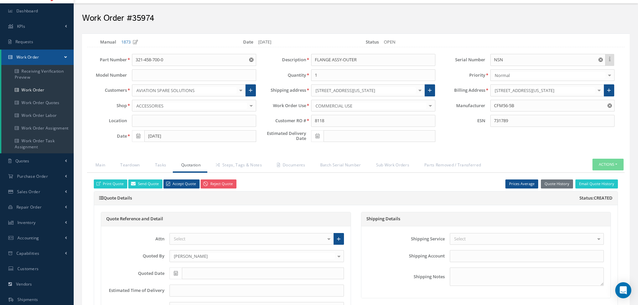
scroll to position [0, 0]
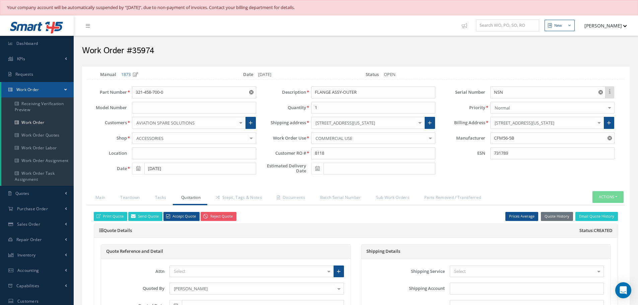
select select "25"
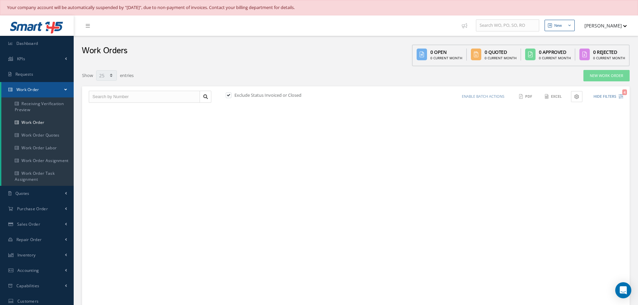
scroll to position [96, 0]
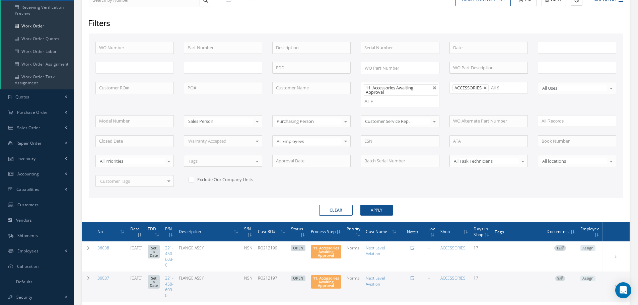
type input "All Work Request"
type input "All Work Performed"
type input "All Status"
type input "WO Part Status"
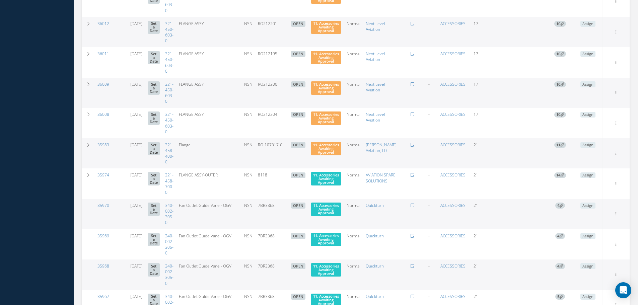
scroll to position [465, 0]
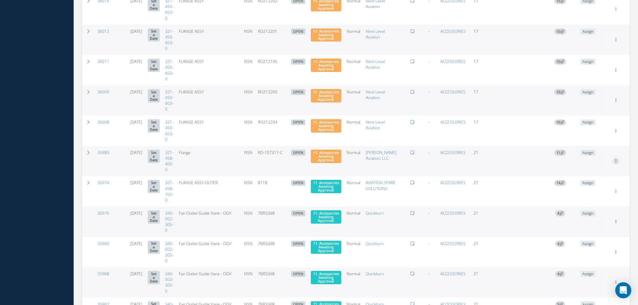
click at [617, 161] on icon at bounding box center [615, 160] width 7 height 5
click at [590, 172] on link "Edit" at bounding box center [585, 174] width 53 height 9
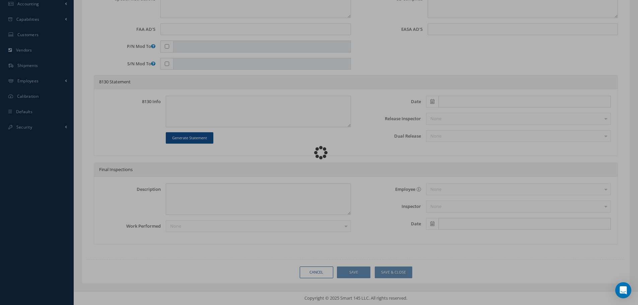
scroll to position [267, 0]
type input "321-458-400-0"
type input "08/21/2025"
type input "Flange"
type input "RO-107317-C"
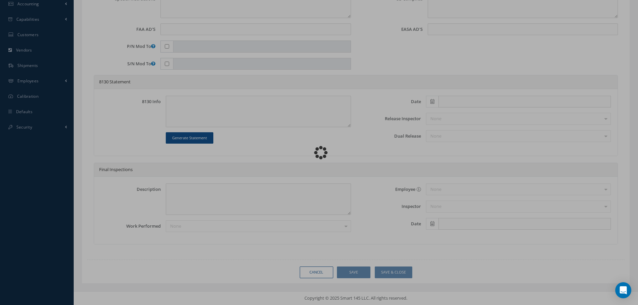
type input "NSN"
type textarea "NONE"
type textarea "PLEASE SEE R.O. FOR DETAILS"
type textarea "NO VISUAL DAMAGE"
type textarea "None performed"
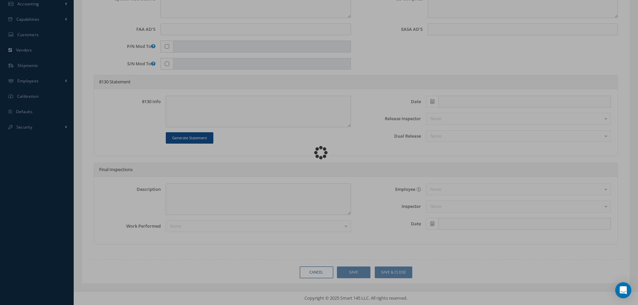
type textarea "Article was xxxxx in reference with the following Technical Standard : CFM56-5B…"
type textarea "Article has been approved to return to service."
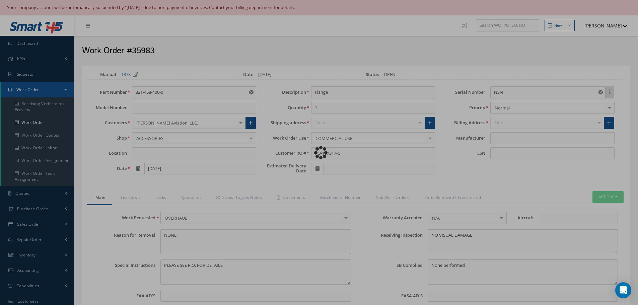
type input "CFM56-5B"
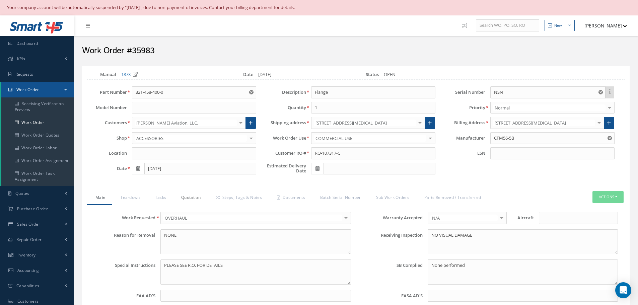
click at [193, 197] on link "Quotation" at bounding box center [190, 198] width 34 height 14
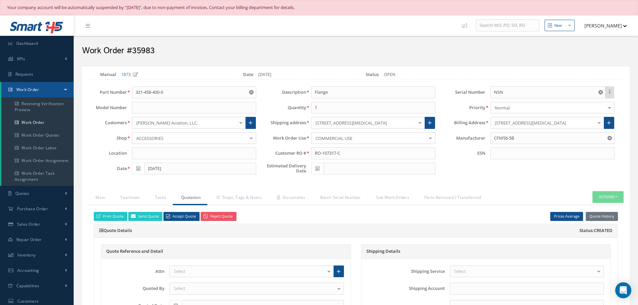
select select "25"
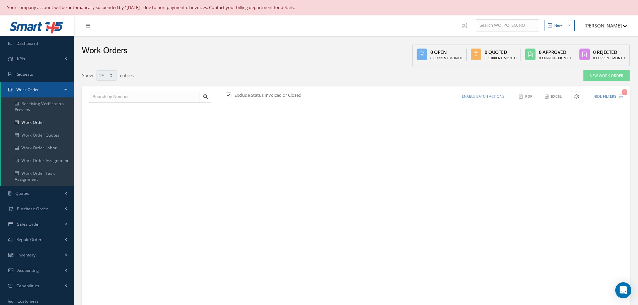
scroll to position [96, 0]
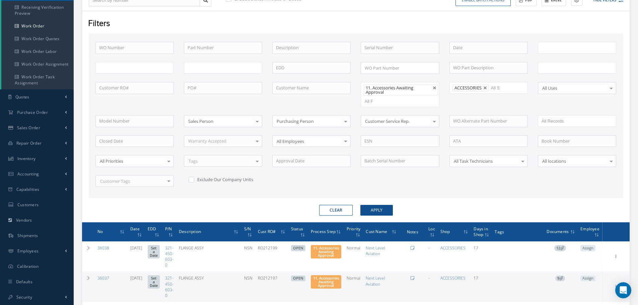
type input "All Work Request"
type input "All Work Performed"
type input "All Status"
type input "WO Part Status"
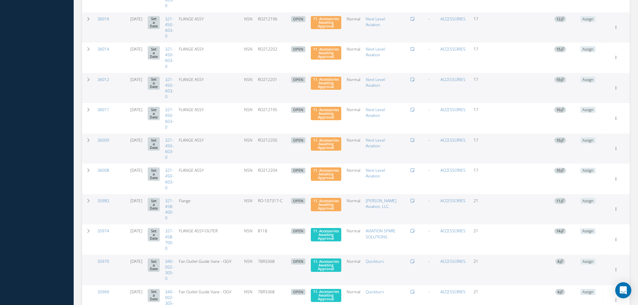
scroll to position [431, 0]
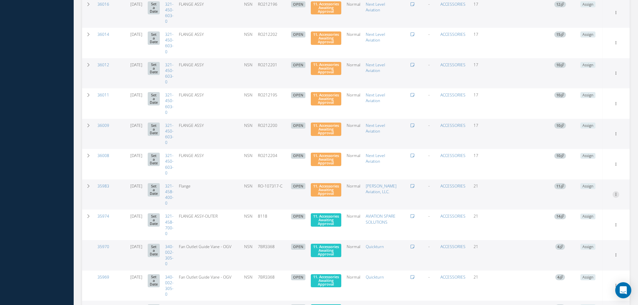
click at [617, 193] on icon at bounding box center [615, 193] width 7 height 5
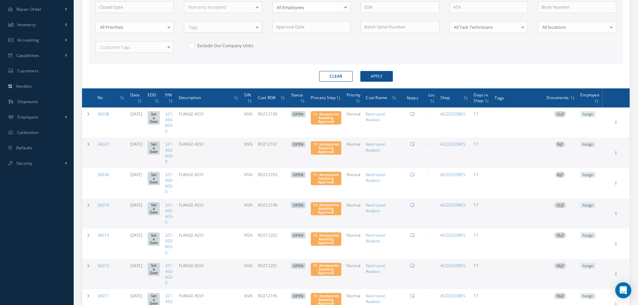
scroll to position [0, 0]
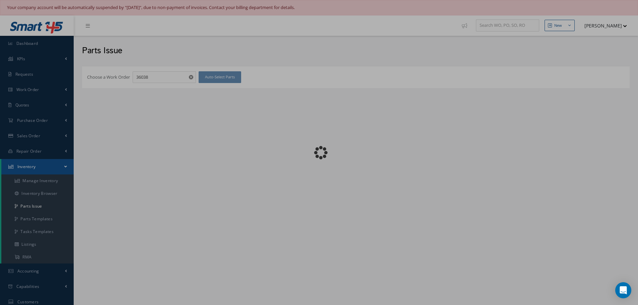
checkbox input "false"
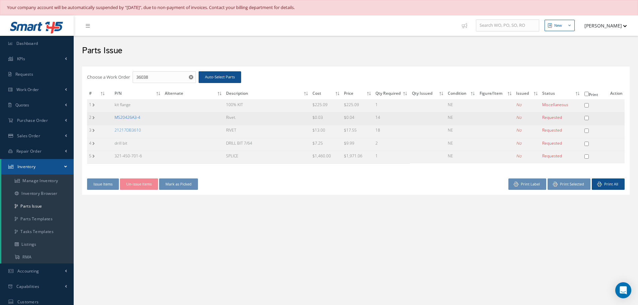
click at [133, 116] on link "MS20426A3-4" at bounding box center [128, 118] width 26 height 6
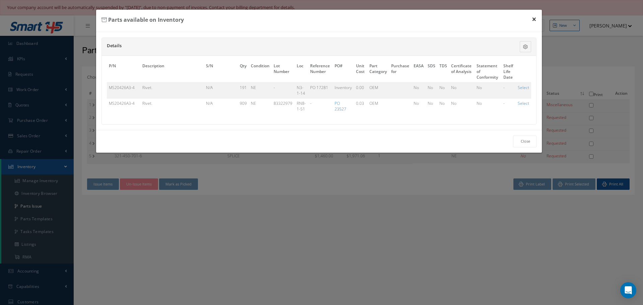
click at [535, 18] on button "×" at bounding box center [533, 19] width 15 height 19
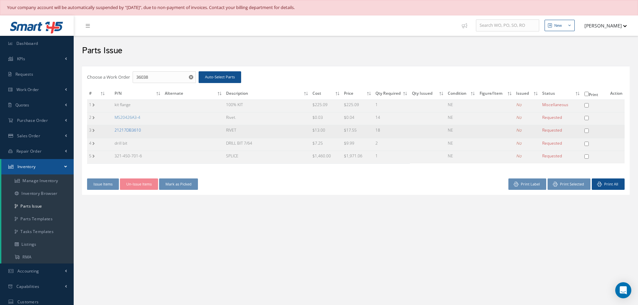
click at [132, 131] on link "21217DB3610" at bounding box center [128, 130] width 26 height 6
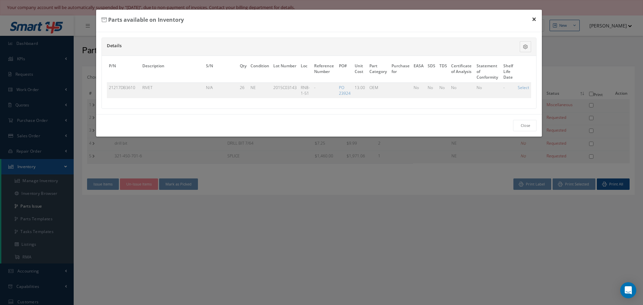
click at [535, 17] on button "×" at bounding box center [533, 19] width 15 height 19
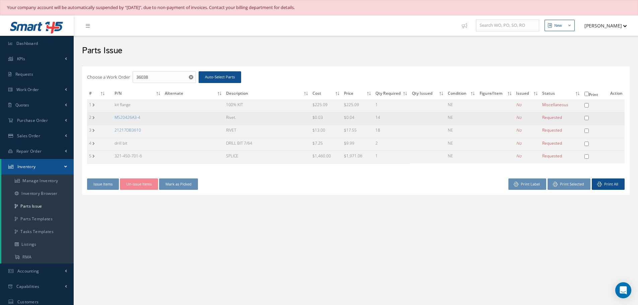
click at [589, 116] on td at bounding box center [595, 119] width 26 height 13
click at [586, 119] on input "checkbox" at bounding box center [586, 118] width 4 height 4
checkbox input "true"
click at [586, 131] on input "checkbox" at bounding box center [586, 131] width 4 height 4
checkbox input "true"
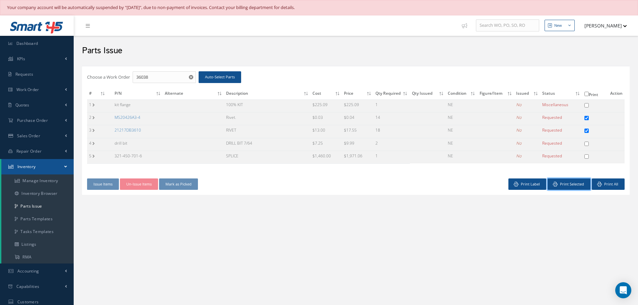
click at [565, 185] on button "Print Selected" at bounding box center [568, 184] width 43 height 12
click at [125, 129] on link "21217DB3610" at bounding box center [128, 130] width 26 height 6
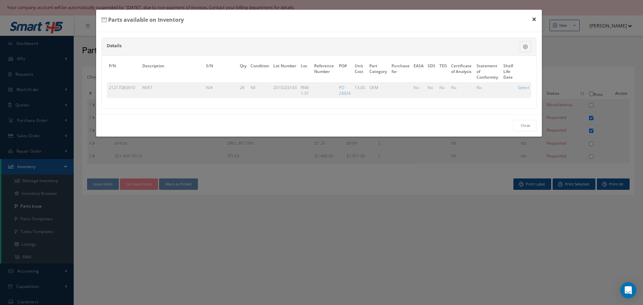
click at [533, 20] on button "×" at bounding box center [533, 19] width 15 height 19
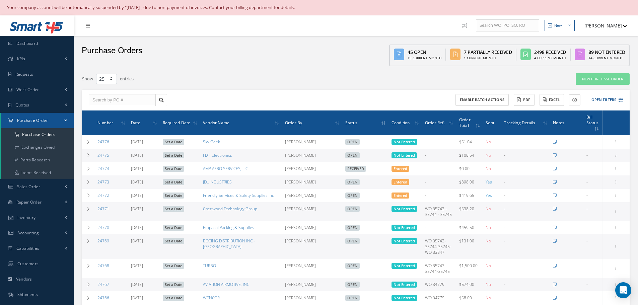
select select "25"
click at [104, 96] on input "text" at bounding box center [122, 100] width 67 height 12
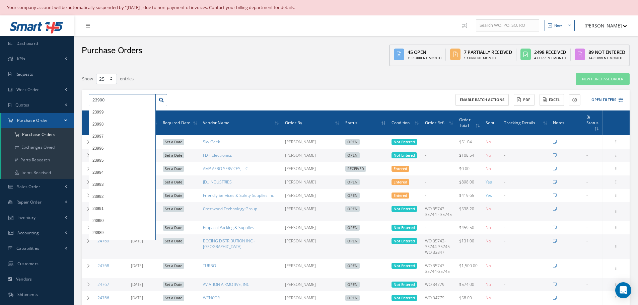
type input "23990"
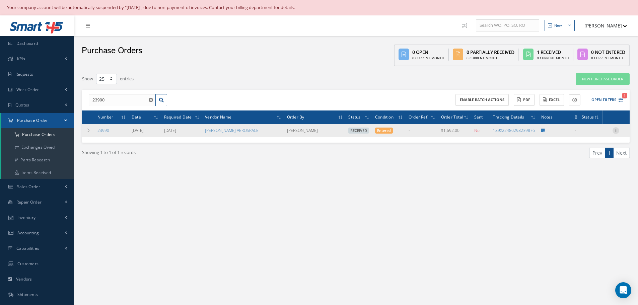
click at [615, 130] on icon at bounding box center [615, 129] width 7 height 5
click at [589, 136] on link "Receiving Details" at bounding box center [585, 135] width 53 height 9
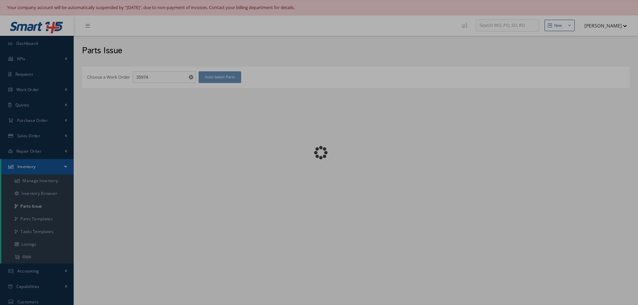
checkbox input "false"
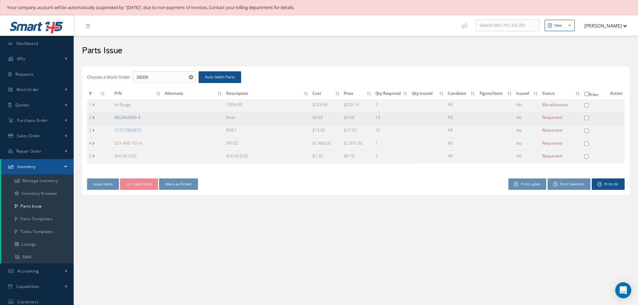
click at [126, 118] on link "MS20426A3-4" at bounding box center [128, 118] width 26 height 6
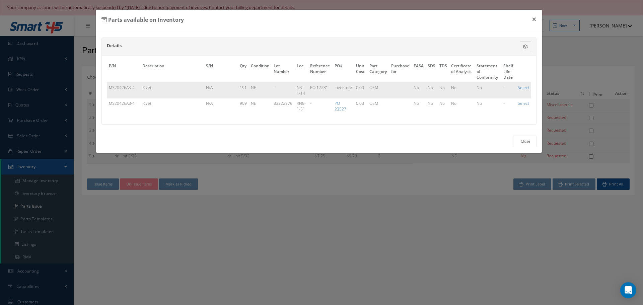
click at [523, 87] on link "Select" at bounding box center [523, 88] width 11 height 6
checkbox input "true"
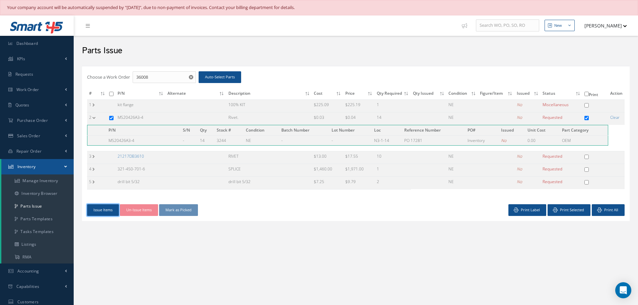
click at [107, 212] on button "Issue Items" at bounding box center [103, 210] width 32 height 12
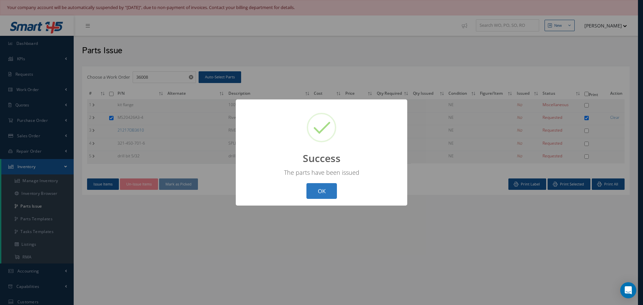
click at [316, 190] on button "OK" at bounding box center [321, 191] width 30 height 16
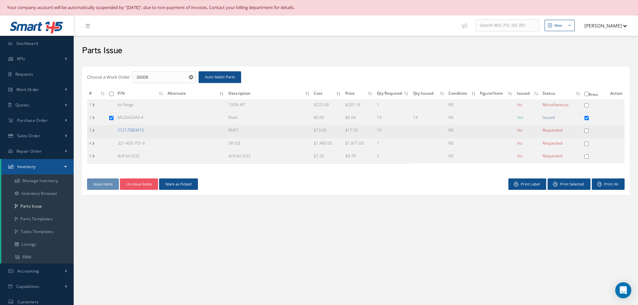
click at [136, 127] on link "21217DB3610" at bounding box center [131, 130] width 26 height 6
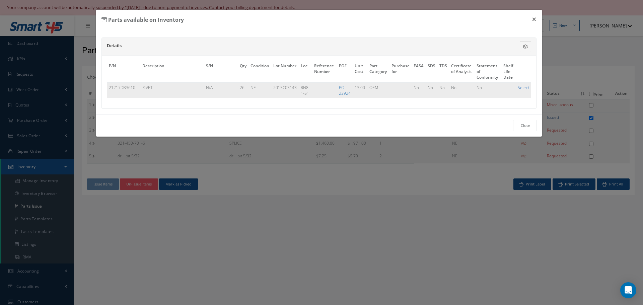
click at [520, 88] on link "Select" at bounding box center [523, 88] width 11 height 6
checkbox input "true"
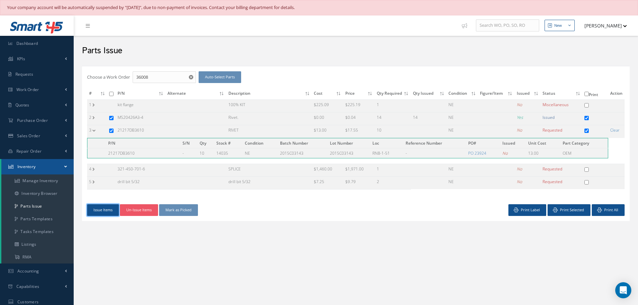
click at [102, 213] on button "Issue Items" at bounding box center [103, 210] width 32 height 12
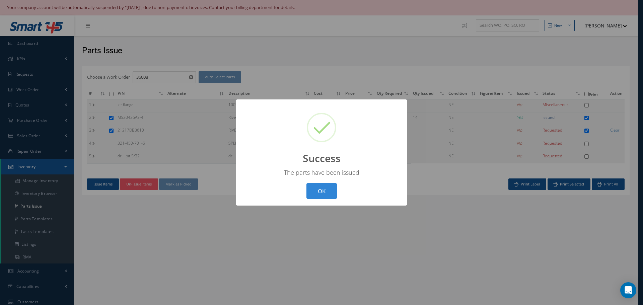
click at [326, 193] on button "OK" at bounding box center [321, 191] width 30 height 16
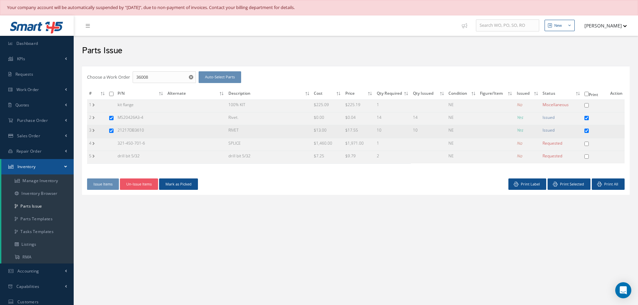
click at [112, 130] on input "checkbox" at bounding box center [111, 131] width 4 height 4
checkbox input "false"
click at [137, 187] on button "Un-Issue Items" at bounding box center [139, 184] width 38 height 12
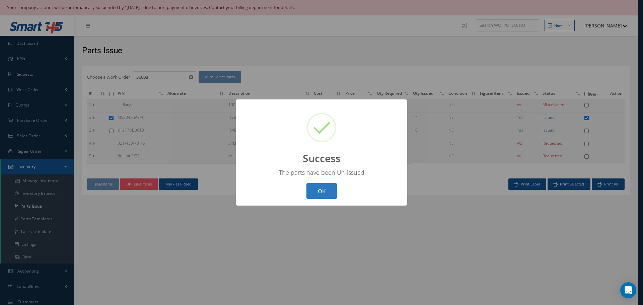
click at [322, 190] on button "OK" at bounding box center [321, 191] width 30 height 16
checkbox input "false"
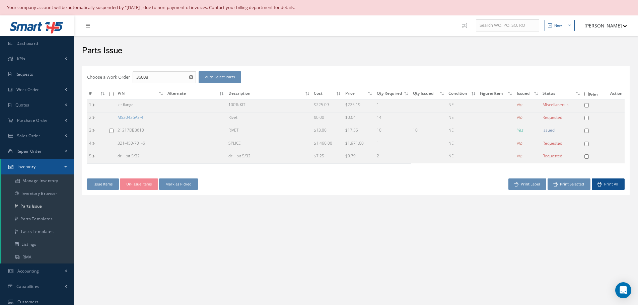
drag, startPoint x: 244, startPoint y: 227, endPoint x: 240, endPoint y: 223, distance: 5.9
click at [244, 227] on div "New New Work Order New Purchase Order New Customer Quote New Sales Order New Re…" at bounding box center [356, 208] width 564 height 387
click at [111, 130] on input "checkbox" at bounding box center [111, 131] width 4 height 4
checkbox input "true"
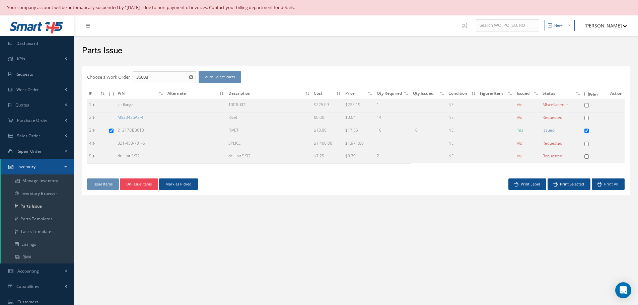
click at [141, 181] on button "Un-Issue Items" at bounding box center [139, 184] width 38 height 12
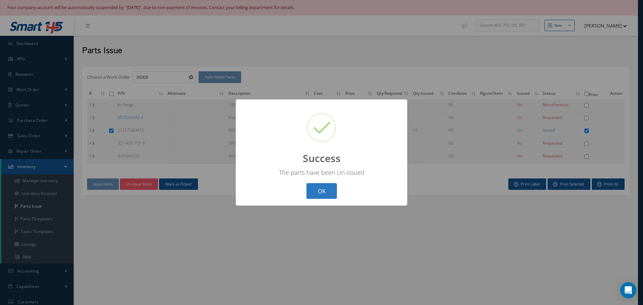
click at [333, 191] on button "OK" at bounding box center [321, 191] width 30 height 16
checkbox input "false"
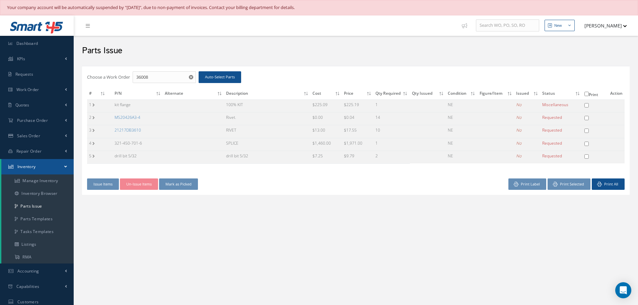
click at [126, 130] on link "21217DB3610" at bounding box center [128, 130] width 26 height 6
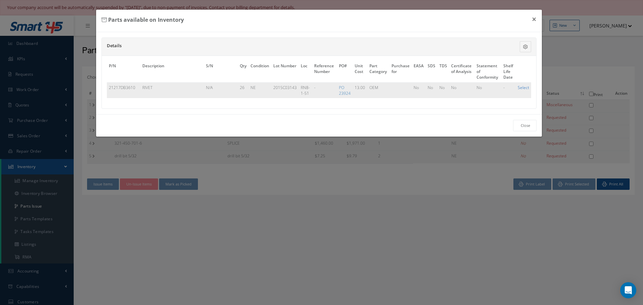
click at [522, 89] on link "Select" at bounding box center [523, 88] width 11 height 6
checkbox input "true"
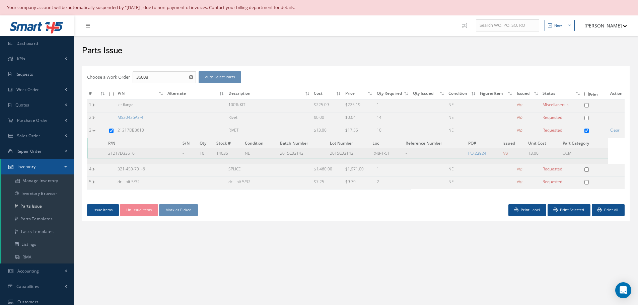
click at [106, 152] on td "21217DB3610" at bounding box center [143, 153] width 74 height 10
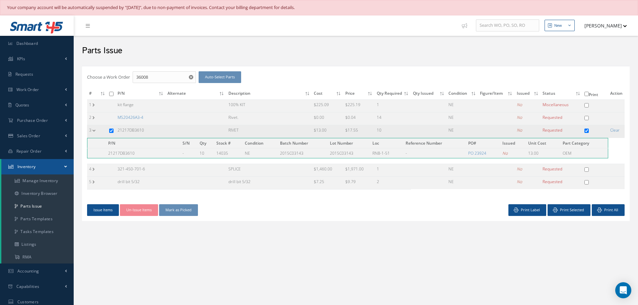
click at [111, 131] on input "checkbox" at bounding box center [111, 131] width 4 height 4
checkbox input "false"
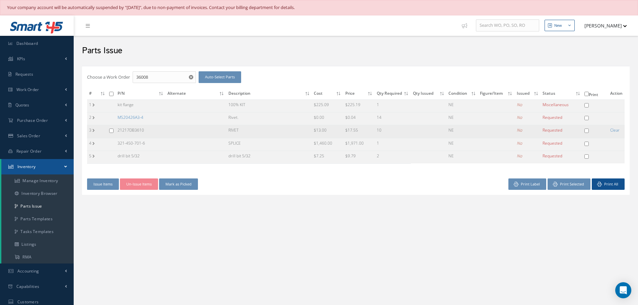
click at [111, 130] on input "checkbox" at bounding box center [111, 131] width 4 height 4
checkbox input "true"
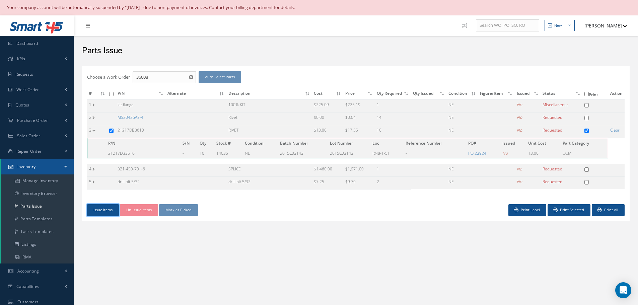
click at [104, 209] on button "Issue Items" at bounding box center [103, 210] width 32 height 12
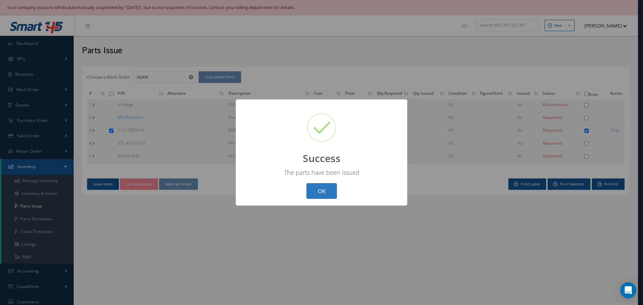
click at [325, 193] on button "OK" at bounding box center [321, 191] width 30 height 16
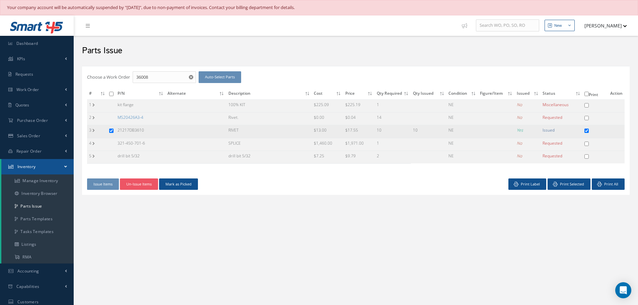
drag, startPoint x: 117, startPoint y: 128, endPoint x: 164, endPoint y: 137, distance: 47.6
click at [164, 137] on td "21217DB3610" at bounding box center [141, 131] width 50 height 13
copy td "21217DB3610"
click at [136, 182] on button "Un-Issue Items" at bounding box center [139, 184] width 38 height 12
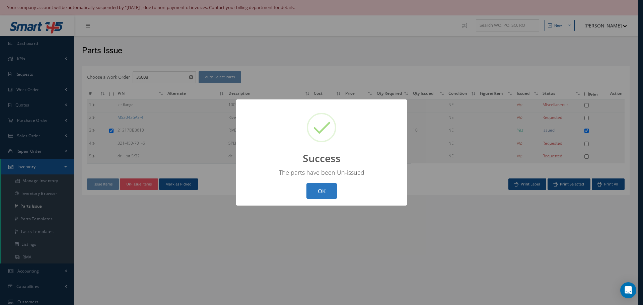
click at [320, 194] on button "OK" at bounding box center [321, 191] width 30 height 16
checkbox input "false"
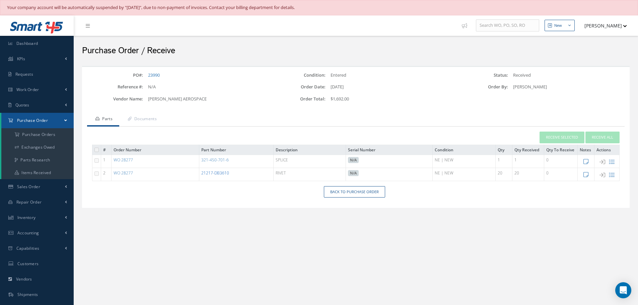
click at [219, 172] on link "21217-DB3610" at bounding box center [215, 173] width 28 height 6
click at [364, 193] on link "Back to Purchase Order" at bounding box center [354, 192] width 61 height 12
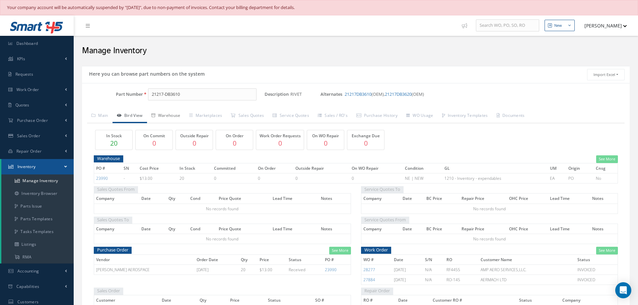
click at [171, 115] on link "Warehouse" at bounding box center [166, 116] width 38 height 14
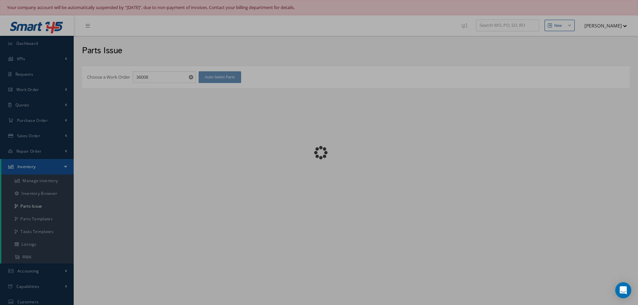
checkbox input "false"
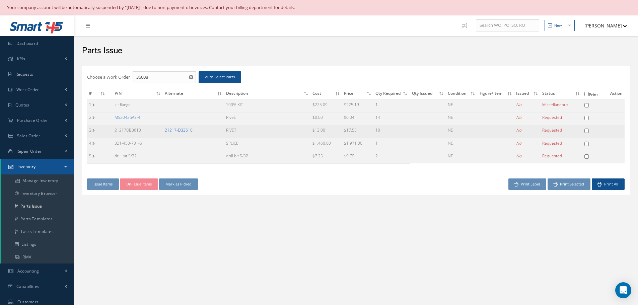
click at [182, 130] on link "21217-DB3610" at bounding box center [179, 130] width 28 height 6
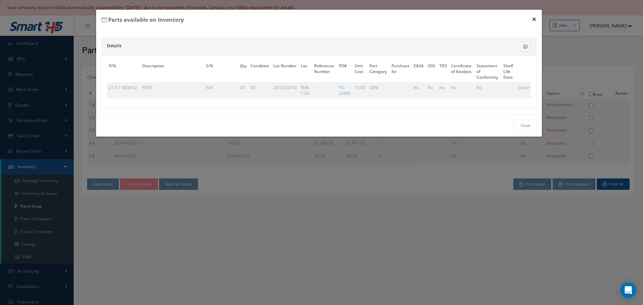
click at [533, 19] on button "×" at bounding box center [533, 19] width 15 height 19
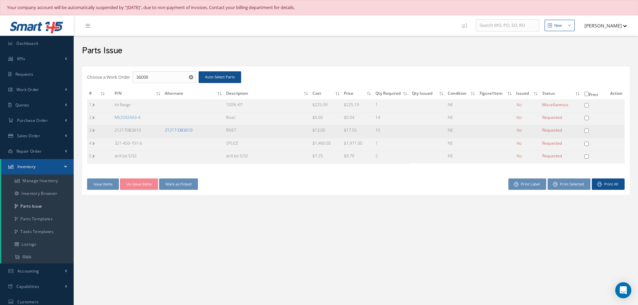
click at [182, 129] on link "21217-DB3610" at bounding box center [179, 130] width 28 height 6
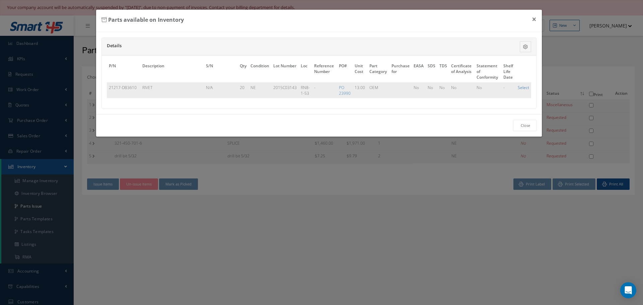
click at [526, 88] on link "Select" at bounding box center [523, 88] width 11 height 6
checkbox input "true"
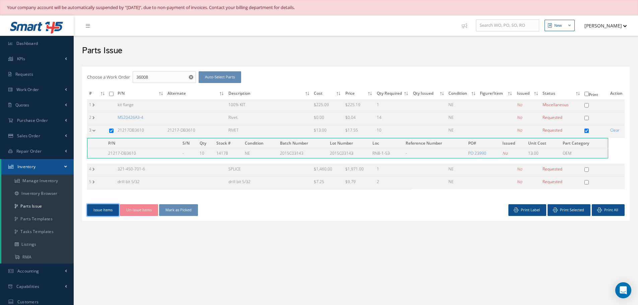
click at [109, 210] on button "Issue Items" at bounding box center [103, 210] width 32 height 12
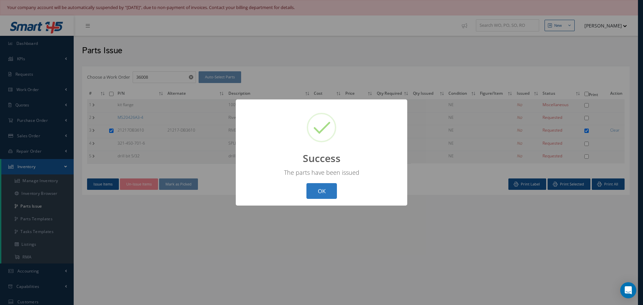
click at [320, 192] on button "OK" at bounding box center [321, 191] width 30 height 16
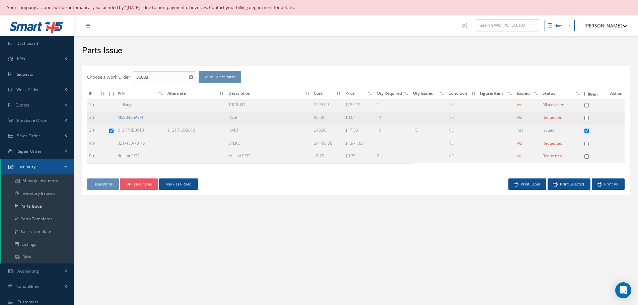
click at [134, 118] on link "MS20426A3-4" at bounding box center [131, 118] width 26 height 6
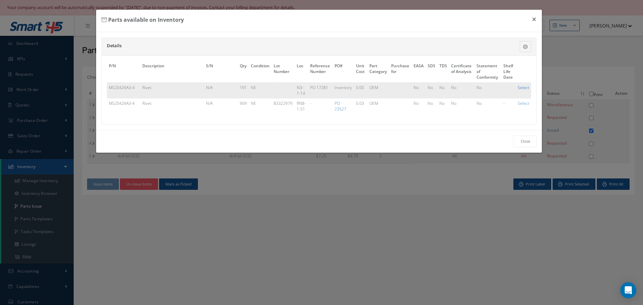
click at [523, 88] on link "Select" at bounding box center [523, 88] width 11 height 6
checkbox input "true"
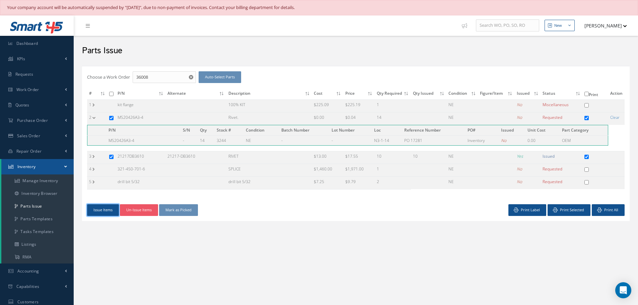
click at [106, 210] on button "Issue Items" at bounding box center [103, 210] width 32 height 12
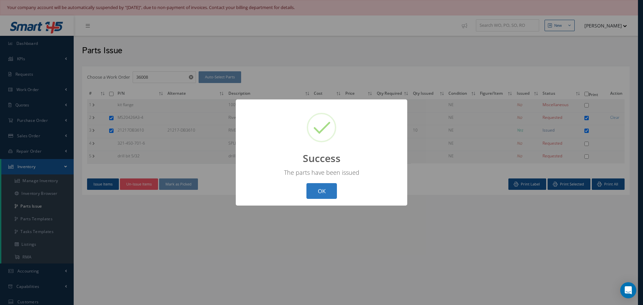
click at [325, 189] on button "OK" at bounding box center [321, 191] width 30 height 16
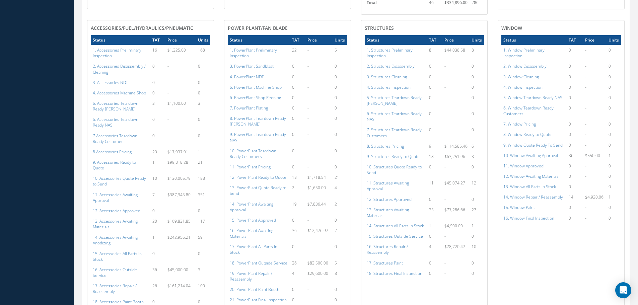
scroll to position [446, 0]
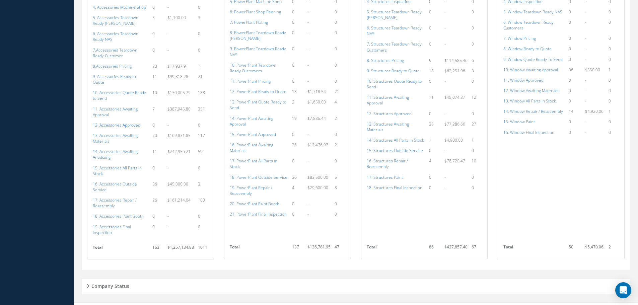
click at [116, 122] on a=112&excludeInternalCustomer=false&excludeInvoicedOrClosed=true&shop_id=14&filtersHidded"] "12. Accessories Approved" at bounding box center [117, 125] width 48 height 6
click at [252, 116] on a=133&excludeInternalCustomer=false&excludeInvoicedOrClosed=true&shop_id=15&filtersHidded"] "14. PowerPlant Awaiting Approval" at bounding box center [252, 121] width 44 height 11
click at [252, 132] on a=134&excludeInternalCustomer=false&excludeInvoicedOrClosed=true&shop_id=15&filtersHidded"] "15. PowerPlant Approved" at bounding box center [253, 135] width 46 height 6
click at [253, 132] on a=134&excludeInternalCustomer=false&excludeInvoicedOrClosed=true&shop_id=15&filtersHidded"] "15. PowerPlant Approved" at bounding box center [253, 135] width 46 height 6
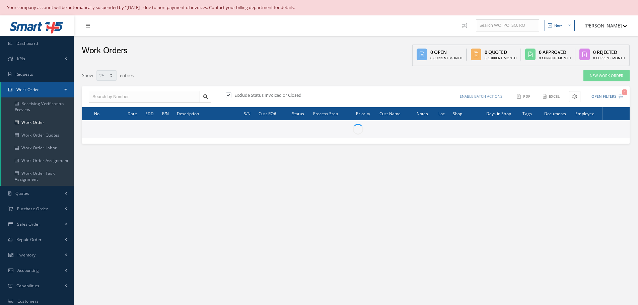
select select "25"
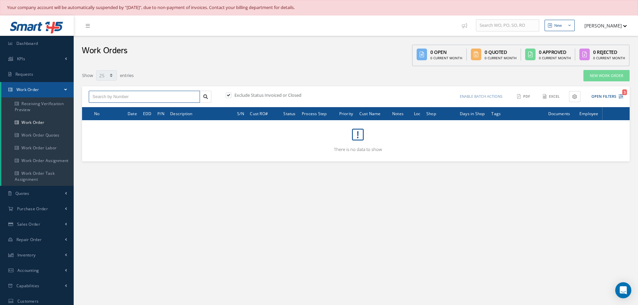
click at [100, 99] on input "text" at bounding box center [144, 97] width 111 height 12
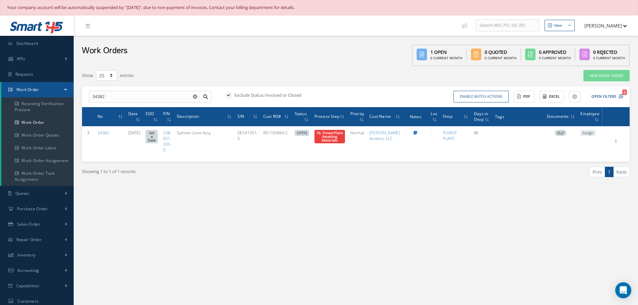
select select "25"
click at [128, 97] on input "34382" at bounding box center [144, 97] width 111 height 12
type input "3"
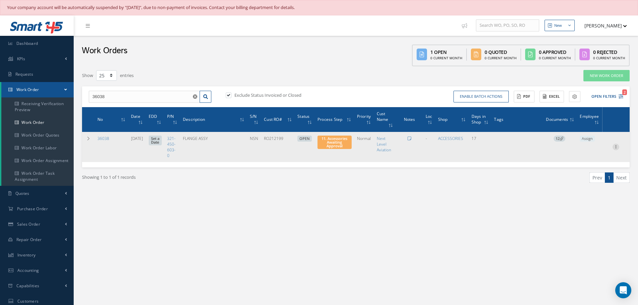
click at [613, 147] on icon at bounding box center [615, 146] width 7 height 5
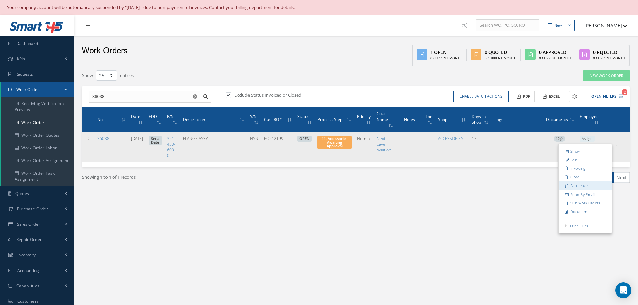
click at [584, 186] on link "Part Issue" at bounding box center [585, 185] width 53 height 9
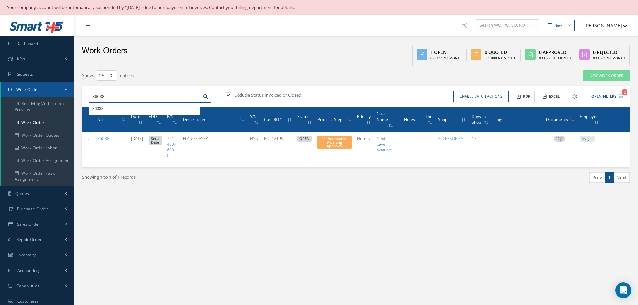
click at [105, 97] on input "36038" at bounding box center [144, 97] width 111 height 12
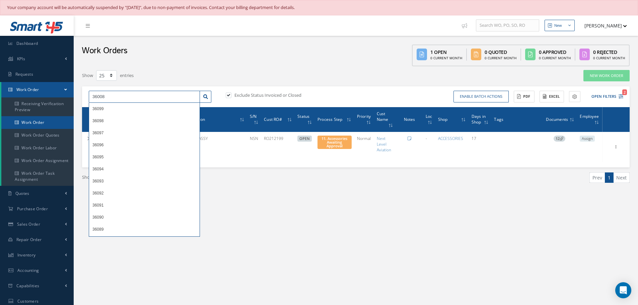
type input "36008"
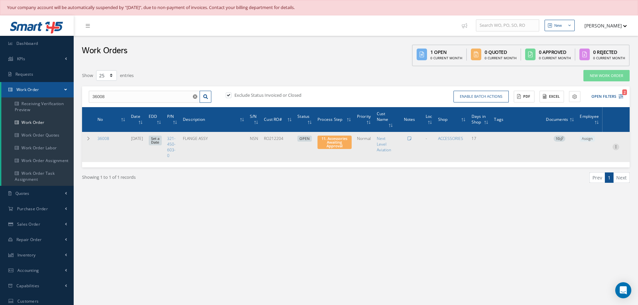
click at [616, 145] on icon at bounding box center [615, 146] width 7 height 5
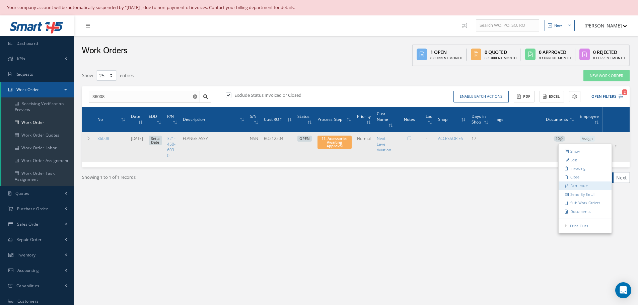
click at [583, 185] on link "Part Issue" at bounding box center [585, 185] width 53 height 9
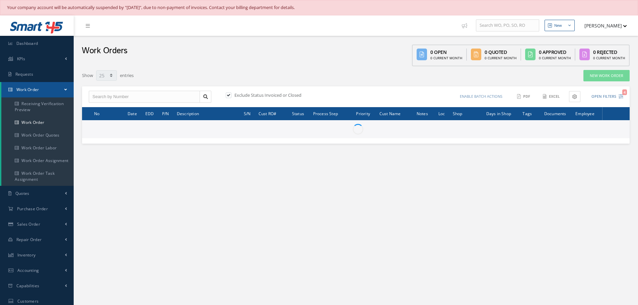
select select "25"
type input "All Work Request"
type input "All Work Performed"
type input "All Status"
type input "WO Part Status"
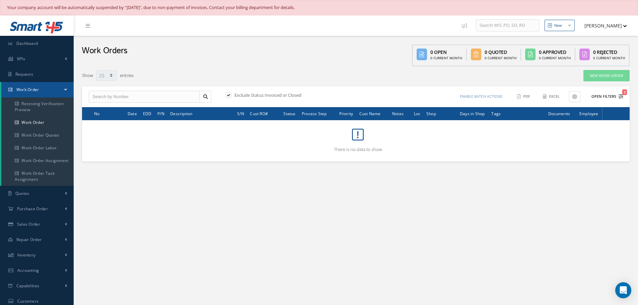
click at [601, 97] on button "Open Filters 3" at bounding box center [604, 96] width 38 height 11
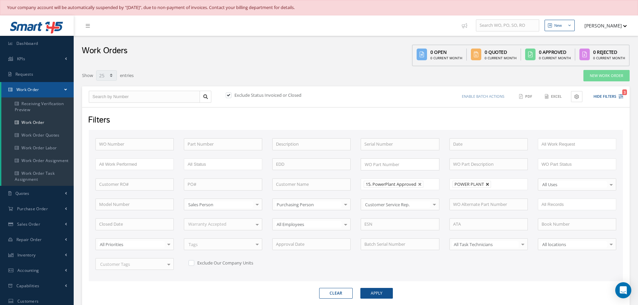
click at [487, 184] on link at bounding box center [488, 184] width 4 height 4
type input "All Shops"
click at [375, 292] on button "Apply" at bounding box center [376, 293] width 32 height 11
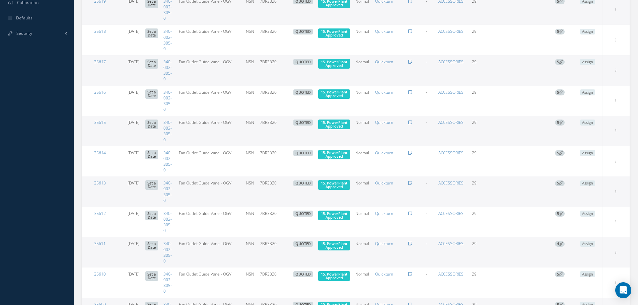
scroll to position [364, 0]
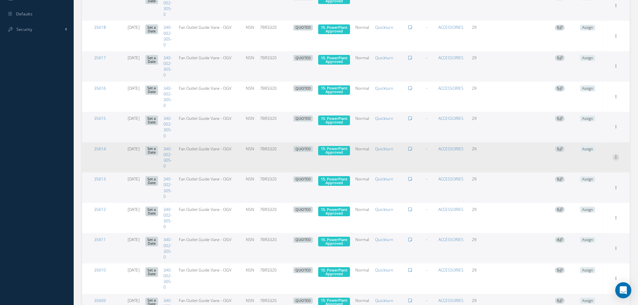
click at [615, 157] on icon at bounding box center [615, 156] width 7 height 5
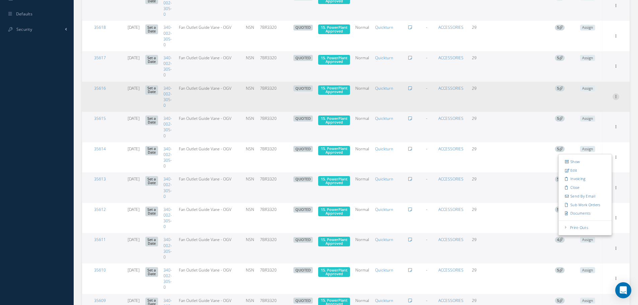
click at [615, 95] on icon at bounding box center [615, 95] width 7 height 5
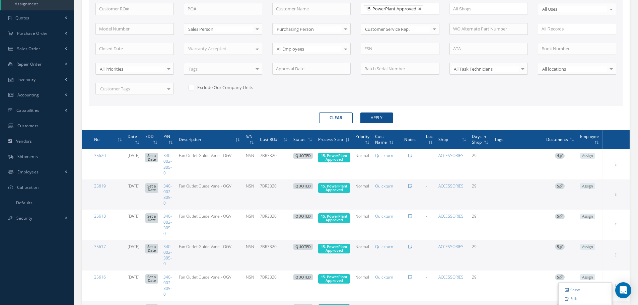
scroll to position [163, 0]
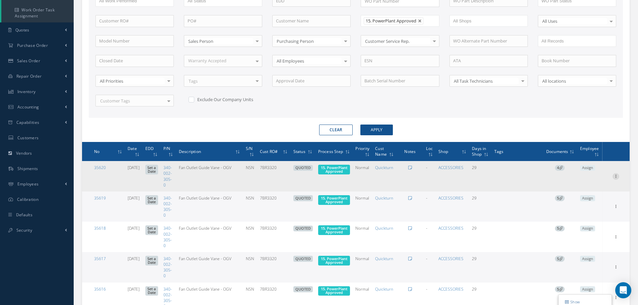
click at [616, 175] on icon at bounding box center [615, 175] width 7 height 5
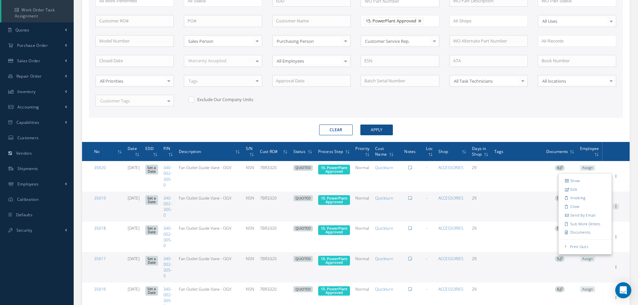
click at [615, 206] on icon at bounding box center [615, 205] width 7 height 5
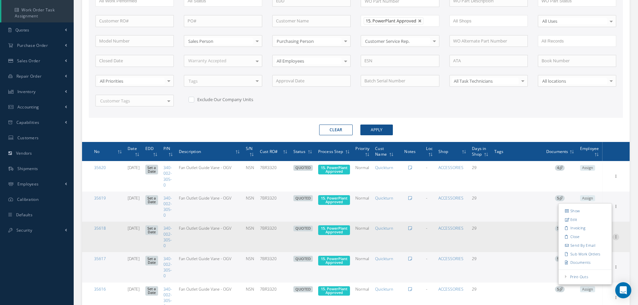
click at [617, 238] on icon at bounding box center [615, 236] width 7 height 5
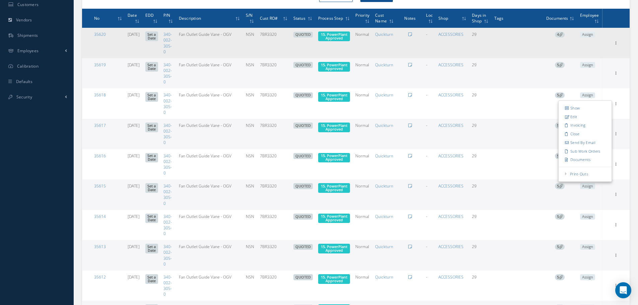
scroll to position [297, 0]
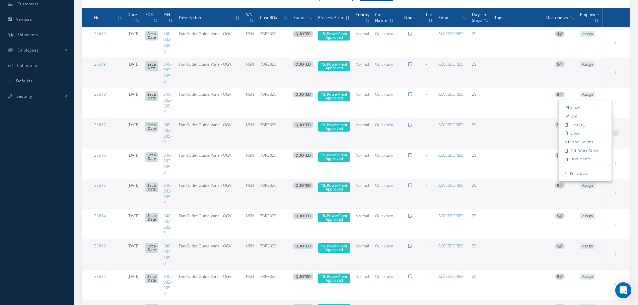
click at [617, 133] on icon at bounding box center [615, 132] width 7 height 5
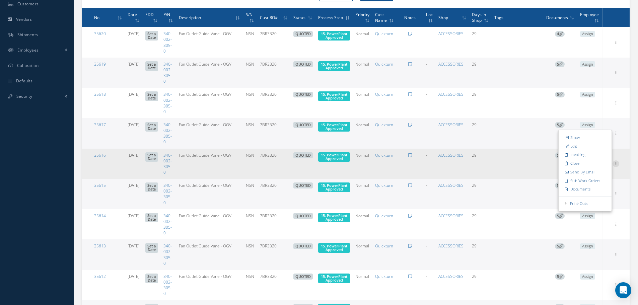
click at [615, 164] on icon at bounding box center [615, 162] width 7 height 5
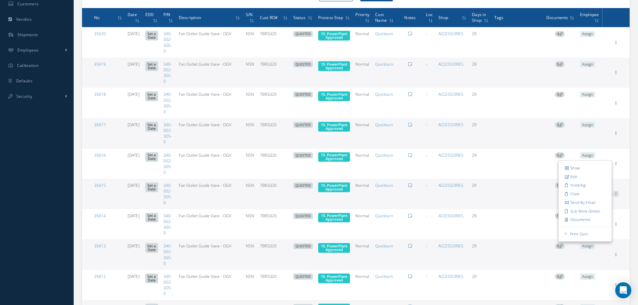
click at [614, 195] on icon at bounding box center [615, 193] width 7 height 5
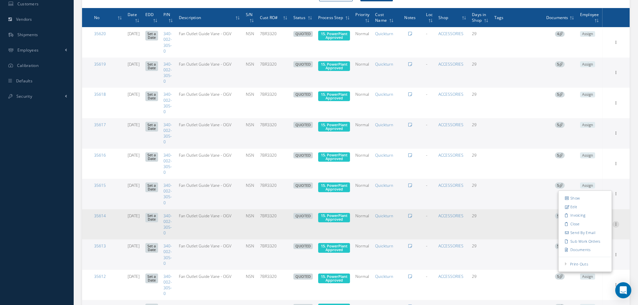
click at [618, 226] on icon at bounding box center [615, 223] width 7 height 5
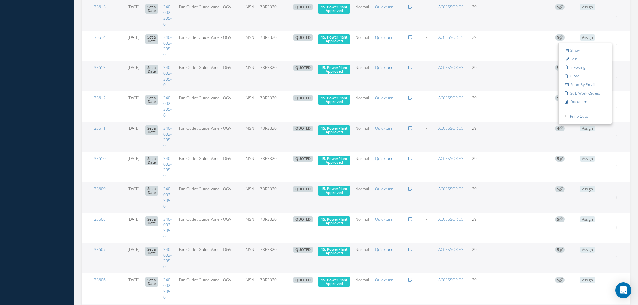
scroll to position [498, 0]
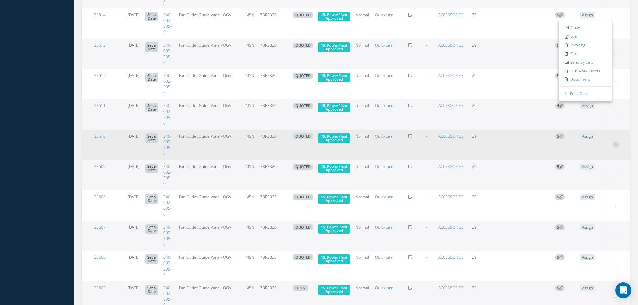
click at [614, 144] on icon at bounding box center [615, 143] width 7 height 5
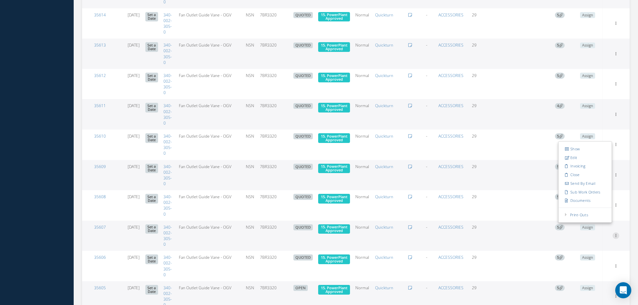
click at [616, 234] on icon at bounding box center [615, 234] width 7 height 5
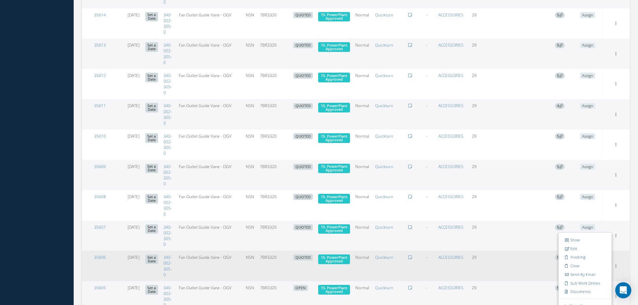
click at [615, 270] on div "Show Edit Invoicing Close Send By Email Sub Work Orders Documents Print-Outs Ma…" at bounding box center [616, 266] width 8 height 8
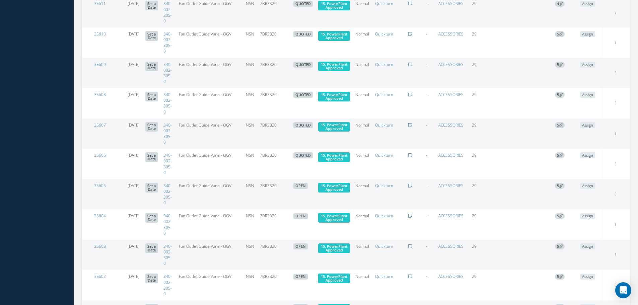
scroll to position [666, 0]
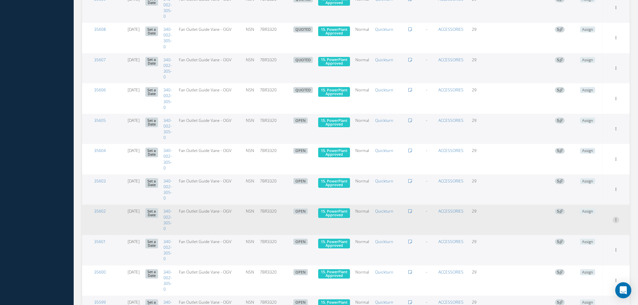
click at [616, 221] on icon at bounding box center [615, 219] width 7 height 5
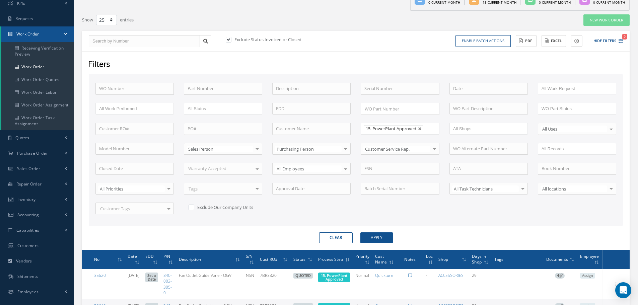
scroll to position [0, 0]
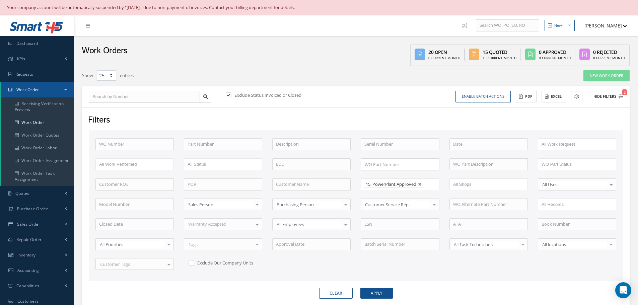
click at [609, 95] on button "Hide Filters 2" at bounding box center [605, 96] width 36 height 11
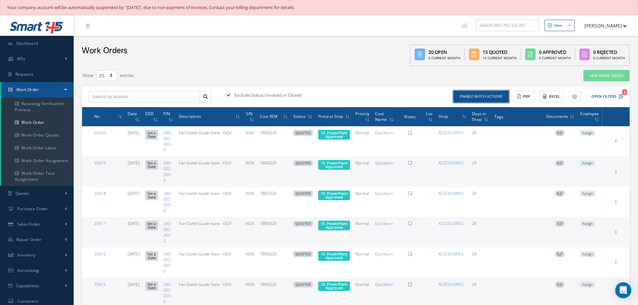
click at [487, 95] on button "Enable batch actions" at bounding box center [480, 97] width 55 height 12
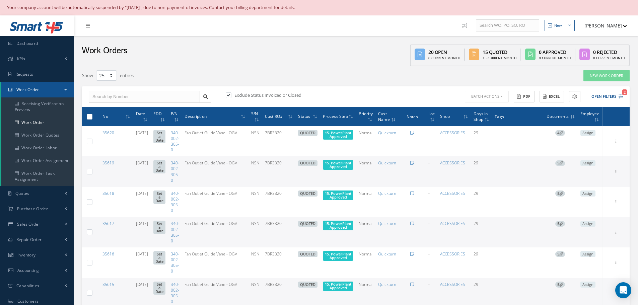
click at [92, 115] on label at bounding box center [92, 117] width 0 height 6
click at [88, 115] on input "checkbox" at bounding box center [90, 117] width 4 height 4
checkbox input "true"
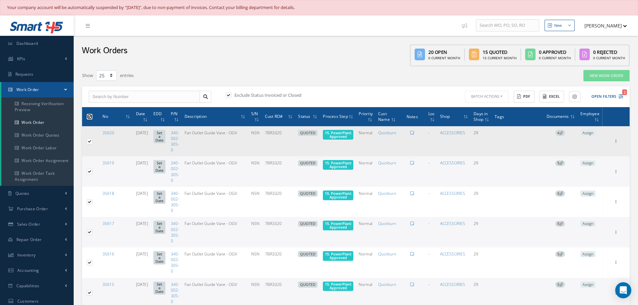
checkbox input "true"
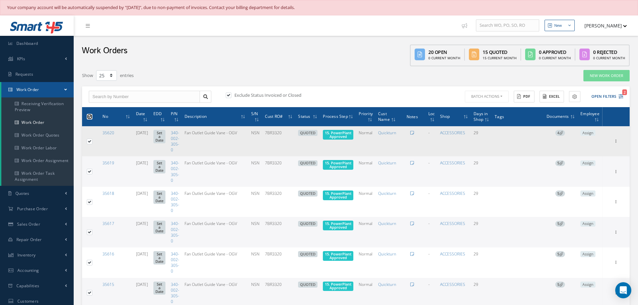
checkbox input "true"
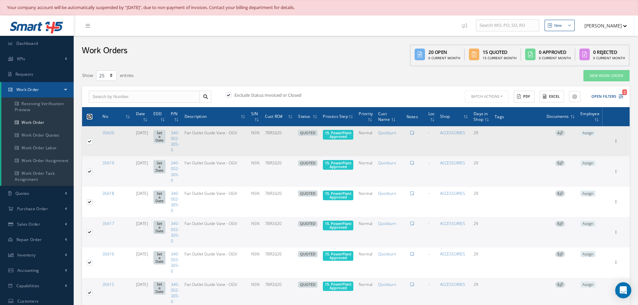
checkbox input "true"
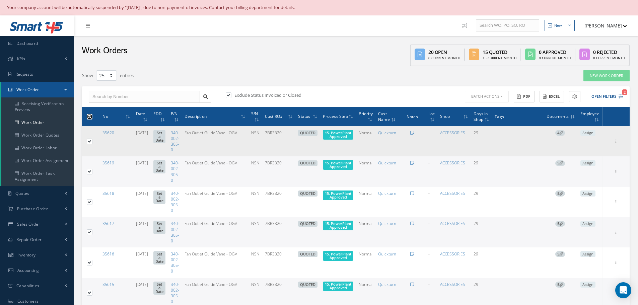
checkbox input "true"
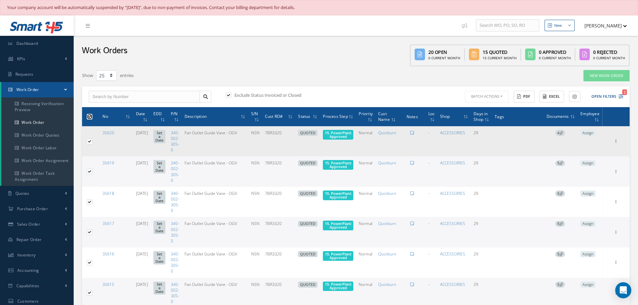
checkbox input "true"
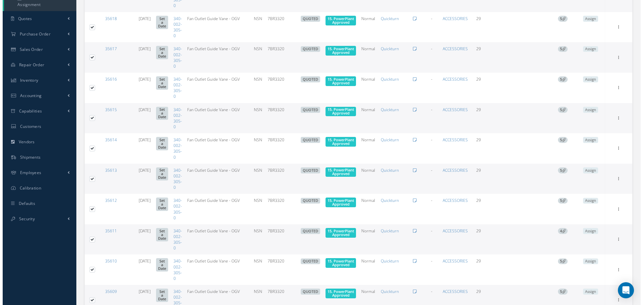
scroll to position [61, 0]
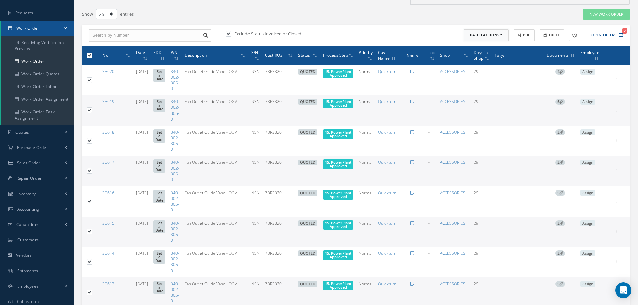
click at [501, 34] on button "Batch Actions" at bounding box center [485, 35] width 45 height 12
click at [495, 47] on link "Update Work Orders" at bounding box center [490, 46] width 54 height 9
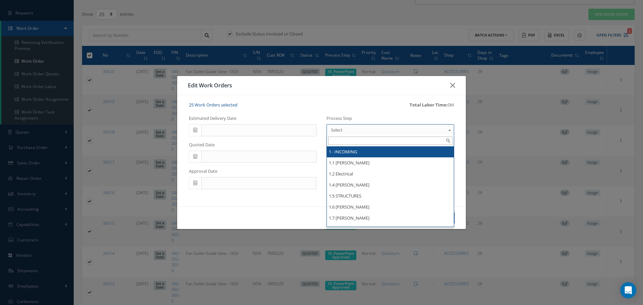
click at [450, 132] on b at bounding box center [451, 131] width 6 height 11
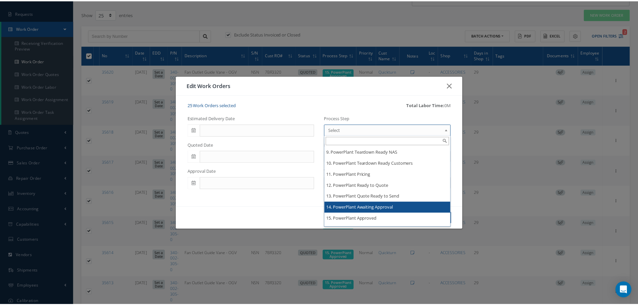
scroll to position [1105, 0]
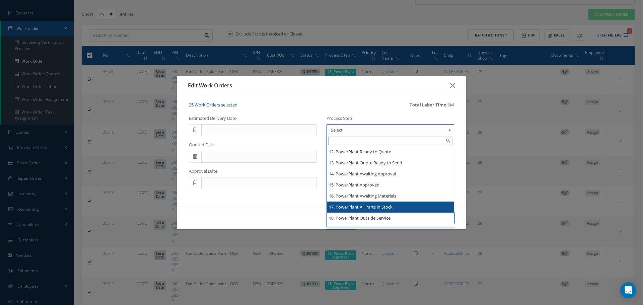
click at [362, 208] on div "Cancel Update" at bounding box center [321, 218] width 289 height 23
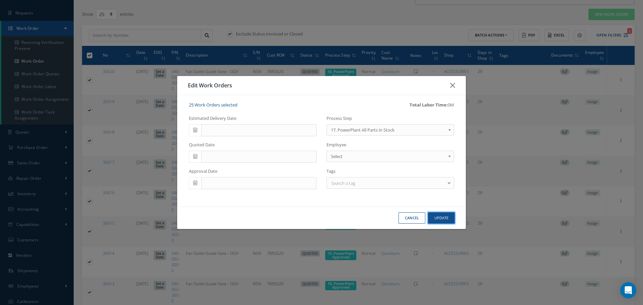
click at [441, 216] on button "Update" at bounding box center [441, 218] width 27 height 12
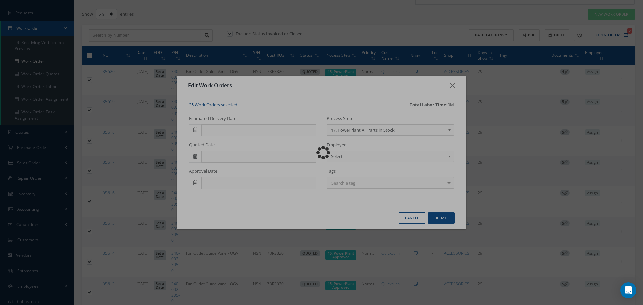
checkbox input "false"
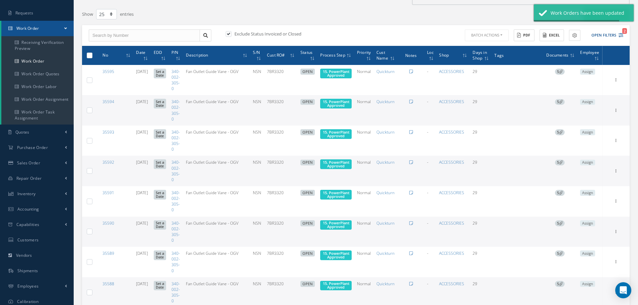
checkbox input "false"
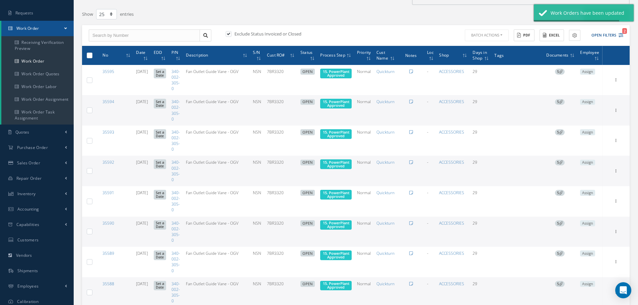
checkbox input "false"
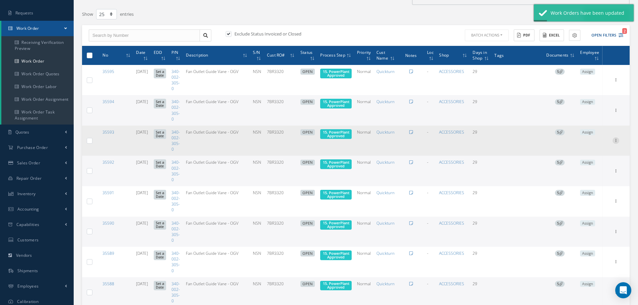
click at [616, 140] on icon at bounding box center [615, 139] width 7 height 5
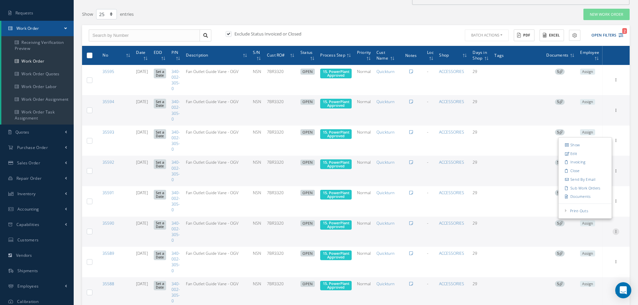
click at [616, 232] on icon at bounding box center [615, 230] width 7 height 5
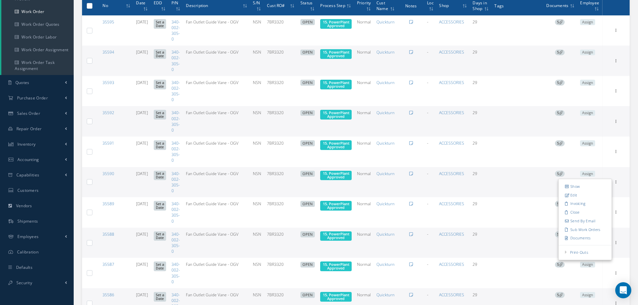
scroll to position [175, 0]
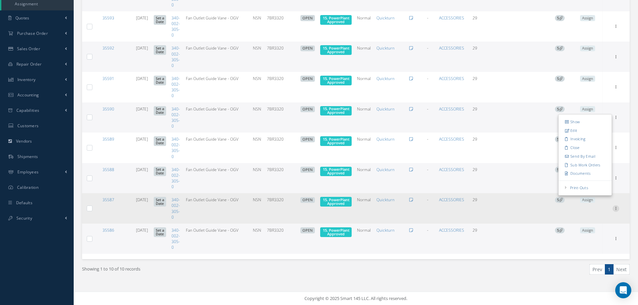
click at [617, 210] on icon at bounding box center [615, 207] width 7 height 5
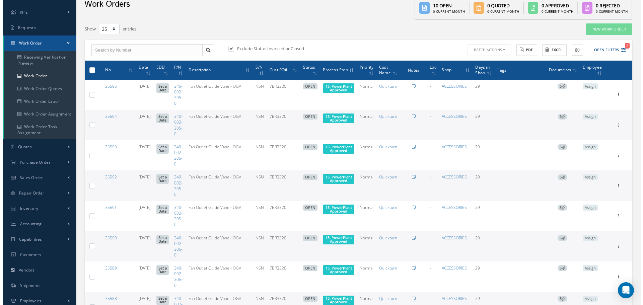
scroll to position [0, 0]
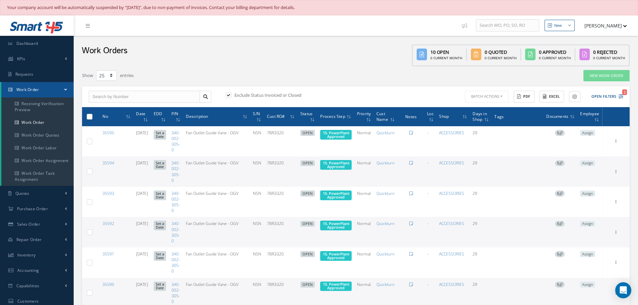
click at [92, 114] on label at bounding box center [92, 117] width 0 height 6
click at [89, 115] on input "checkbox" at bounding box center [90, 117] width 4 height 4
checkbox input "true"
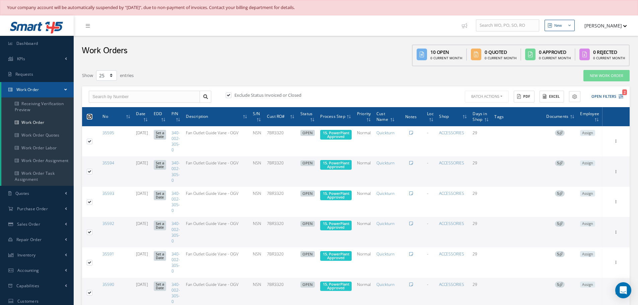
checkbox input "true"
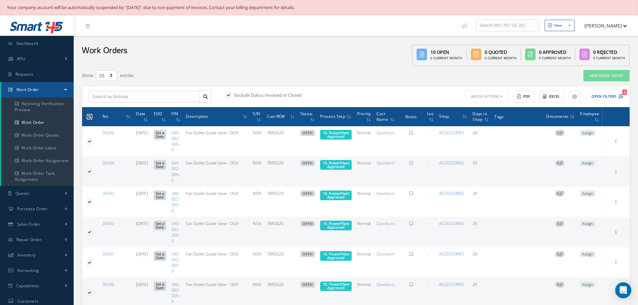
checkbox input "true"
click at [502, 96] on button "Batch Actions" at bounding box center [485, 97] width 45 height 12
click at [492, 105] on link "Update Work Orders" at bounding box center [490, 107] width 54 height 9
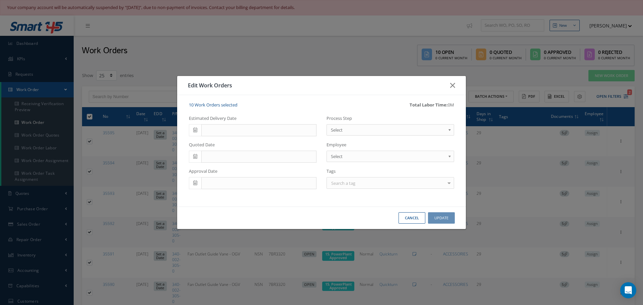
click at [451, 130] on b at bounding box center [451, 131] width 6 height 11
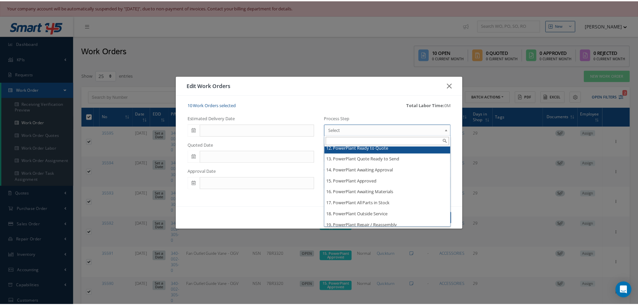
scroll to position [1105, 0]
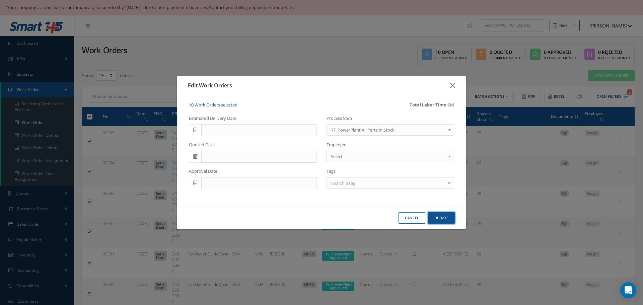
click at [441, 219] on button "Update" at bounding box center [441, 218] width 27 height 12
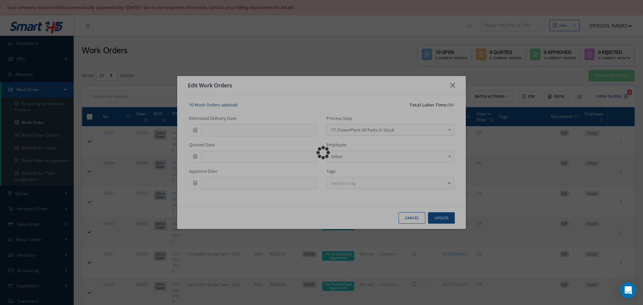
checkbox input "false"
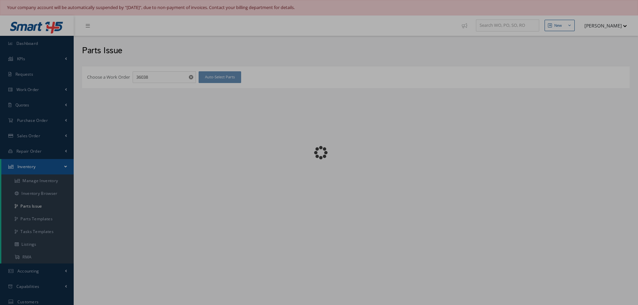
checkbox input "false"
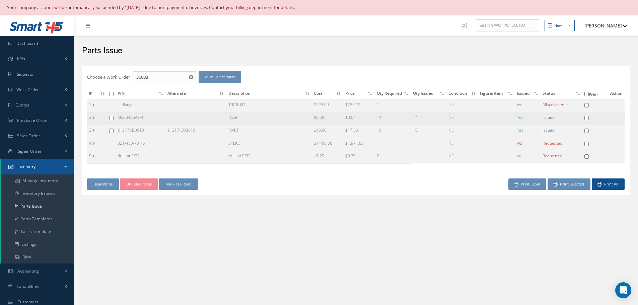
click at [111, 118] on input "checkbox" at bounding box center [111, 118] width 4 height 4
checkbox input "true"
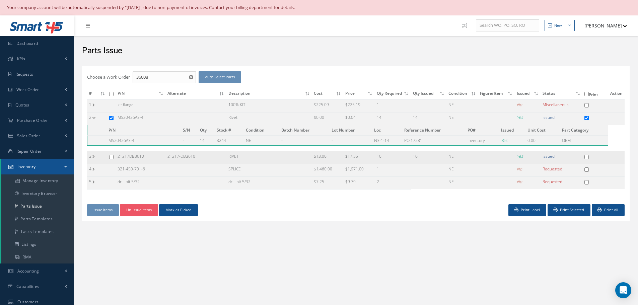
click at [111, 158] on input "checkbox" at bounding box center [111, 157] width 4 height 4
checkbox input "true"
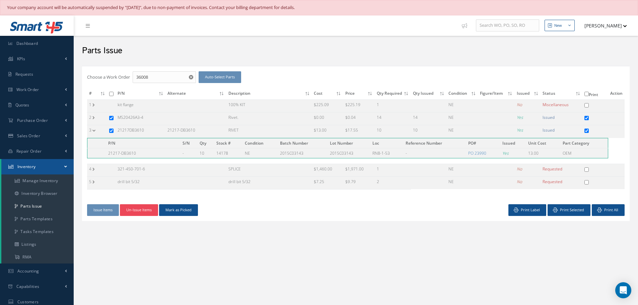
click at [134, 211] on button "Un-Issue Items" at bounding box center [139, 210] width 38 height 12
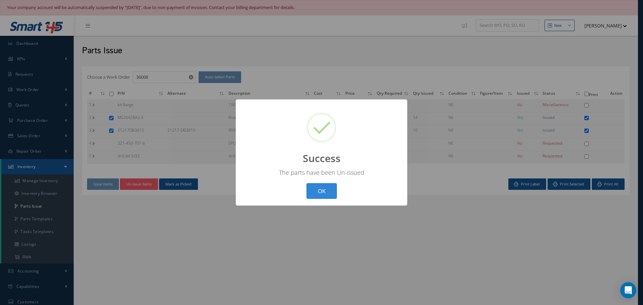
click at [324, 192] on button "OK" at bounding box center [321, 191] width 30 height 16
checkbox input "false"
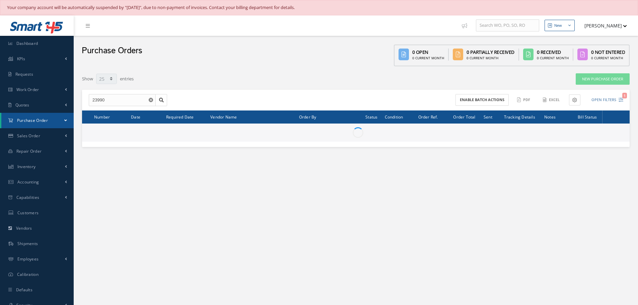
select select "25"
click at [110, 99] on input "23990" at bounding box center [122, 100] width 67 height 12
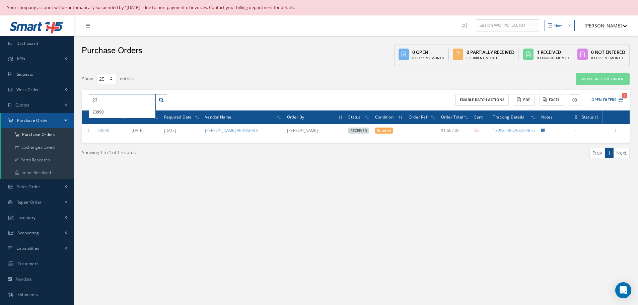
type input "2"
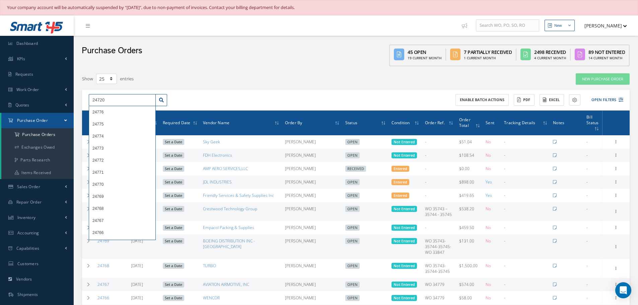
type input "24720"
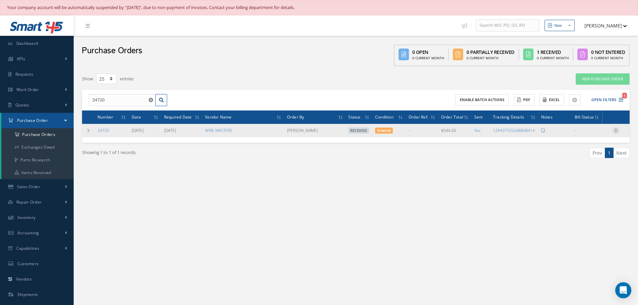
click at [617, 131] on icon at bounding box center [615, 129] width 7 height 5
click at [590, 135] on link "Receiving Details" at bounding box center [585, 135] width 53 height 9
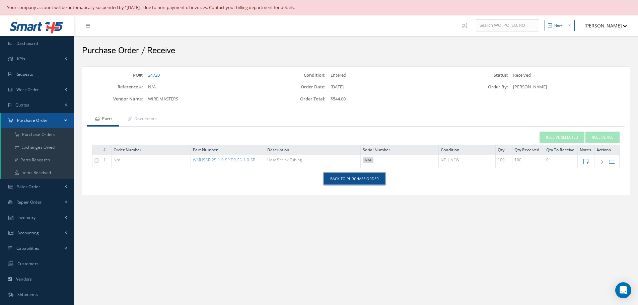
click at [352, 179] on link "Back to Purchase Order" at bounding box center [354, 179] width 61 height 12
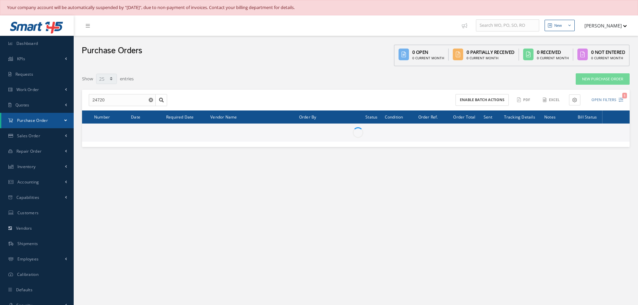
select select "25"
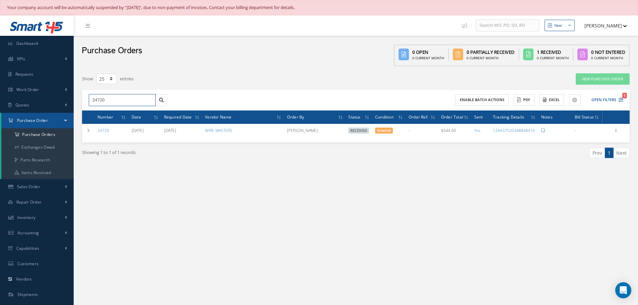
click at [122, 100] on input "24720" at bounding box center [122, 100] width 67 height 12
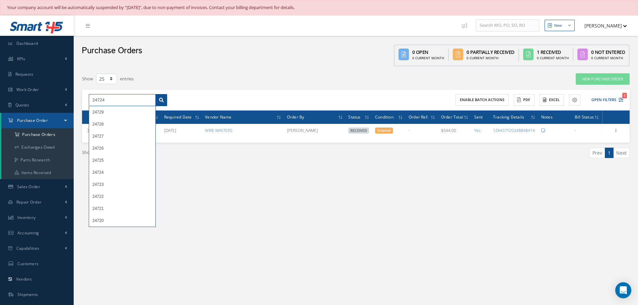
type input "24724"
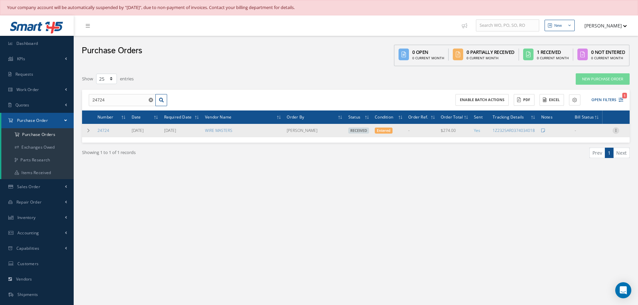
click at [617, 129] on icon at bounding box center [615, 129] width 7 height 5
click at [592, 132] on link "Receiving Details" at bounding box center [585, 135] width 53 height 9
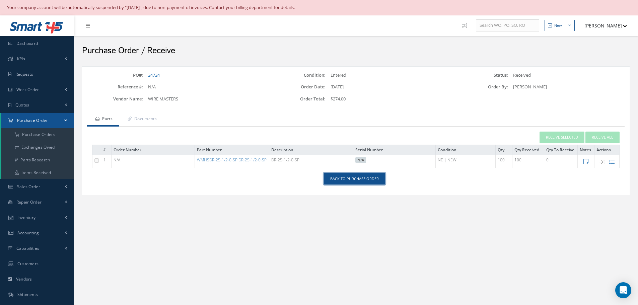
click at [347, 178] on link "Back to Purchase Order" at bounding box center [354, 179] width 61 height 12
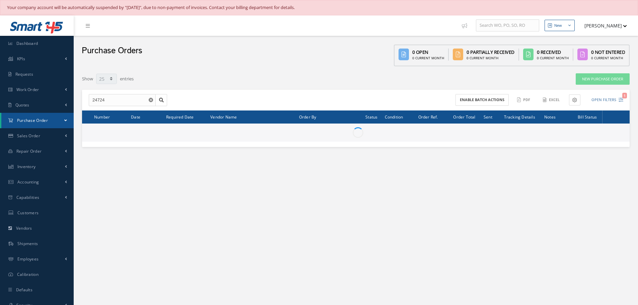
select select "25"
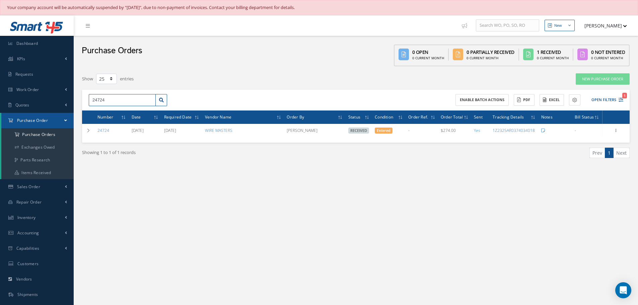
click at [114, 101] on input "24724" at bounding box center [122, 100] width 67 height 12
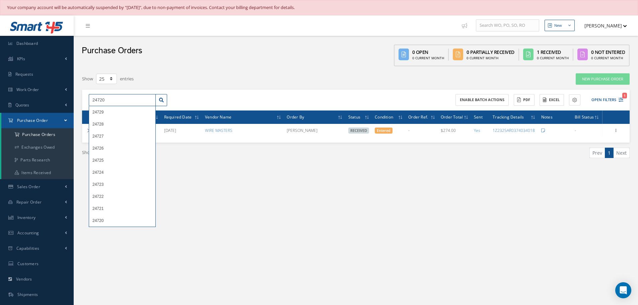
type input "24720"
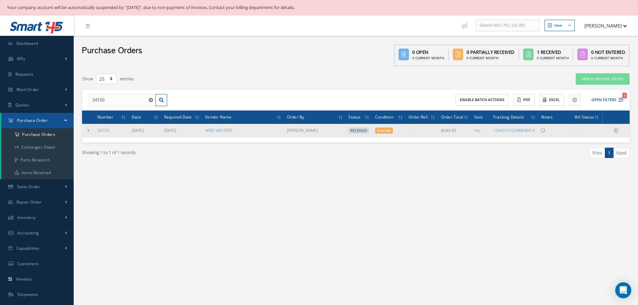
click at [616, 130] on icon at bounding box center [615, 129] width 7 height 5
click at [589, 135] on link "Receiving Details" at bounding box center [585, 135] width 53 height 9
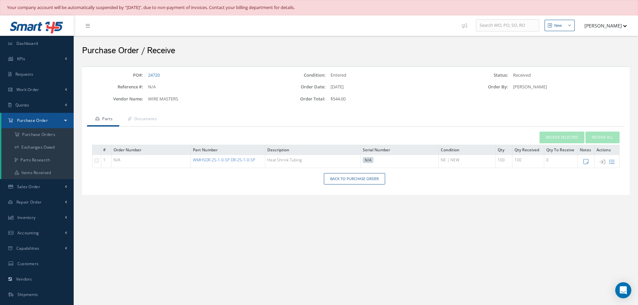
click at [226, 158] on link "WMHSDR-25-1-0-SP DR-25-1-0-SP" at bounding box center [224, 160] width 62 height 6
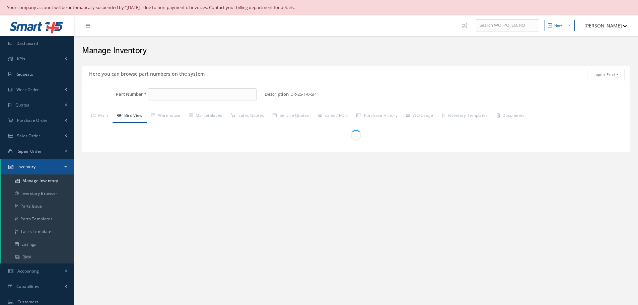
type input "WMHSDR-25-1-0-SP DR-25-1-0-SP"
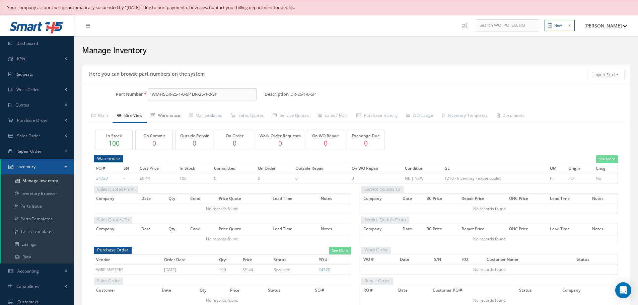
click at [171, 115] on link "Warehouse" at bounding box center [166, 116] width 38 height 14
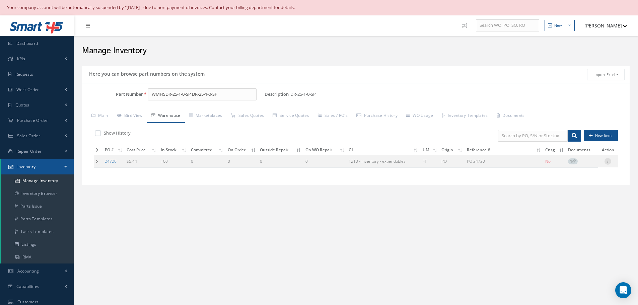
click at [608, 163] on icon at bounding box center [607, 160] width 7 height 5
click at [518, 115] on link "Documents" at bounding box center [510, 116] width 37 height 14
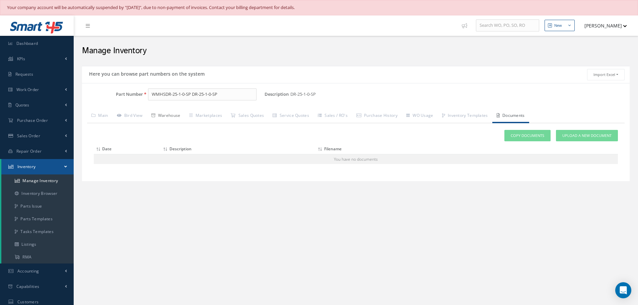
click at [174, 119] on link "Warehouse" at bounding box center [166, 116] width 38 height 14
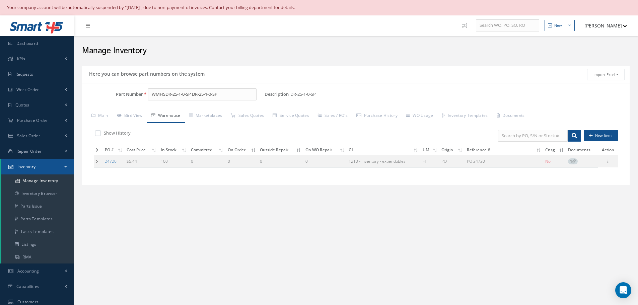
click at [100, 133] on label at bounding box center [101, 133] width 2 height 6
click at [98, 133] on input "checkbox" at bounding box center [97, 133] width 4 height 4
checkbox input "true"
click at [576, 161] on icon at bounding box center [574, 161] width 4 height 4
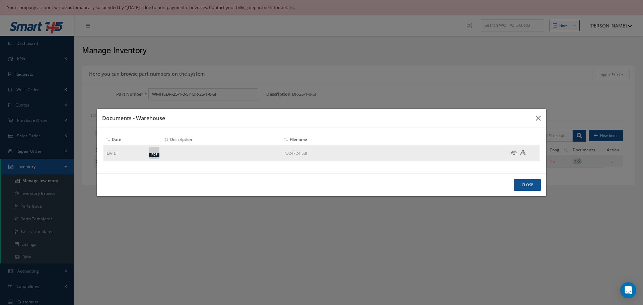
click at [512, 152] on icon at bounding box center [514, 152] width 6 height 5
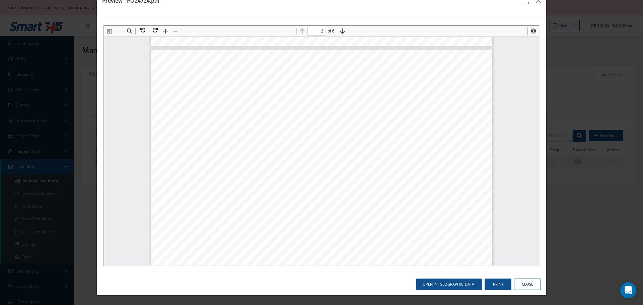
scroll to position [504, 0]
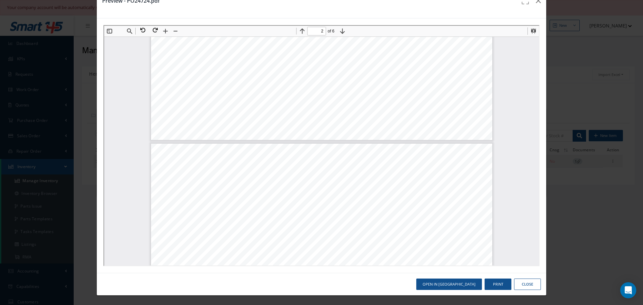
type input "1"
click at [536, 4] on icon "button" at bounding box center [538, 1] width 5 height 8
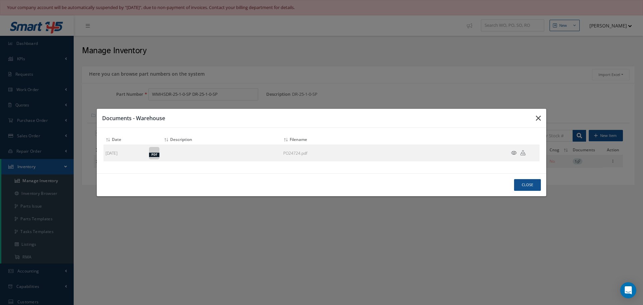
click at [539, 118] on icon "button" at bounding box center [538, 118] width 5 height 8
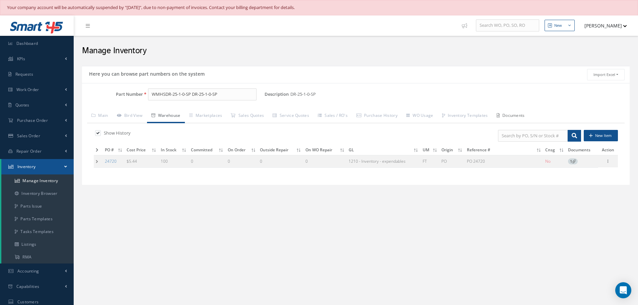
click at [521, 115] on link "Documents" at bounding box center [510, 116] width 37 height 14
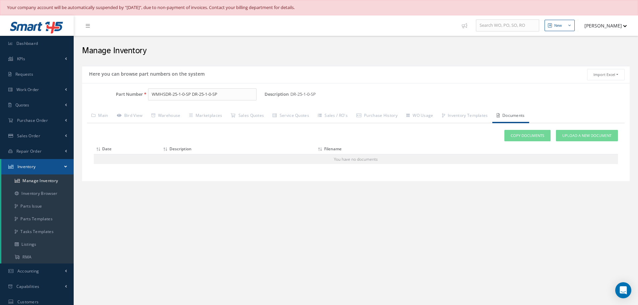
click at [524, 117] on link "Documents" at bounding box center [510, 116] width 37 height 14
click at [526, 117] on link "Documents" at bounding box center [510, 116] width 37 height 14
click at [185, 115] on link "Warehouse" at bounding box center [166, 116] width 38 height 14
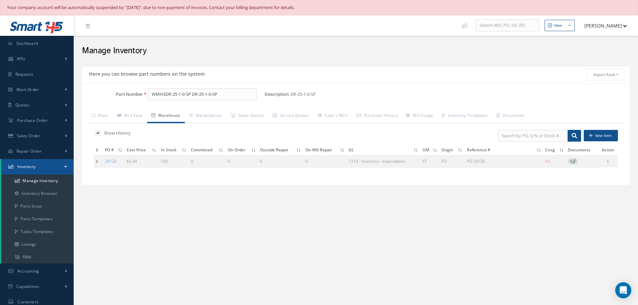
click at [576, 161] on icon at bounding box center [574, 161] width 4 height 4
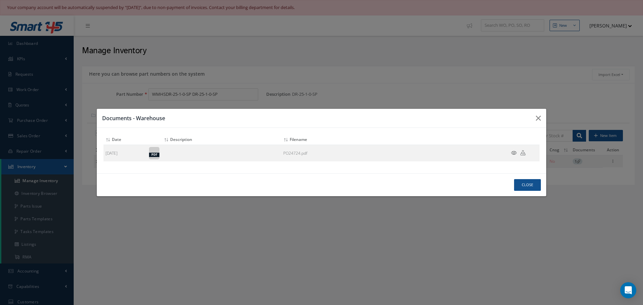
click at [612, 162] on div "Documents - Warehouse Attach File(s) Click inside this area or drag and drop to…" at bounding box center [321, 152] width 643 height 305
drag, startPoint x: 525, startPoint y: 185, endPoint x: 535, endPoint y: 179, distance: 11.3
click at [527, 185] on button "Close" at bounding box center [527, 185] width 27 height 12
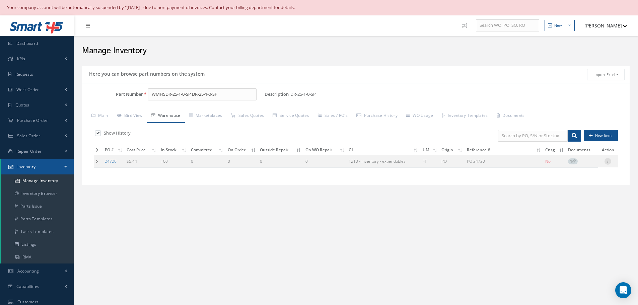
click at [608, 161] on icon at bounding box center [607, 160] width 7 height 5
click at [575, 163] on link "Edit" at bounding box center [577, 165] width 53 height 9
type input "5.44"
type input "PO 24720"
type input "[DATE]"
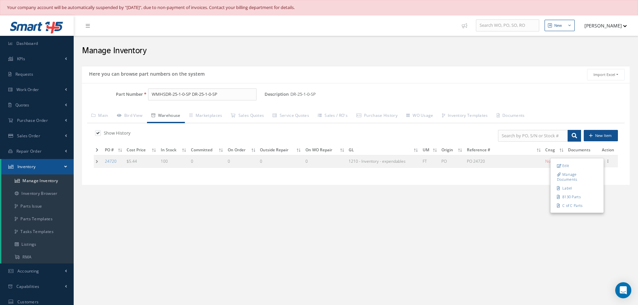
type input "[DATE]"
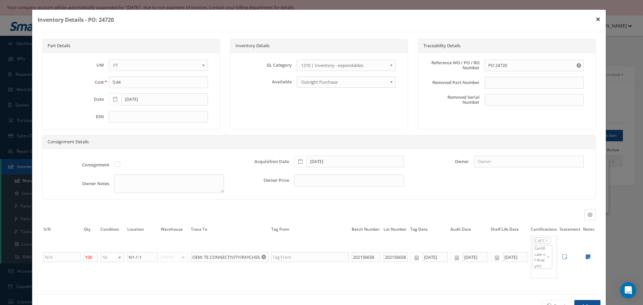
click at [592, 21] on button "×" at bounding box center [597, 19] width 15 height 19
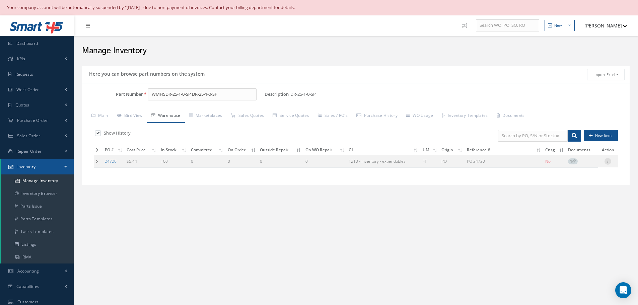
click at [607, 160] on icon at bounding box center [607, 160] width 7 height 5
click at [572, 172] on link "Manage Documents" at bounding box center [577, 177] width 53 height 14
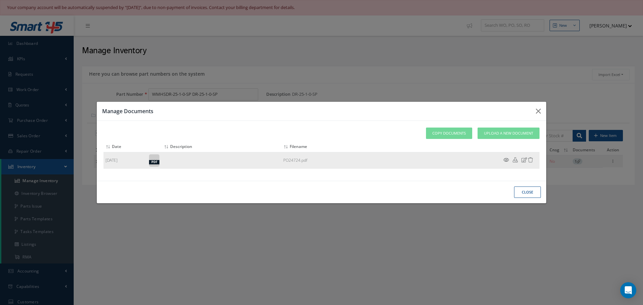
click at [506, 160] on icon at bounding box center [506, 159] width 6 height 5
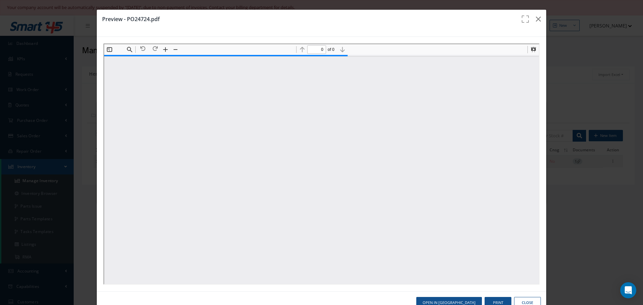
type input "1"
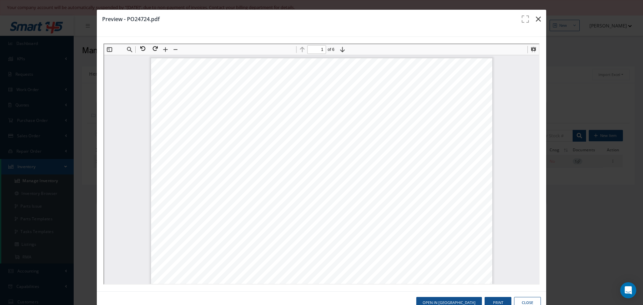
click at [536, 21] on icon "button" at bounding box center [538, 19] width 5 height 8
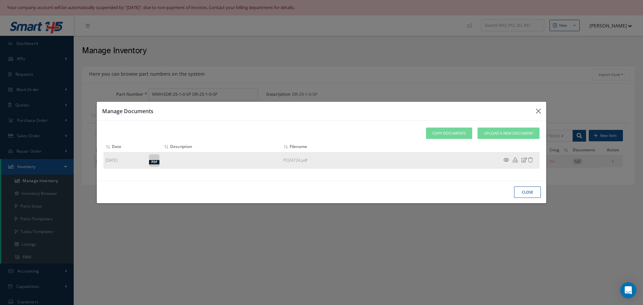
click at [531, 159] on icon at bounding box center [530, 159] width 5 height 5
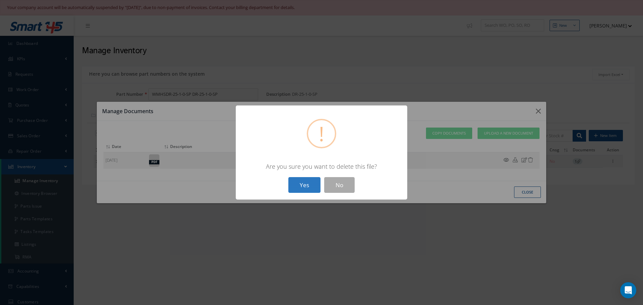
click at [309, 185] on button "Yes" at bounding box center [304, 185] width 32 height 16
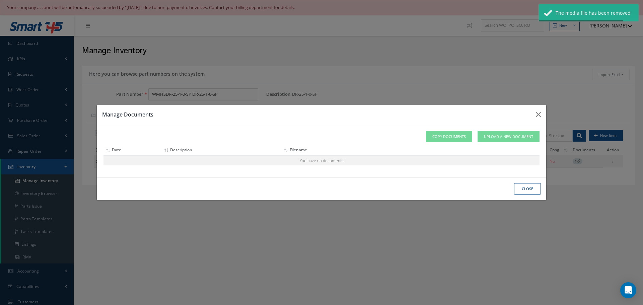
click at [530, 192] on button "Close" at bounding box center [527, 189] width 27 height 12
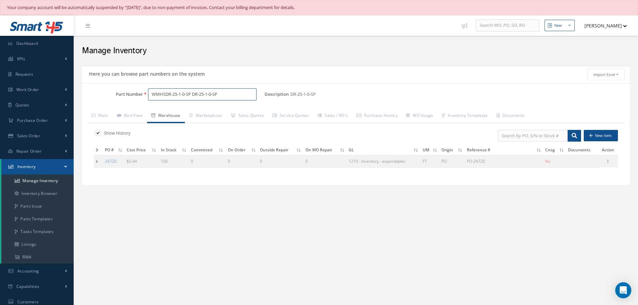
drag, startPoint x: 224, startPoint y: 99, endPoint x: 132, endPoint y: 102, distance: 91.5
click at [132, 102] on div "Part Number WMHSDR-25-1-0-SP DR-25-1-0-SP" at bounding box center [173, 96] width 182 height 17
type input "m"
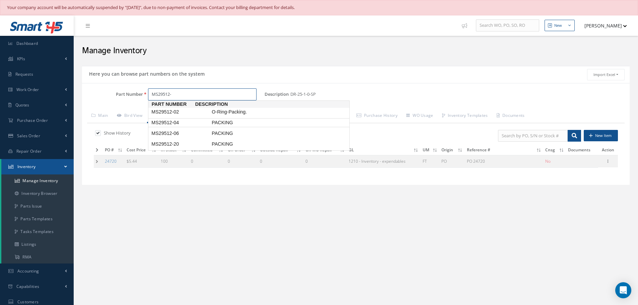
click at [232, 124] on span "PACKING" at bounding box center [260, 122] width 100 height 7
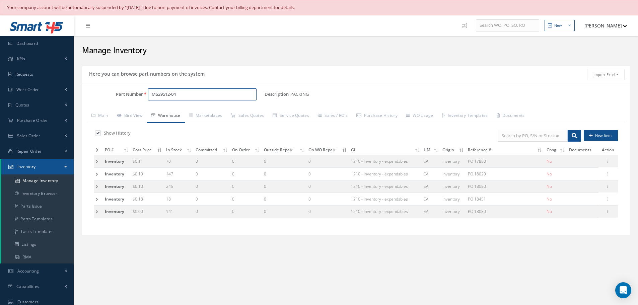
type input "MS29512-04"
click at [100, 130] on label at bounding box center [101, 133] width 2 height 6
click at [97, 131] on input "checkbox" at bounding box center [97, 133] width 4 height 4
checkbox input "false"
click at [608, 173] on icon at bounding box center [608, 173] width 7 height 5
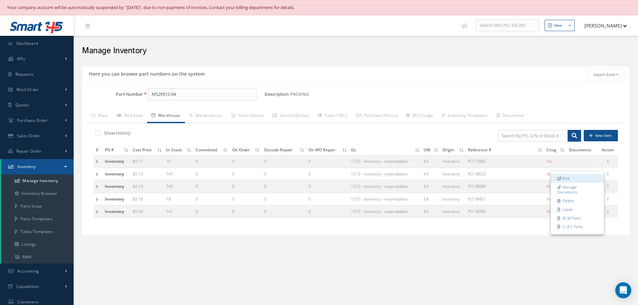
click at [599, 174] on link "Edit" at bounding box center [577, 178] width 53 height 9
type input "0.10"
type input "PO 18020"
checkbox input "false"
type input "[DATE]"
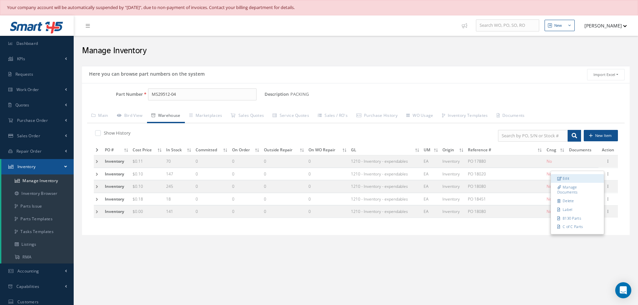
type input "[DATE]"
type input "147"
type input "NB-4-5"
type input "null-MAN"
type input "SBBN1"
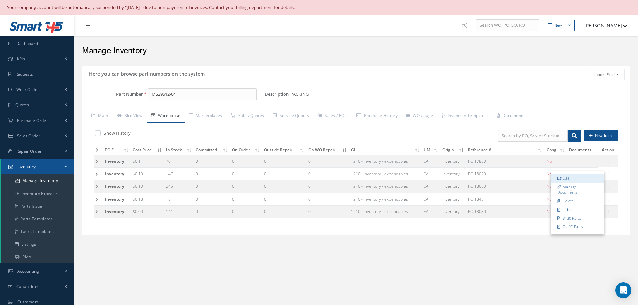
type input "SBBN1"
type input "[DATE]"
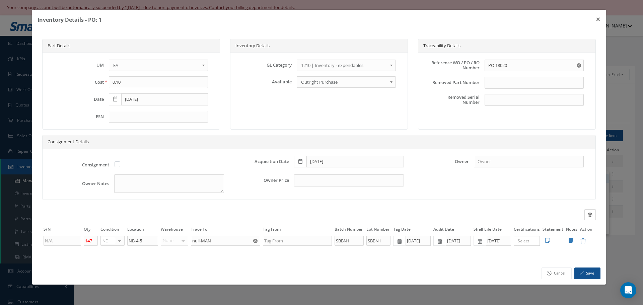
click at [556, 174] on link "Edit" at bounding box center [582, 178] width 53 height 9
click at [599, 20] on button "×" at bounding box center [597, 19] width 15 height 19
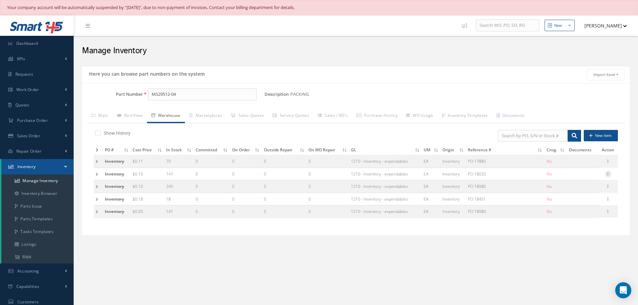
click at [610, 175] on icon at bounding box center [608, 173] width 7 height 5
click at [575, 208] on link "Label" at bounding box center [577, 209] width 53 height 9
click at [434, 47] on h2 "Manage Inventory" at bounding box center [355, 51] width 547 height 10
click at [416, 99] on div "Description PACKING Alternates" at bounding box center [447, 94] width 365 height 12
